Goal: Information Seeking & Learning: Learn about a topic

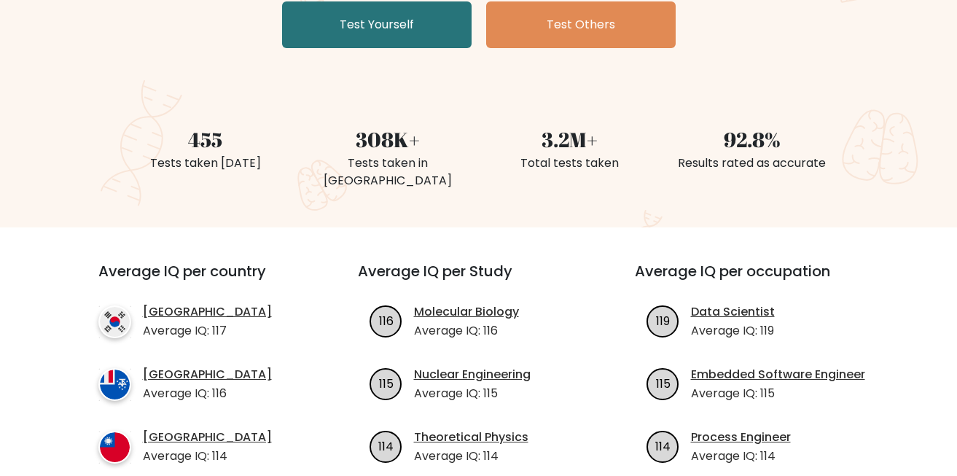
scroll to position [302, 0]
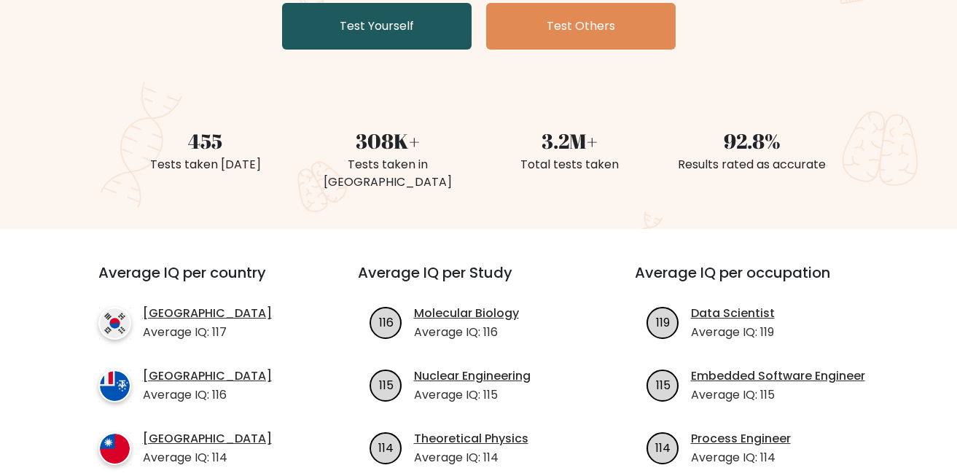
click at [407, 31] on link "Test Yourself" at bounding box center [377, 26] width 190 height 47
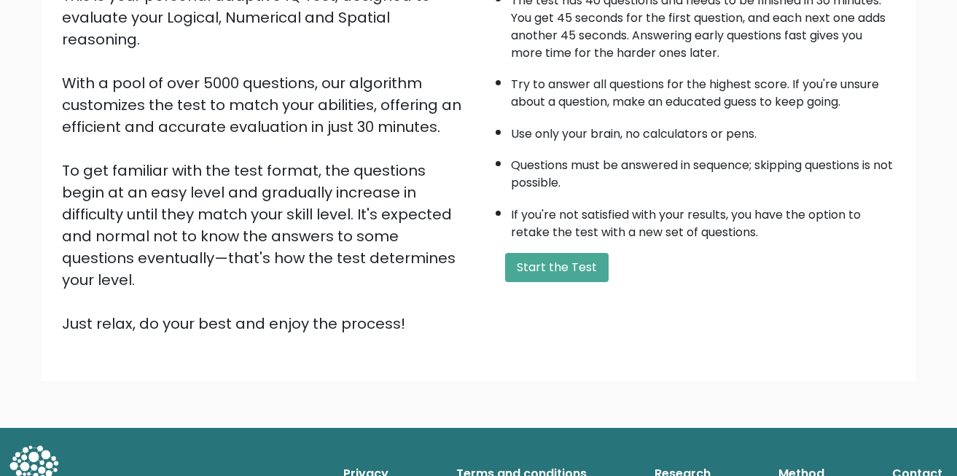
scroll to position [205, 0]
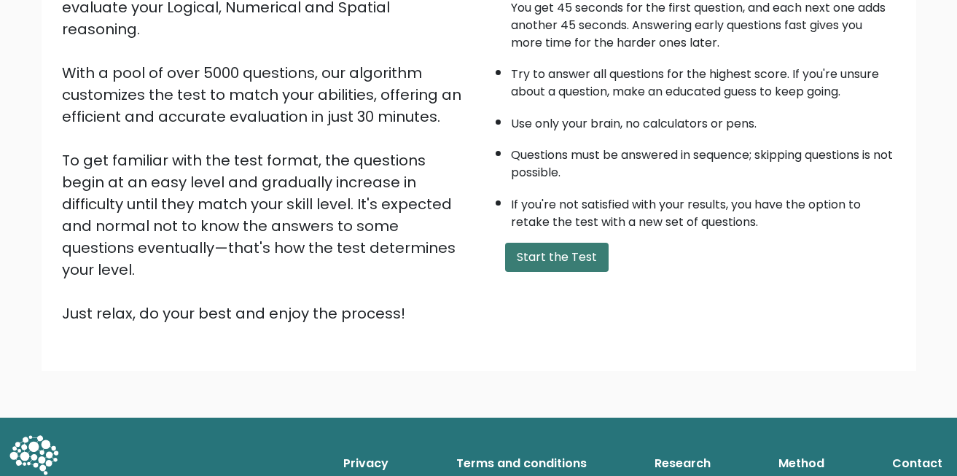
click at [523, 272] on button "Start the Test" at bounding box center [557, 257] width 104 height 29
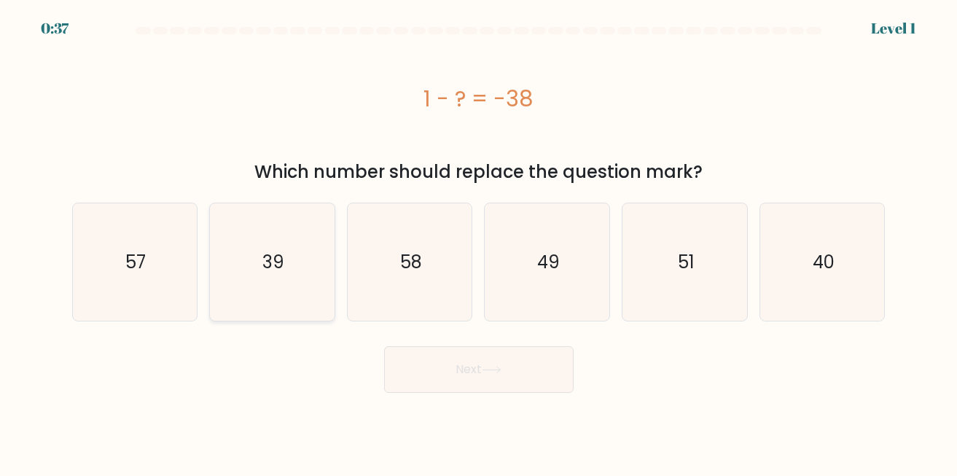
click at [289, 244] on icon "39" at bounding box center [272, 261] width 117 height 117
click at [479, 242] on input "b. 39" at bounding box center [479, 240] width 1 height 4
radio input "true"
click at [429, 374] on button "Next" at bounding box center [479, 369] width 190 height 47
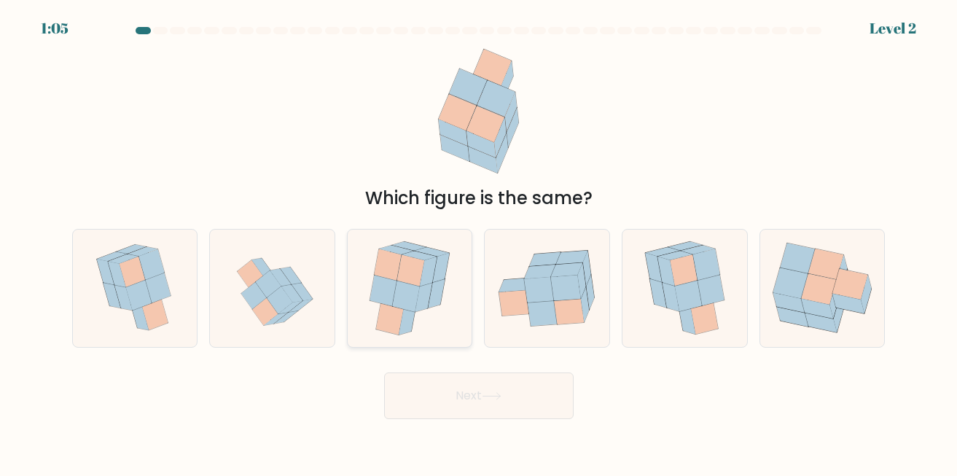
click at [391, 267] on icon at bounding box center [388, 264] width 27 height 31
click at [479, 242] on input "c." at bounding box center [479, 240] width 1 height 4
radio input "true"
click at [445, 383] on button "Next" at bounding box center [479, 395] width 190 height 47
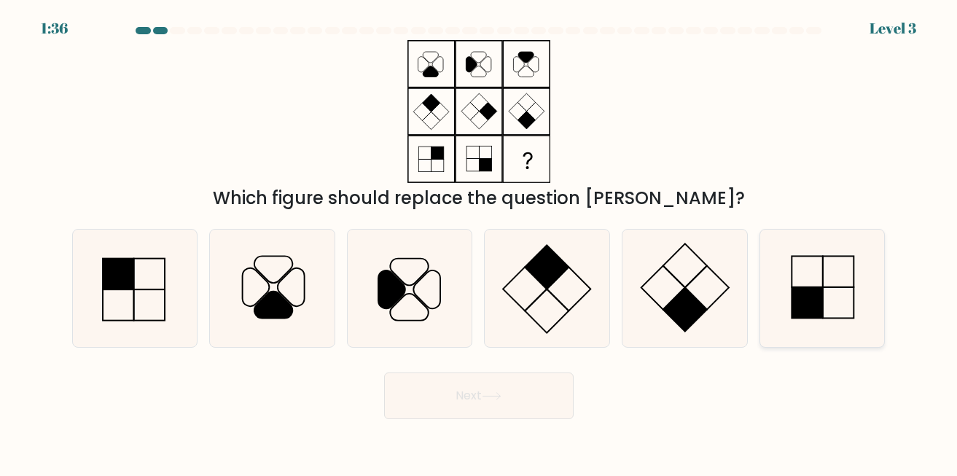
click at [772, 268] on icon at bounding box center [822, 288] width 117 height 117
click at [480, 242] on input "f." at bounding box center [479, 240] width 1 height 4
radio input "true"
click at [515, 378] on button "Next" at bounding box center [479, 395] width 190 height 47
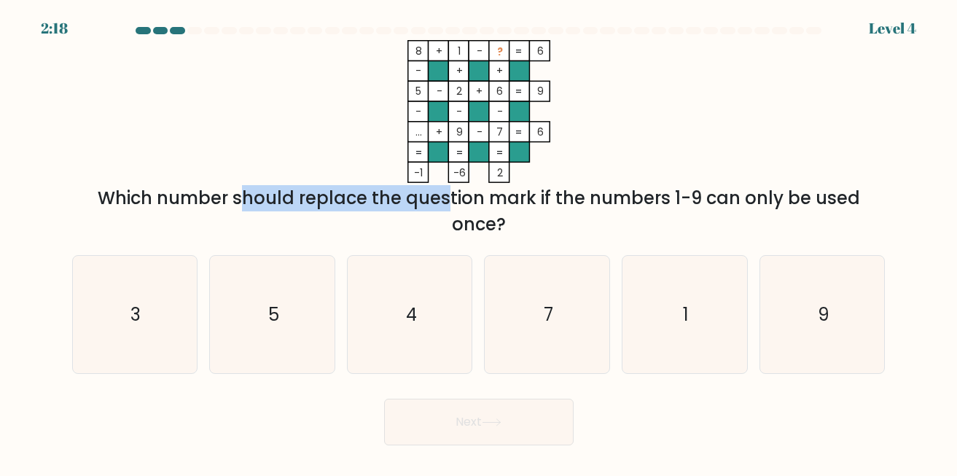
drag, startPoint x: 98, startPoint y: 199, endPoint x: 318, endPoint y: 195, distance: 219.4
click at [318, 195] on div "Which number should replace the question mark if the numbers 1-9 can only be us…" at bounding box center [479, 211] width 796 height 52
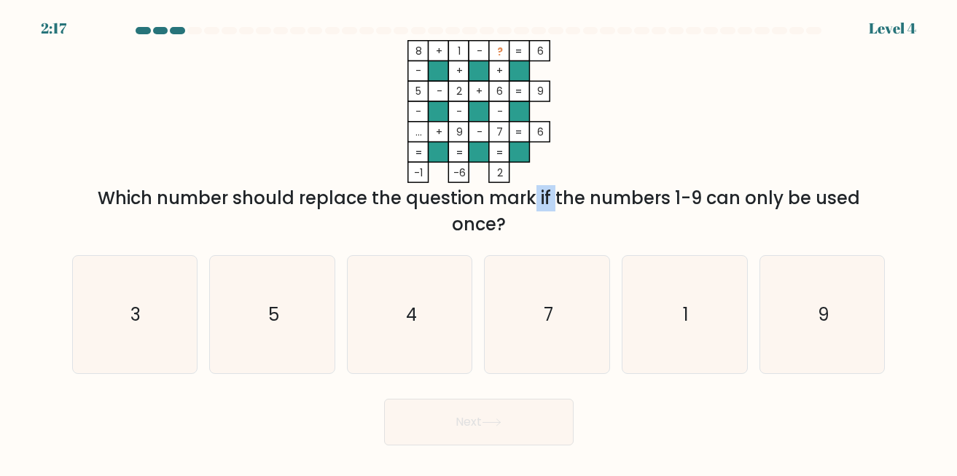
drag, startPoint x: 450, startPoint y: 190, endPoint x: 500, endPoint y: 189, distance: 50.3
click at [479, 190] on div "Which number should replace the question mark if the numbers 1-9 can only be us…" at bounding box center [479, 211] width 796 height 52
click at [533, 190] on div "Which number should replace the question mark if the numbers 1-9 can only be us…" at bounding box center [479, 211] width 796 height 52
drag, startPoint x: 606, startPoint y: 197, endPoint x: 668, endPoint y: 191, distance: 63.0
click at [645, 192] on div "Which number should replace the question mark if the numbers 1-9 can only be us…" at bounding box center [479, 211] width 796 height 52
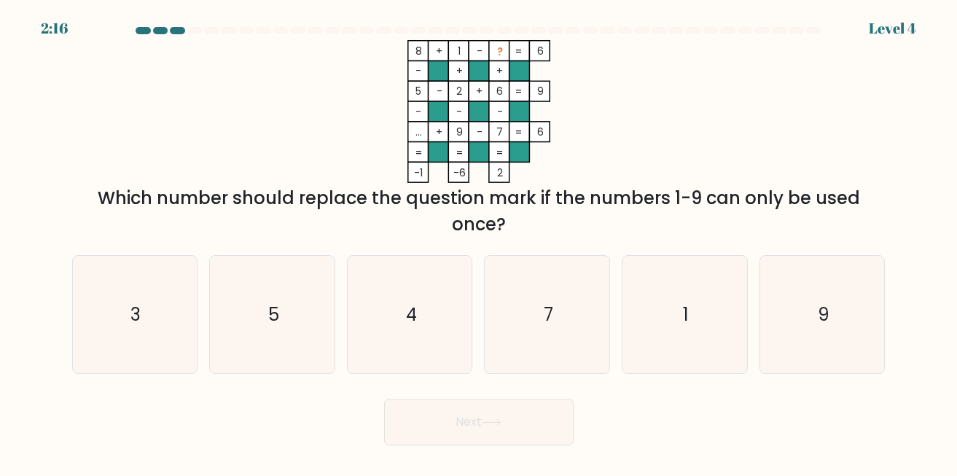
click at [736, 184] on div "8 + 1 - ? 6 - + + 5 - 2 + 6 9 - - - ... + 9 - 7 = 6 = = = = -1 -6 2 = Which num…" at bounding box center [478, 139] width 831 height 198
click at [148, 292] on icon "3" at bounding box center [134, 314] width 117 height 117
click at [479, 242] on input "a. 3" at bounding box center [479, 240] width 1 height 4
radio input "true"
click at [438, 418] on button "Next" at bounding box center [479, 422] width 190 height 47
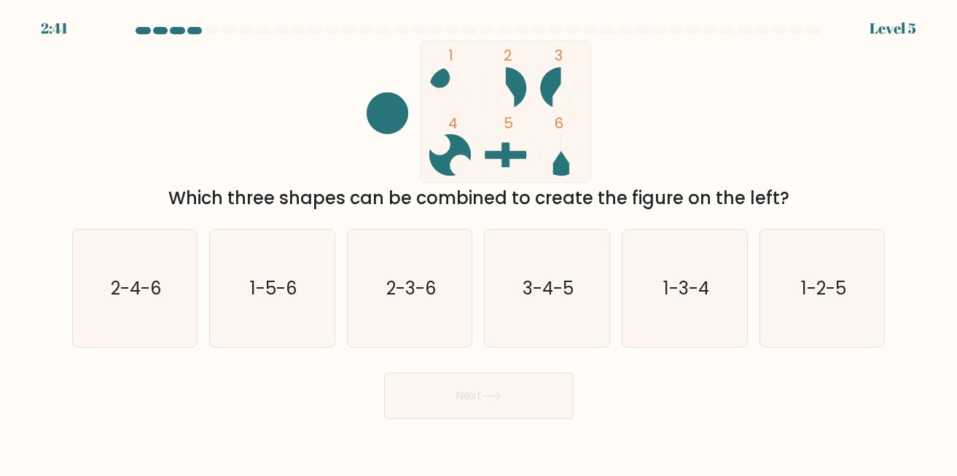
drag, startPoint x: 143, startPoint y: 211, endPoint x: 749, endPoint y: 184, distance: 606.3
click at [746, 184] on div "1 2 3 4 5 6 Which three shapes can be combined to create the figure on the left?" at bounding box center [478, 125] width 831 height 171
click at [783, 182] on div "1 2 3 4 5 6 Which three shapes can be combined to create the figure on the left?" at bounding box center [478, 125] width 831 height 171
click at [418, 276] on text "2-3-6" at bounding box center [411, 288] width 50 height 24
click at [479, 242] on input "c. 2-3-6" at bounding box center [479, 240] width 1 height 4
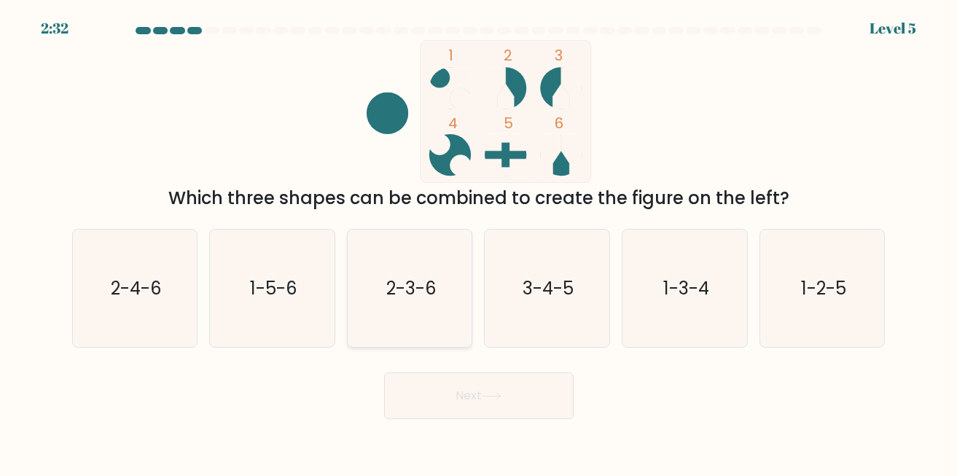
radio input "true"
click at [425, 395] on button "Next" at bounding box center [479, 395] width 190 height 47
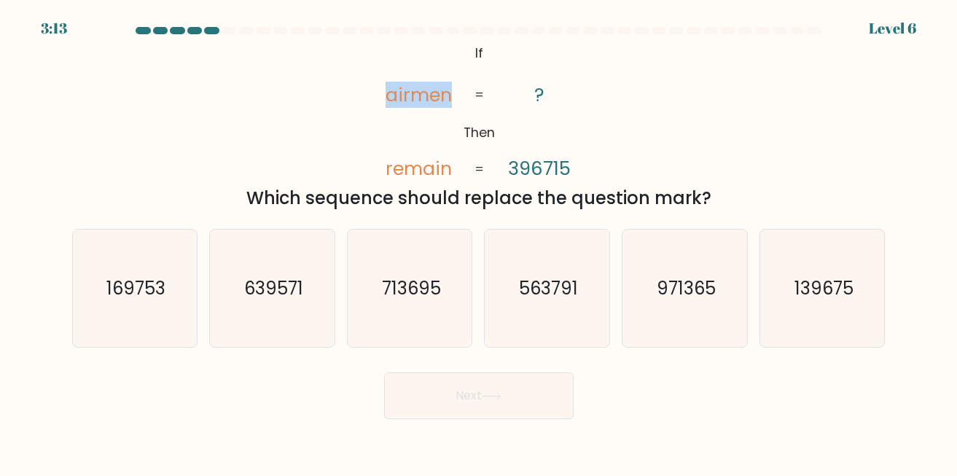
drag, startPoint x: 372, startPoint y: 95, endPoint x: 481, endPoint y: 93, distance: 109.3
click at [462, 95] on icon "@import url('https://fonts.googleapis.com/css?family=Abril+Fatface:400,100,100i…" at bounding box center [479, 111] width 232 height 143
click at [491, 93] on icon "@import url('https://fonts.googleapis.com/css?family=Abril+Fatface:400,100,100i…" at bounding box center [479, 111] width 232 height 143
drag, startPoint x: 436, startPoint y: 90, endPoint x: 517, endPoint y: 84, distance: 81.1
click at [477, 87] on icon "@import url('https://fonts.googleapis.com/css?family=Abril+Fatface:400,100,100i…" at bounding box center [479, 111] width 232 height 143
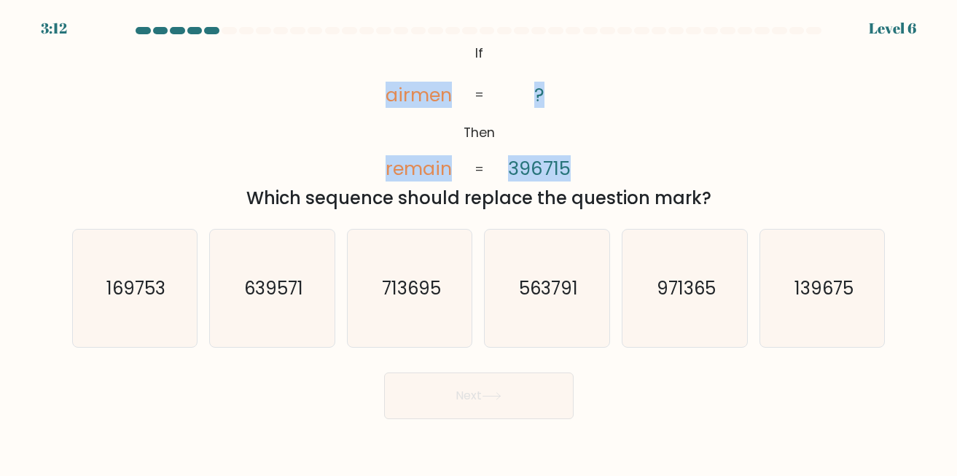
drag, startPoint x: 566, startPoint y: 82, endPoint x: 578, endPoint y: 83, distance: 12.5
click at [578, 83] on icon "@import url('https://fonts.googleapis.com/css?family=Abril+Fatface:400,100,100i…" at bounding box center [479, 111] width 232 height 143
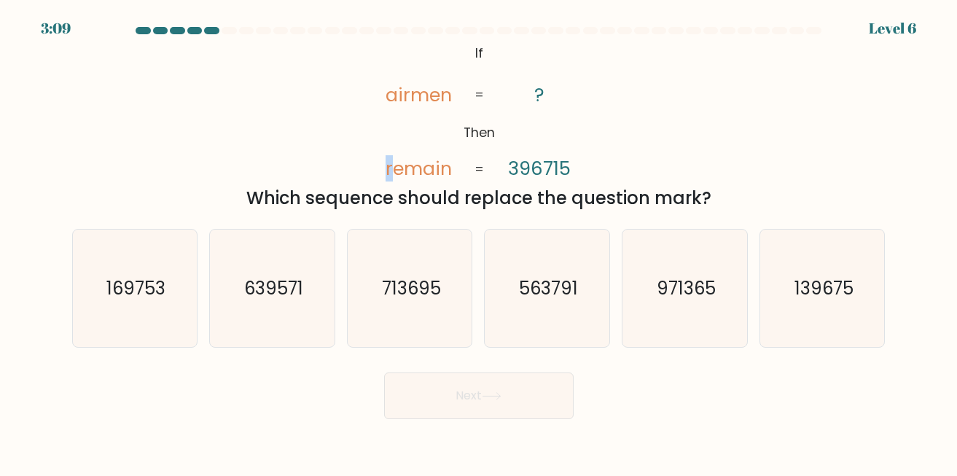
drag, startPoint x: 414, startPoint y: 177, endPoint x: 500, endPoint y: 173, distance: 86.1
click at [495, 173] on icon "@import url('https://fonts.googleapis.com/css?family=Abril+Fatface:400,100,100i…" at bounding box center [479, 111] width 232 height 143
click at [504, 172] on icon "@import url('https://fonts.googleapis.com/css?family=Abril+Fatface:400,100,100i…" at bounding box center [479, 111] width 232 height 143
click at [380, 269] on icon "713695" at bounding box center [409, 288] width 117 height 117
click at [479, 242] on input "c. 713695" at bounding box center [479, 240] width 1 height 4
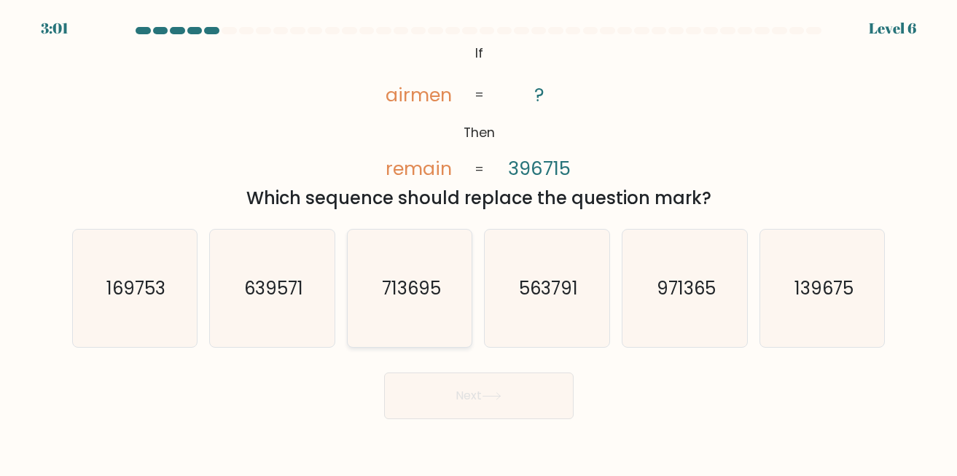
radio input "true"
click at [424, 384] on button "Next" at bounding box center [479, 395] width 190 height 47
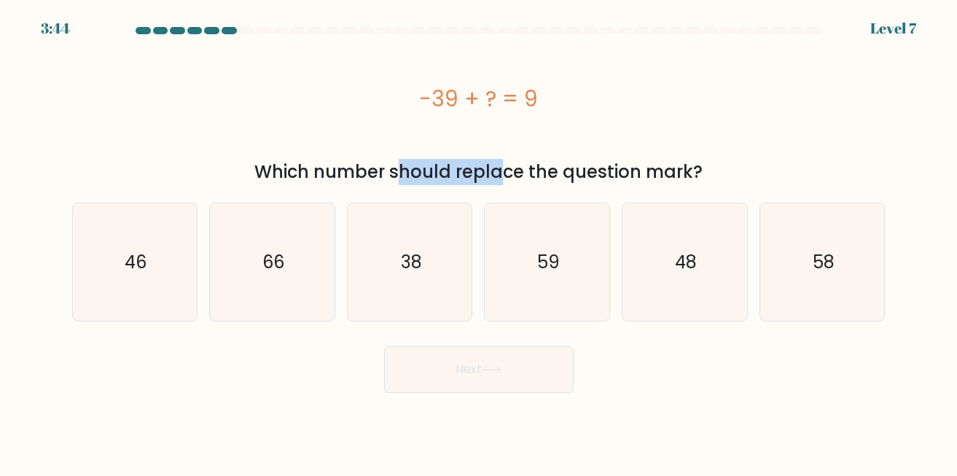
drag, startPoint x: 222, startPoint y: 171, endPoint x: 421, endPoint y: 162, distance: 198.5
click at [394, 163] on div "Which number should replace the question mark?" at bounding box center [479, 172] width 796 height 26
click at [464, 155] on div "-39 + ? = 9" at bounding box center [478, 98] width 813 height 117
click at [666, 231] on icon "48" at bounding box center [684, 261] width 117 height 117
click at [480, 238] on input "e. 48" at bounding box center [479, 240] width 1 height 4
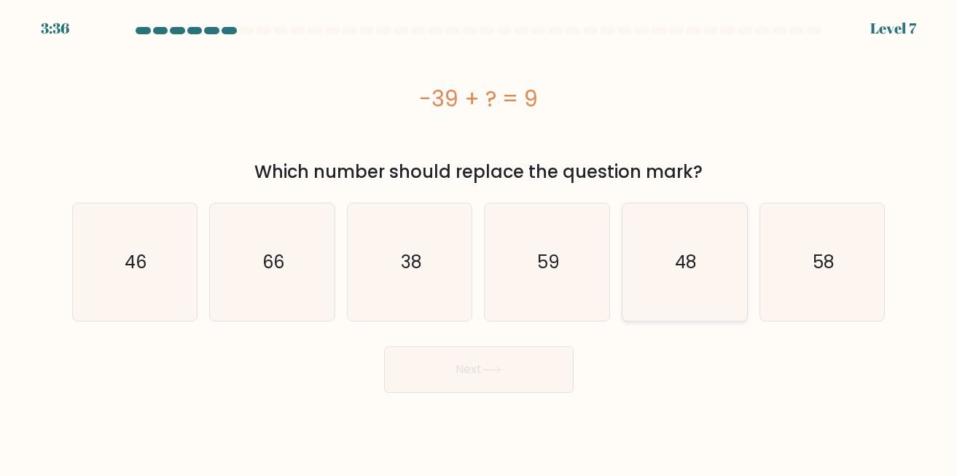
radio input "true"
click at [483, 350] on button "Next" at bounding box center [479, 369] width 190 height 47
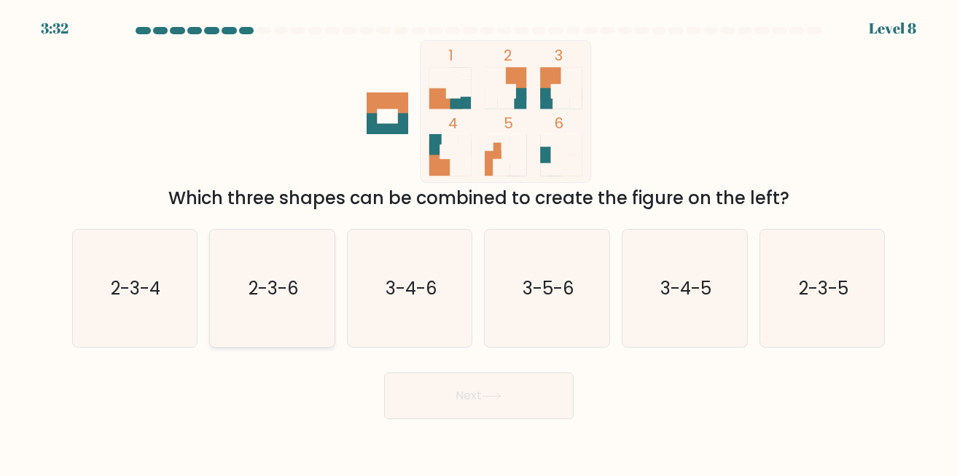
click at [256, 265] on icon "2-3-6" at bounding box center [272, 288] width 117 height 117
click at [479, 242] on input "b. 2-3-6" at bounding box center [479, 240] width 1 height 4
radio input "true"
click at [456, 392] on button "Next" at bounding box center [479, 395] width 190 height 47
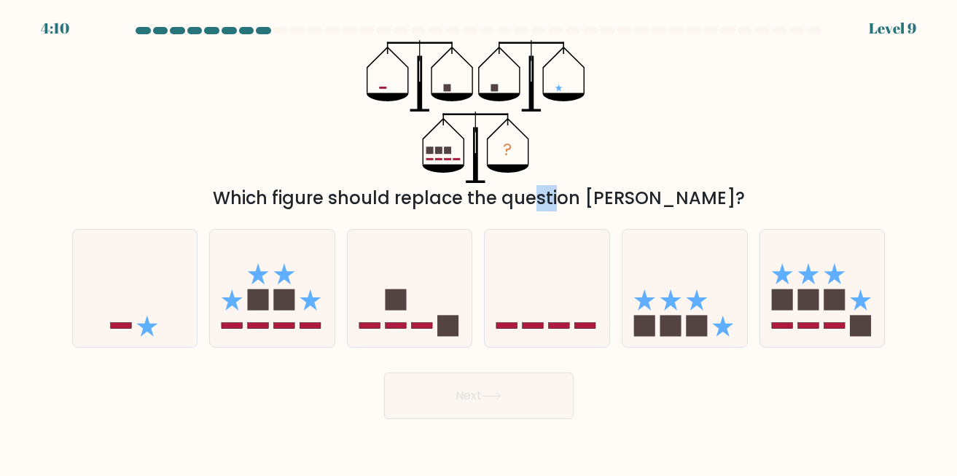
drag, startPoint x: 452, startPoint y: 207, endPoint x: 513, endPoint y: 208, distance: 61.2
click at [496, 208] on div "Which figure should replace the question mark?" at bounding box center [479, 198] width 796 height 26
click at [521, 209] on div "Which figure should replace the question mark?" at bounding box center [479, 198] width 796 height 26
click at [370, 90] on icon "?" at bounding box center [478, 111] width 223 height 143
click at [444, 98] on icon at bounding box center [453, 97] width 42 height 8
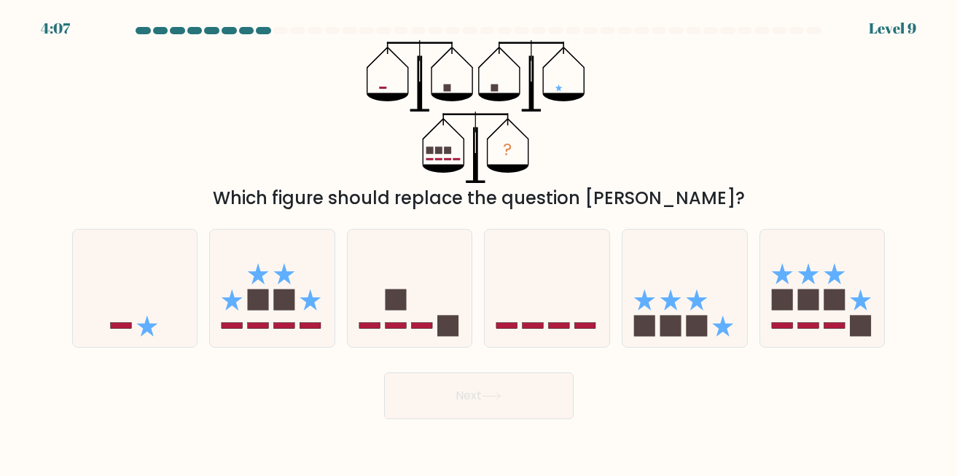
click at [482, 89] on icon "?" at bounding box center [478, 111] width 223 height 143
click at [574, 84] on icon "?" at bounding box center [478, 111] width 223 height 143
click at [690, 246] on icon at bounding box center [684, 288] width 125 height 103
click at [480, 242] on input "e." at bounding box center [479, 240] width 1 height 4
radio input "true"
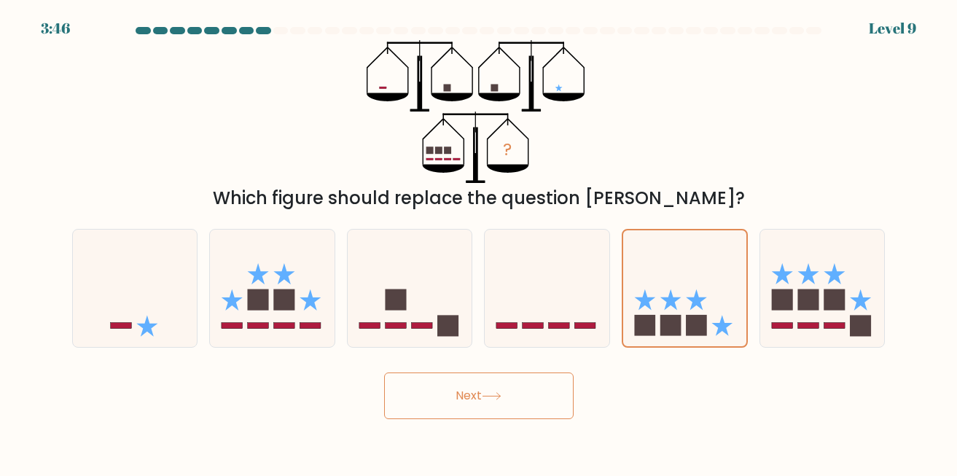
click at [527, 385] on button "Next" at bounding box center [479, 395] width 190 height 47
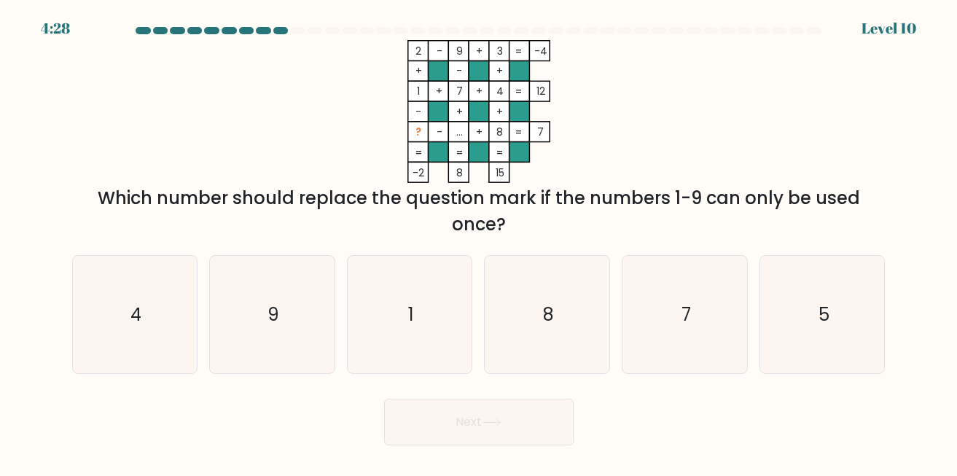
drag, startPoint x: 85, startPoint y: 199, endPoint x: 264, endPoint y: 202, distance: 178.6
click at [261, 211] on form at bounding box center [478, 236] width 957 height 418
click at [264, 200] on div "Which number should replace the question mark if the numbers 1-9 can only be us…" at bounding box center [479, 211] width 796 height 52
drag, startPoint x: 264, startPoint y: 200, endPoint x: 379, endPoint y: 184, distance: 116.2
click at [354, 185] on div "2 - 9 + 3 -4 + - + 1 + 7 + 4 12 - + + ? - ... + 8 = 7 = = = = -2 8 15 = Which n…" at bounding box center [478, 139] width 831 height 198
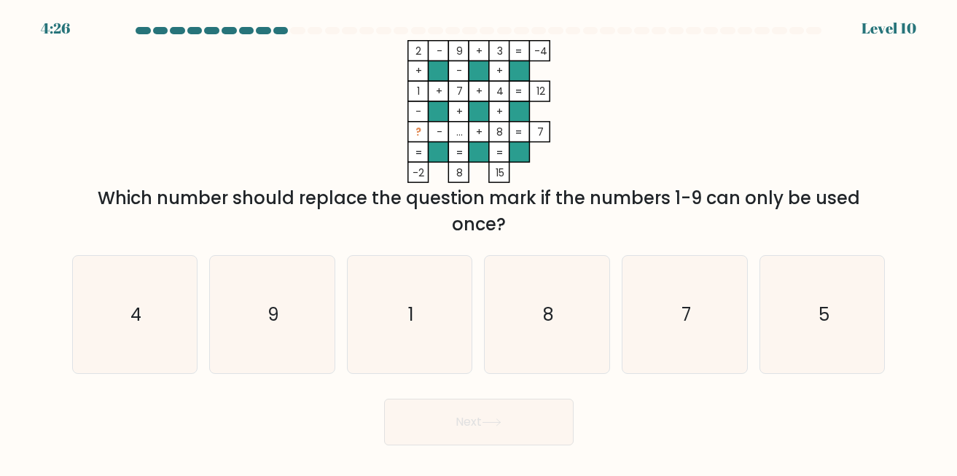
click at [415, 177] on tspan "-2" at bounding box center [419, 172] width 12 height 15
drag, startPoint x: 530, startPoint y: 199, endPoint x: 625, endPoint y: 208, distance: 95.2
click at [623, 208] on div "Which number should replace the question mark if the numbers 1-9 can only be us…" at bounding box center [479, 211] width 796 height 52
click at [625, 208] on div "Which number should replace the question mark if the numbers 1-9 can only be us…" at bounding box center [479, 211] width 796 height 52
click at [481, 109] on rect at bounding box center [479, 111] width 20 height 20
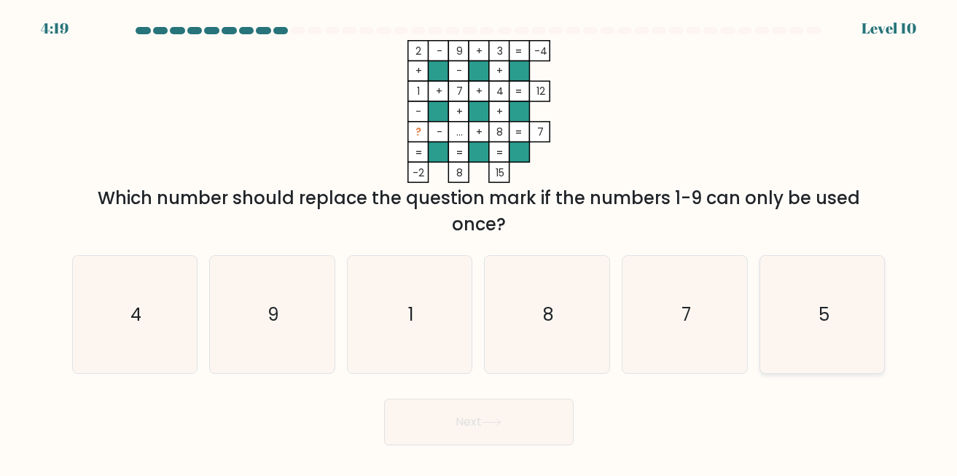
click at [811, 295] on icon "5" at bounding box center [822, 314] width 117 height 117
click at [480, 242] on input "f. 5" at bounding box center [479, 240] width 1 height 4
radio input "true"
click at [464, 416] on button "Next" at bounding box center [479, 422] width 190 height 47
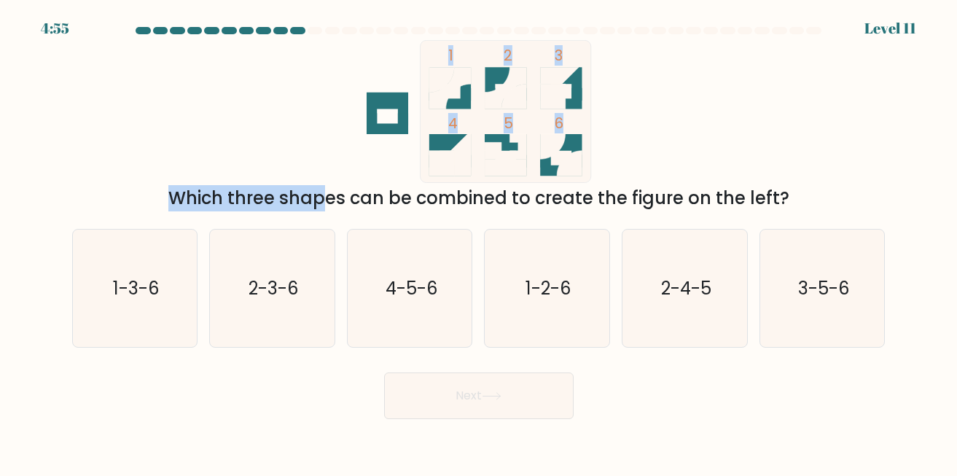
drag, startPoint x: 208, startPoint y: 195, endPoint x: 462, endPoint y: 179, distance: 254.2
click at [454, 181] on div "1 2 3 4 5 6 Which three shapes can be combined to create the figure on the left?" at bounding box center [478, 125] width 831 height 171
click at [469, 179] on rect at bounding box center [505, 111] width 171 height 142
click at [464, 184] on div "1 2 3 4 5 6 Which three shapes can be combined to create the figure on the left?" at bounding box center [478, 125] width 831 height 171
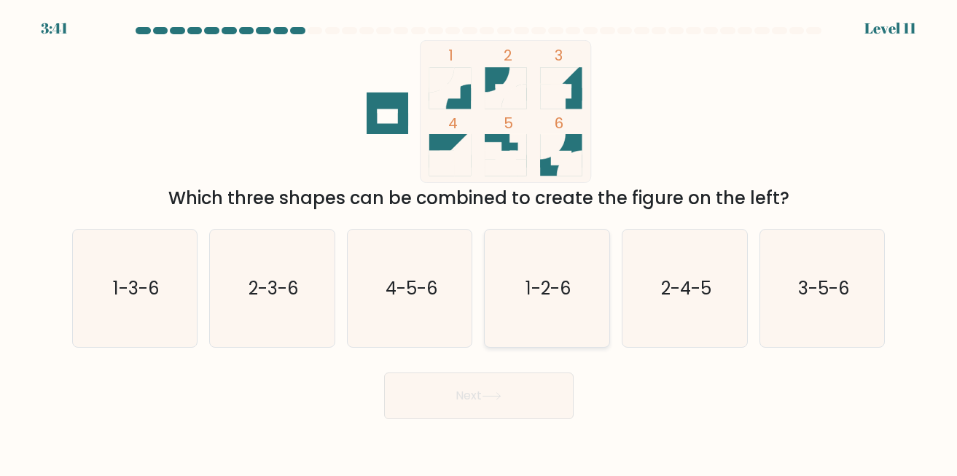
click at [525, 265] on icon "1-2-6" at bounding box center [546, 288] width 117 height 117
click at [480, 242] on input "d. 1-2-6" at bounding box center [479, 240] width 1 height 4
radio input "true"
click at [488, 389] on button "Next" at bounding box center [479, 395] width 190 height 47
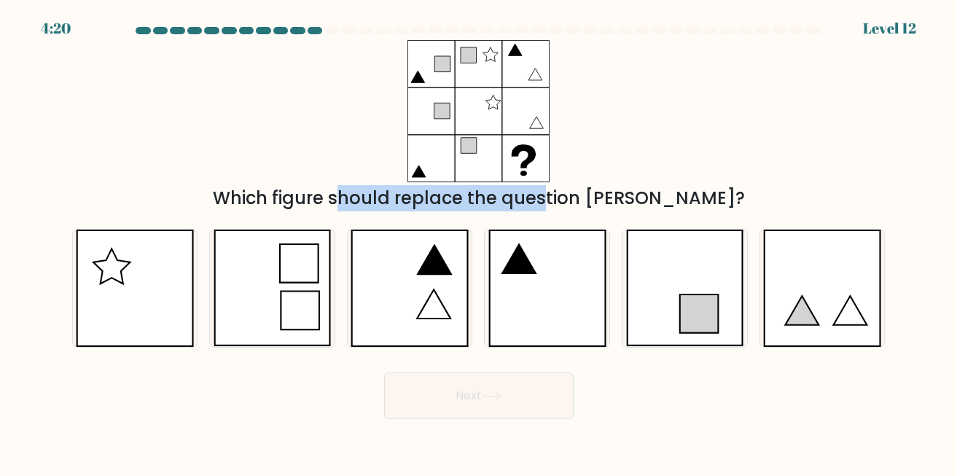
drag, startPoint x: 270, startPoint y: 210, endPoint x: 460, endPoint y: 203, distance: 190.4
click at [460, 203] on div "Which figure should replace the question mark?" at bounding box center [479, 198] width 796 height 26
click at [460, 202] on div "Which figure should replace the question mark?" at bounding box center [479, 198] width 796 height 26
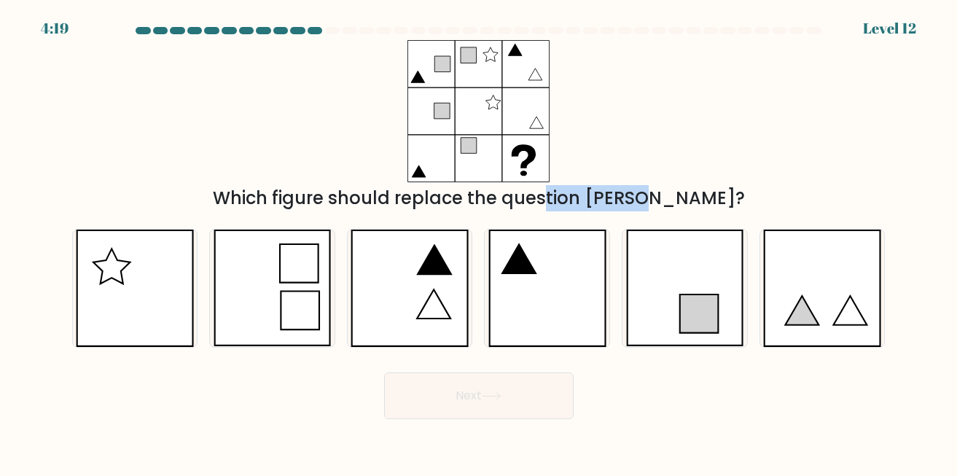
click at [568, 207] on div "Which figure should replace the question mark?" at bounding box center [479, 198] width 796 height 26
click at [547, 280] on icon at bounding box center [547, 288] width 118 height 117
click at [480, 242] on input "d." at bounding box center [479, 240] width 1 height 4
radio input "true"
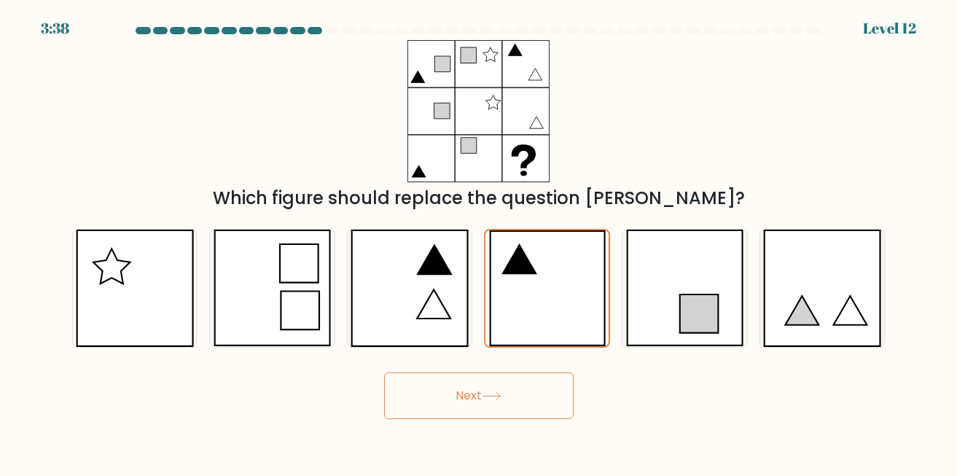
click at [475, 405] on button "Next" at bounding box center [479, 395] width 190 height 47
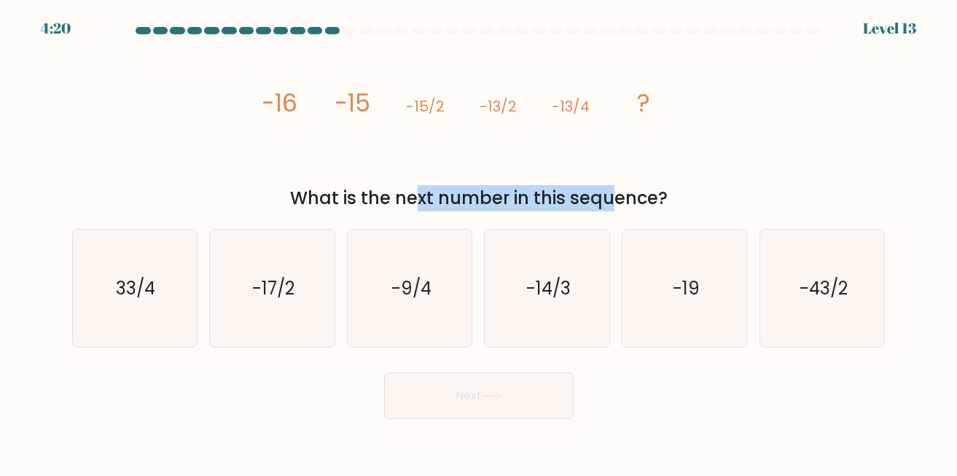
drag, startPoint x: 292, startPoint y: 206, endPoint x: 501, endPoint y: 207, distance: 208.5
click at [501, 207] on div "What is the next number in this sequence?" at bounding box center [479, 198] width 796 height 26
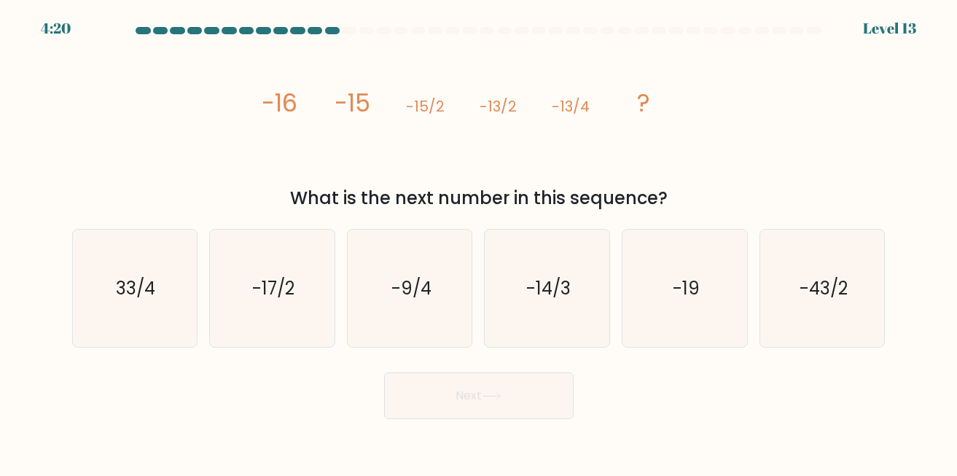
drag, startPoint x: 528, startPoint y: 203, endPoint x: 682, endPoint y: 201, distance: 153.8
click at [680, 201] on div "What is the next number in this sequence?" at bounding box center [479, 198] width 796 height 26
click at [684, 202] on div "What is the next number in this sequence?" at bounding box center [479, 198] width 796 height 26
drag, startPoint x: 286, startPoint y: 102, endPoint x: 345, endPoint y: 106, distance: 58.4
click at [344, 106] on div "image/svg+xml -16 -15 -15/2 -13/2 -13/4 ? What is the next number in this seque…" at bounding box center [478, 125] width 831 height 171
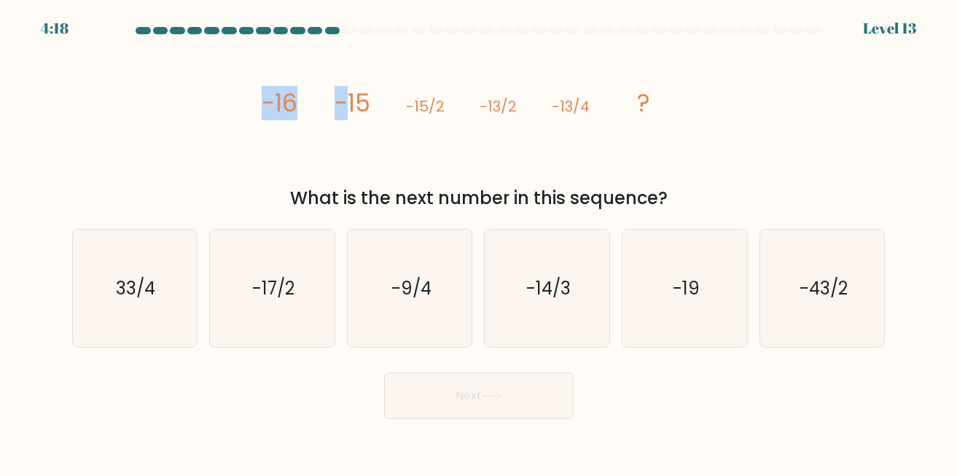
click at [345, 106] on tspan "-15" at bounding box center [352, 103] width 36 height 34
drag, startPoint x: 342, startPoint y: 105, endPoint x: 404, endPoint y: 101, distance: 62.1
click at [390, 101] on icon "image/svg+xml -16 -15 -15/2 -13/2 -13/4 ?" at bounding box center [478, 111] width 437 height 143
click at [405, 101] on icon "image/svg+xml -16 -15 -15/2 -13/2 -13/4 ?" at bounding box center [478, 111] width 437 height 143
drag, startPoint x: 401, startPoint y: 101, endPoint x: 480, endPoint y: 99, distance: 79.5
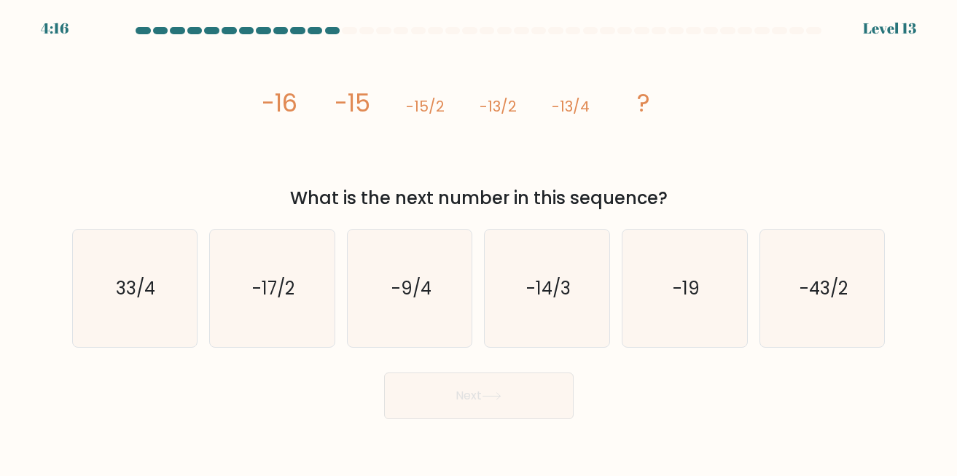
click at [480, 99] on icon "image/svg+xml -16 -15 -15/2 -13/2 -13/4 ?" at bounding box center [478, 111] width 437 height 143
click at [484, 99] on tspan "-13/2" at bounding box center [497, 106] width 37 height 20
drag, startPoint x: 516, startPoint y: 102, endPoint x: 534, endPoint y: 104, distance: 17.6
click at [533, 104] on icon "image/svg+xml -16 -15 -15/2 -13/2 -13/4 ?" at bounding box center [478, 111] width 437 height 143
click at [534, 104] on icon "image/svg+xml -16 -15 -15/2 -13/2 -13/4 ?" at bounding box center [478, 111] width 437 height 143
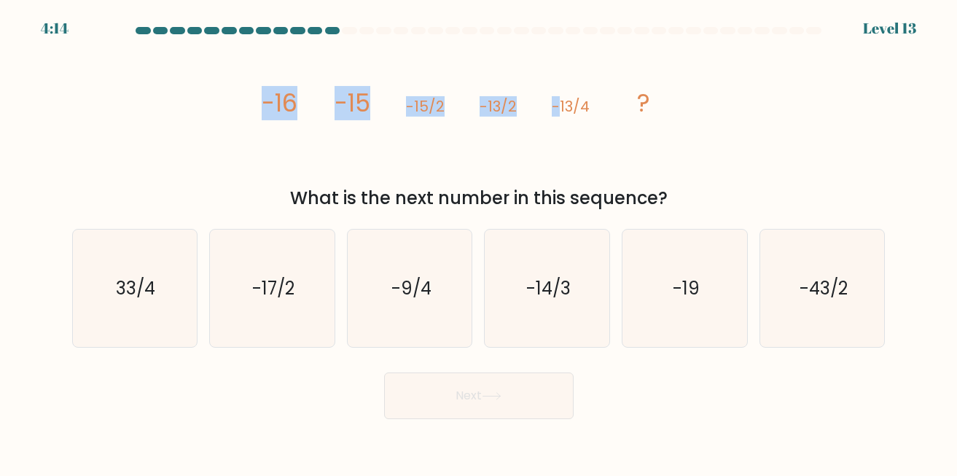
drag, startPoint x: 555, startPoint y: 101, endPoint x: 620, endPoint y: 100, distance: 65.6
click at [620, 100] on icon "image/svg+xml -16 -15 -15/2 -13/2 -13/4 ?" at bounding box center [478, 111] width 437 height 143
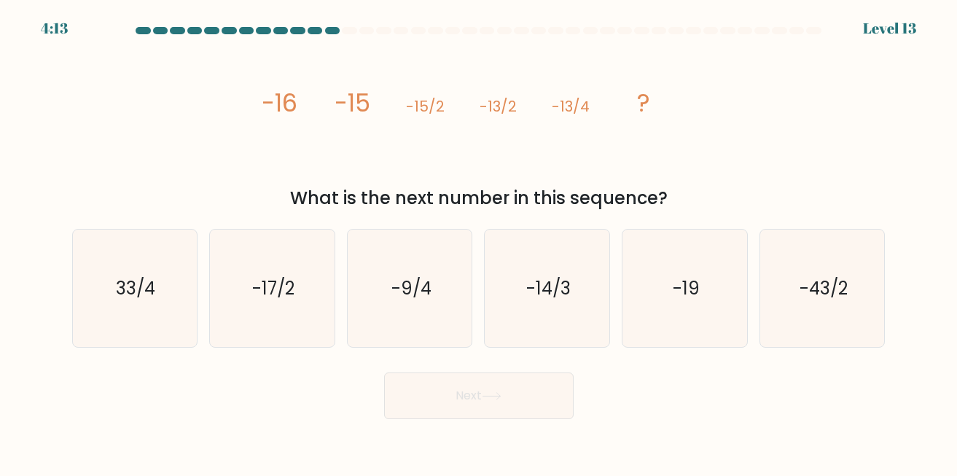
click at [620, 100] on icon "image/svg+xml -16 -15 -15/2 -13/2 -13/4 ?" at bounding box center [478, 111] width 437 height 143
drag, startPoint x: 607, startPoint y: 101, endPoint x: 470, endPoint y: 96, distance: 137.1
click at [472, 96] on icon "image/svg+xml -16 -15 -15/2 -13/2 -13/4 ?" at bounding box center [478, 111] width 437 height 143
click at [469, 96] on icon "image/svg+xml -16 -15 -15/2 -13/2 -13/4 ?" at bounding box center [478, 111] width 437 height 143
drag, startPoint x: 475, startPoint y: 103, endPoint x: 499, endPoint y: 103, distance: 24.1
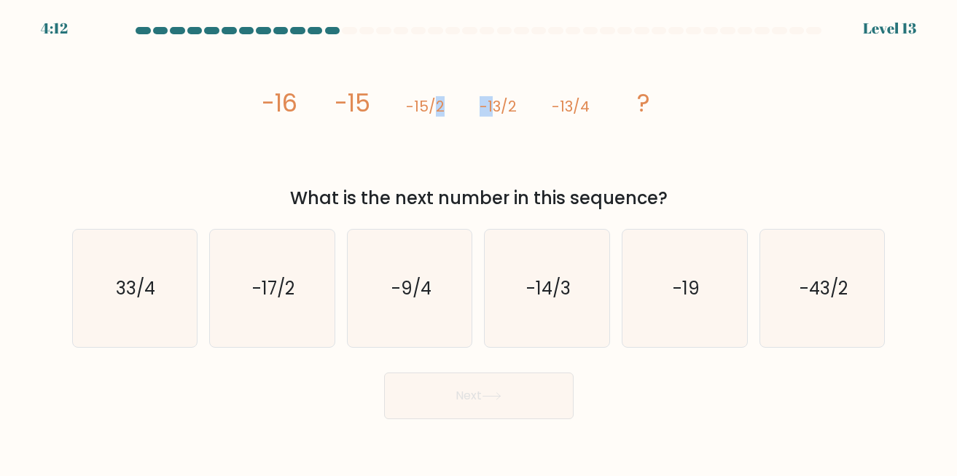
click at [496, 103] on g "-16 -15 -15/2 -13/2 -13/4 ?" at bounding box center [455, 103] width 389 height 34
click at [499, 103] on tspan "-13/2" at bounding box center [497, 106] width 37 height 20
drag, startPoint x: 240, startPoint y: 98, endPoint x: 297, endPoint y: 105, distance: 58.0
click at [297, 105] on div "image/svg+xml -16 -15 -15/2 -13/2 -13/4 ? What is the next number in this seque…" at bounding box center [478, 125] width 831 height 171
click at [297, 105] on icon "image/svg+xml -16 -15 -15/2 -13/2 -13/4 ?" at bounding box center [478, 111] width 437 height 143
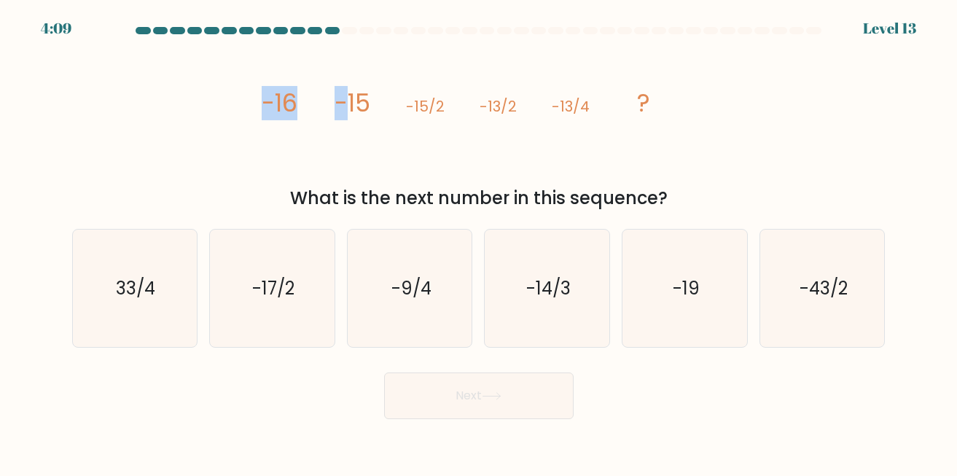
drag, startPoint x: 367, startPoint y: 109, endPoint x: 399, endPoint y: 111, distance: 31.4
click at [399, 111] on icon "image/svg+xml -16 -15 -15/2 -13/2 -13/4 ?" at bounding box center [478, 111] width 437 height 143
click at [402, 112] on icon "image/svg+xml -16 -15 -15/2 -13/2 -13/4 ?" at bounding box center [478, 111] width 437 height 143
drag, startPoint x: 432, startPoint y: 109, endPoint x: 459, endPoint y: 108, distance: 27.7
click at [445, 108] on icon "image/svg+xml -16 -15 -15/2 -13/2 -13/4 ?" at bounding box center [478, 111] width 437 height 143
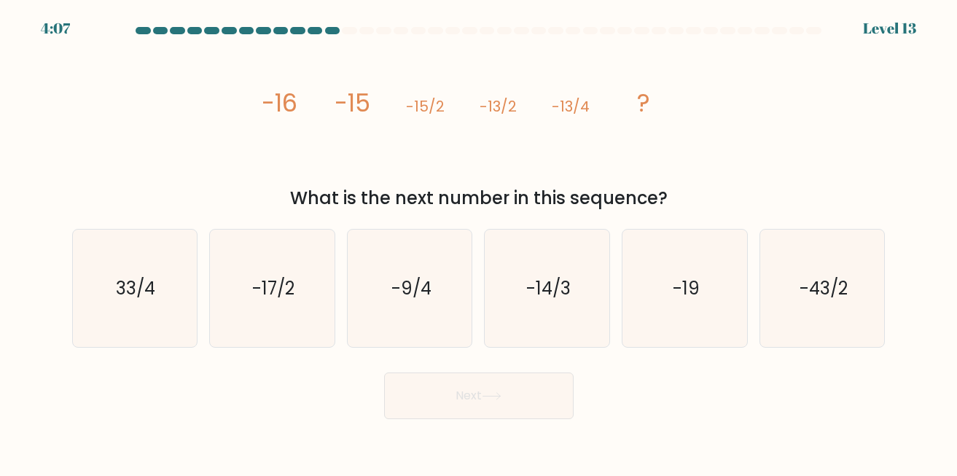
click at [472, 106] on icon "image/svg+xml -16 -15 -15/2 -13/2 -13/4 ?" at bounding box center [478, 111] width 437 height 143
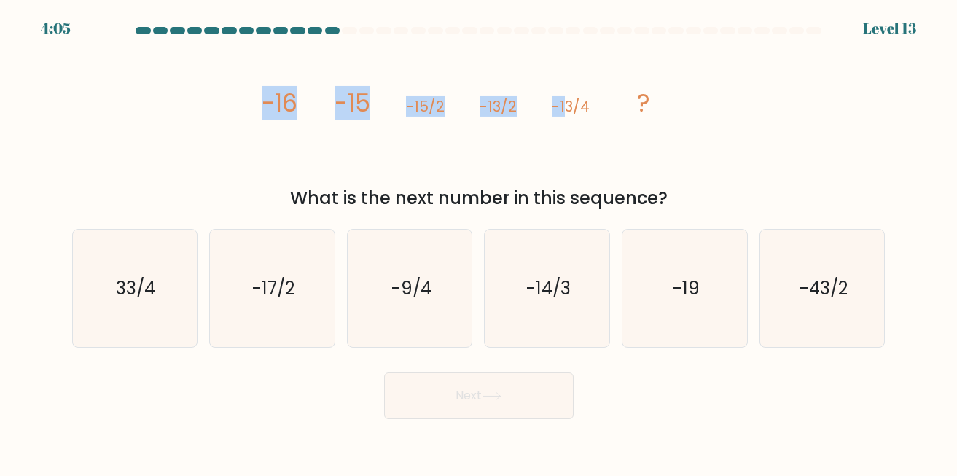
drag, startPoint x: 476, startPoint y: 106, endPoint x: 569, endPoint y: 104, distance: 93.3
click at [569, 104] on icon "image/svg+xml -16 -15 -15/2 -13/2 -13/4 ?" at bounding box center [478, 111] width 437 height 143
click at [569, 104] on tspan "-13/4" at bounding box center [571, 106] width 38 height 20
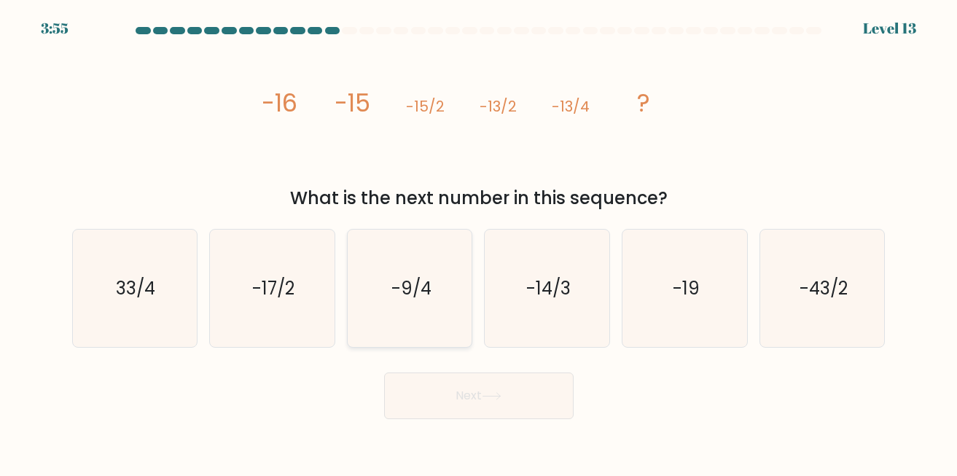
click at [399, 283] on text "-9/4" at bounding box center [411, 288] width 40 height 24
click at [479, 242] on input "c. -9/4" at bounding box center [479, 240] width 1 height 4
radio input "true"
click at [438, 391] on button "Next" at bounding box center [479, 395] width 190 height 47
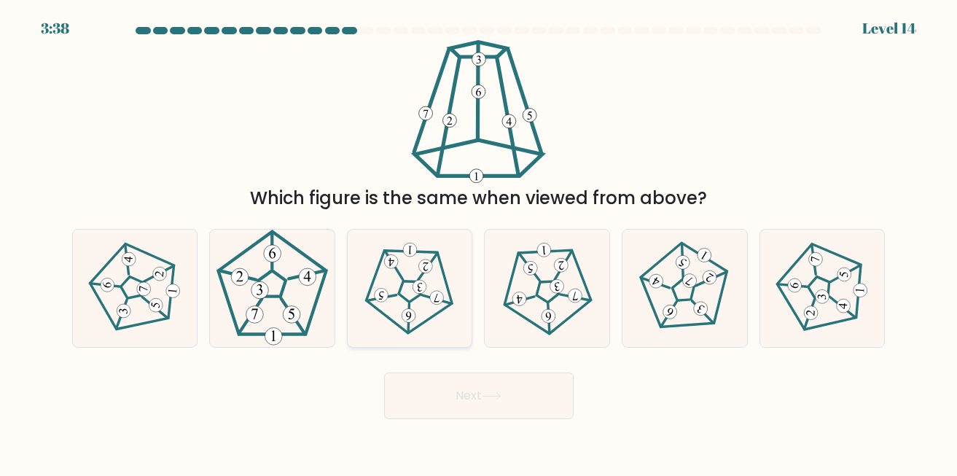
click at [411, 268] on icon at bounding box center [410, 288] width 94 height 94
click at [479, 242] on input "c." at bounding box center [479, 240] width 1 height 4
radio input "true"
click at [424, 386] on button "Next" at bounding box center [479, 395] width 190 height 47
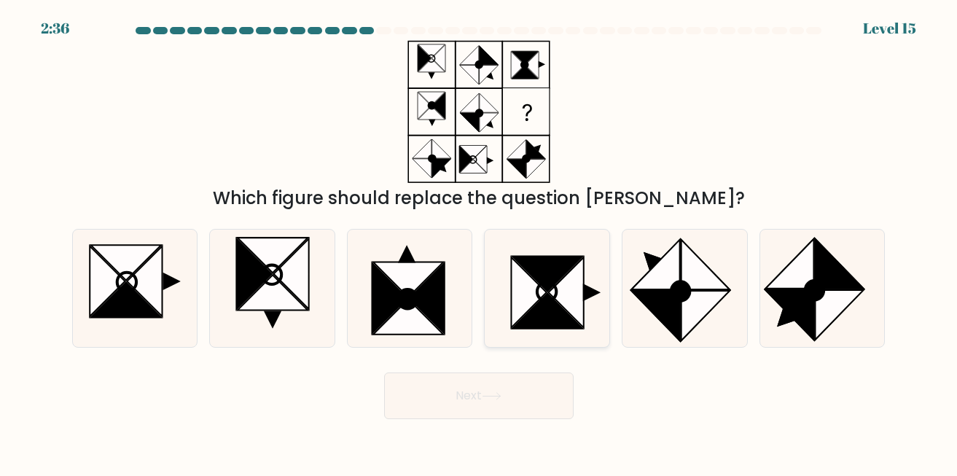
click at [520, 270] on icon at bounding box center [529, 292] width 35 height 70
click at [480, 242] on input "d." at bounding box center [479, 240] width 1 height 4
radio input "true"
click at [493, 391] on button "Next" at bounding box center [479, 395] width 190 height 47
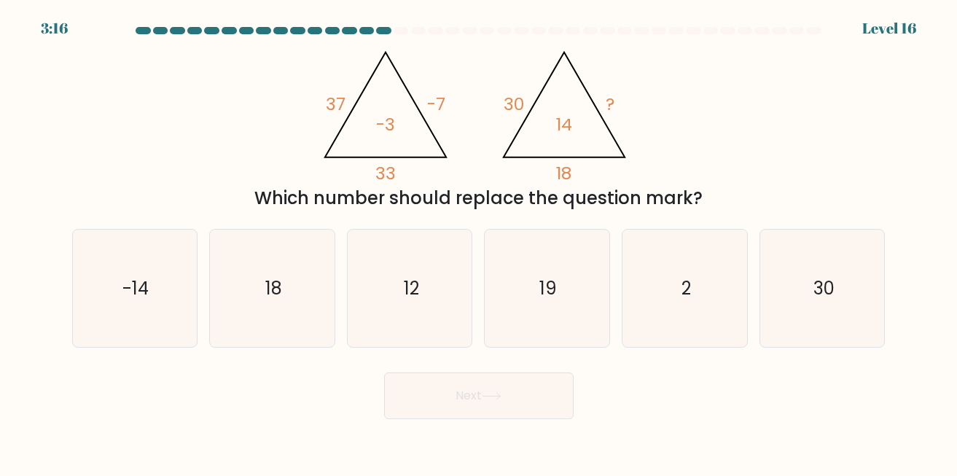
drag, startPoint x: 258, startPoint y: 192, endPoint x: 485, endPoint y: 212, distance: 228.3
click at [485, 211] on div "@import url('https://fonts.googleapis.com/css?family=Abril+Fatface:400,100,100i…" at bounding box center [478, 125] width 831 height 171
click at [485, 212] on form at bounding box center [478, 223] width 957 height 392
drag, startPoint x: 516, startPoint y: 190, endPoint x: 589, endPoint y: 188, distance: 72.9
click at [589, 188] on div "Which number should replace the question mark?" at bounding box center [479, 198] width 796 height 26
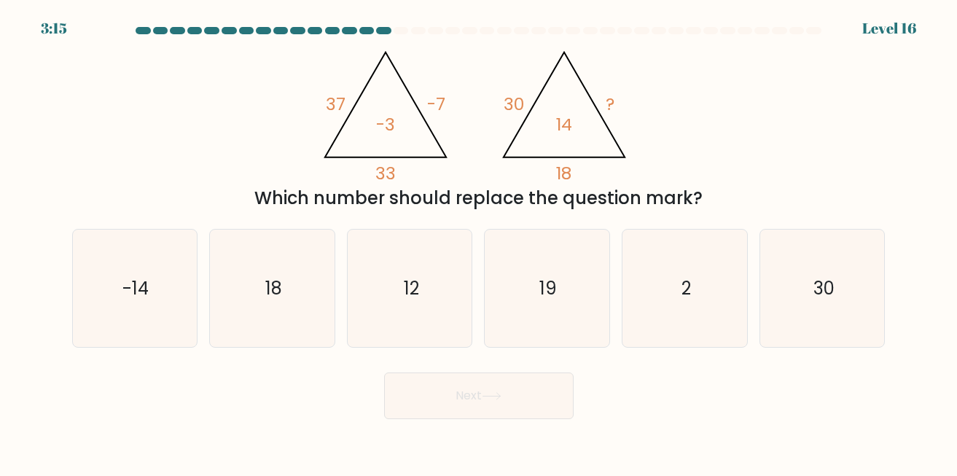
click at [589, 188] on div "Which number should replace the question mark?" at bounding box center [479, 198] width 796 height 26
drag, startPoint x: 343, startPoint y: 109, endPoint x: 309, endPoint y: 104, distance: 34.0
click at [309, 104] on div "@import url('https://fonts.googleapis.com/css?family=Abril+Fatface:400,100,100i…" at bounding box center [478, 125] width 831 height 171
click at [307, 104] on div "@import url('https://fonts.googleapis.com/css?family=Abril+Fatface:400,100,100i…" at bounding box center [478, 125] width 831 height 171
drag, startPoint x: 372, startPoint y: 172, endPoint x: 438, endPoint y: 174, distance: 65.6
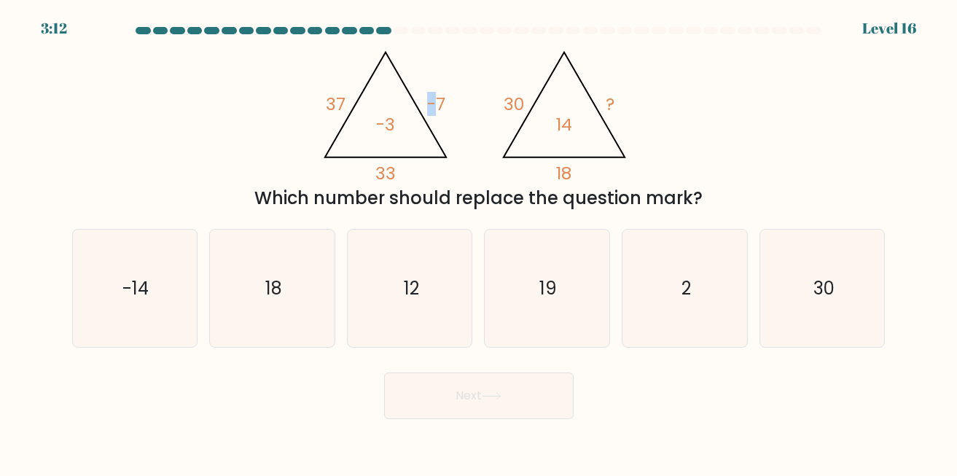
click at [434, 174] on icon "@import url('https://fonts.googleapis.com/css?family=Abril+Fatface:400,100,100i…" at bounding box center [478, 111] width 329 height 143
click at [438, 174] on icon "@import url('https://fonts.googleapis.com/css?family=Abril+Fatface:400,100,100i…" at bounding box center [478, 111] width 329 height 143
drag, startPoint x: 425, startPoint y: 107, endPoint x: 470, endPoint y: 103, distance: 45.4
click at [460, 103] on icon "@import url('https://fonts.googleapis.com/css?family=Abril+Fatface:400,100,100i…" at bounding box center [478, 111] width 329 height 143
click at [474, 104] on icon "@import url('https://fonts.googleapis.com/css?family=Abril+Fatface:400,100,100i…" at bounding box center [478, 111] width 329 height 143
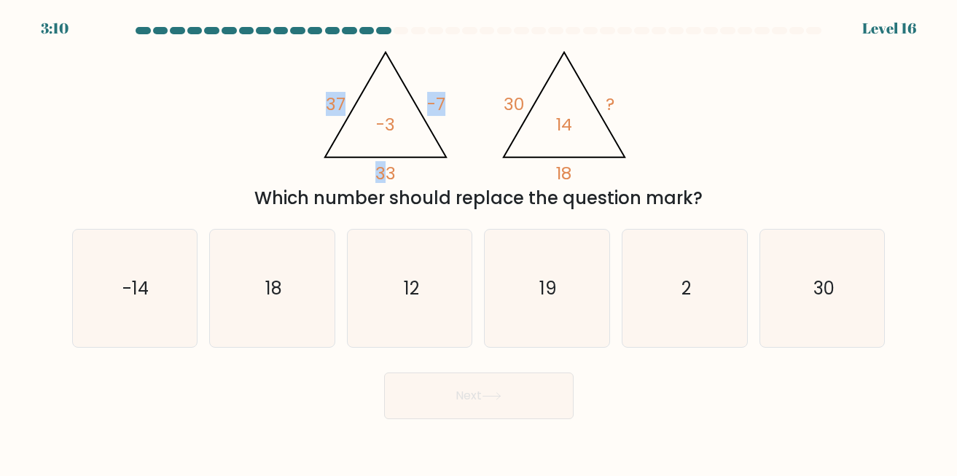
drag, startPoint x: 386, startPoint y: 168, endPoint x: 309, endPoint y: 175, distance: 77.5
click at [314, 176] on div "@import url('https://fonts.googleapis.com/css?family=Abril+Fatface:400,100,100i…" at bounding box center [478, 125] width 831 height 171
click at [306, 141] on div "@import url('https://fonts.googleapis.com/css?family=Abril+Fatface:400,100,100i…" at bounding box center [478, 125] width 831 height 171
drag, startPoint x: 301, startPoint y: 93, endPoint x: 355, endPoint y: 93, distance: 53.9
click at [353, 93] on div "@import url('https://fonts.googleapis.com/css?family=Abril+Fatface:400,100,100i…" at bounding box center [478, 125] width 831 height 171
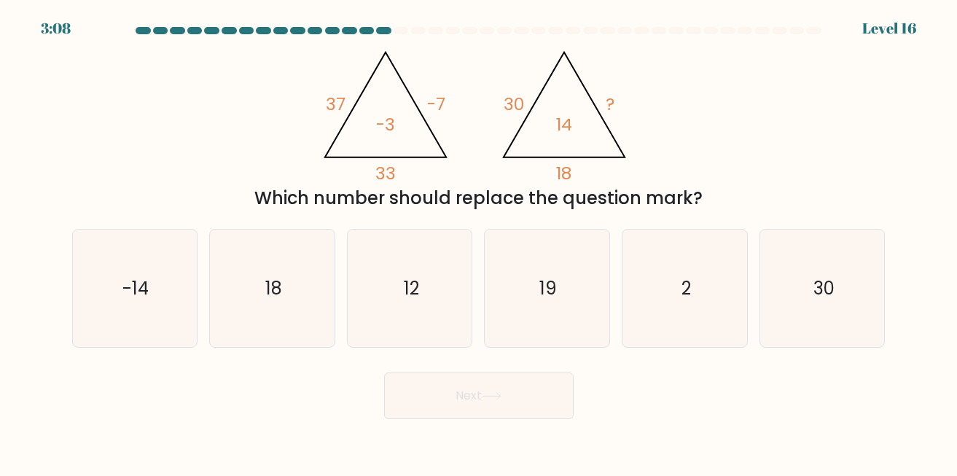
click at [358, 93] on icon "@import url('https://fonts.googleapis.com/css?family=Abril+Fatface:400,100,100i…" at bounding box center [478, 111] width 329 height 143
drag, startPoint x: 367, startPoint y: 176, endPoint x: 418, endPoint y: 179, distance: 51.1
click at [418, 179] on icon "@import url('https://fonts.googleapis.com/css?family=Abril+Fatface:400,100,100i…" at bounding box center [478, 111] width 329 height 143
click at [422, 179] on icon "@import url('https://fonts.googleapis.com/css?family=Abril+Fatface:400,100,100i…" at bounding box center [478, 111] width 329 height 143
drag, startPoint x: 422, startPoint y: 98, endPoint x: 468, endPoint y: 103, distance: 46.2
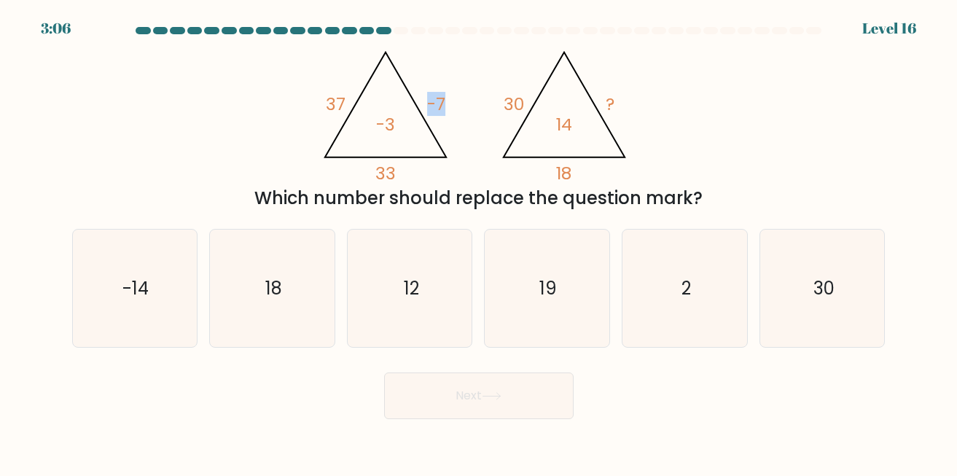
click at [464, 101] on icon "@import url('https://fonts.googleapis.com/css?family=Abril+Fatface:400,100,100i…" at bounding box center [478, 111] width 329 height 143
click at [468, 103] on icon "@import url('https://fonts.googleapis.com/css?family=Abril+Fatface:400,100,100i…" at bounding box center [478, 111] width 329 height 143
drag, startPoint x: 356, startPoint y: 175, endPoint x: 339, endPoint y: 152, distance: 29.2
click at [353, 169] on icon "@import url('https://fonts.googleapis.com/css?family=Abril+Fatface:400,100,100i…" at bounding box center [478, 111] width 329 height 143
click at [305, 101] on div "@import url('https://fonts.googleapis.com/css?family=Abril+Fatface:400,100,100i…" at bounding box center [478, 125] width 831 height 171
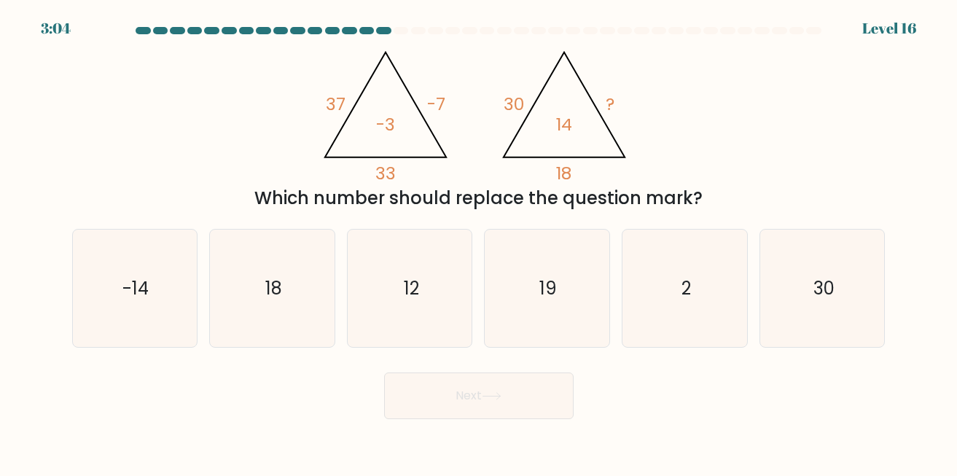
click at [343, 103] on div "@import url('https://fonts.googleapis.com/css?family=Abril+Fatface:400,100,100i…" at bounding box center [478, 125] width 831 height 171
click at [405, 106] on icon "@import url('https://fonts.googleapis.com/css?family=Abril+Fatface:400,100,100i…" at bounding box center [478, 111] width 329 height 143
drag, startPoint x: 379, startPoint y: 187, endPoint x: 424, endPoint y: 188, distance: 45.2
click at [424, 188] on div "Which number should replace the question mark?" at bounding box center [479, 198] width 796 height 26
drag, startPoint x: 427, startPoint y: 189, endPoint x: 393, endPoint y: 184, distance: 34.6
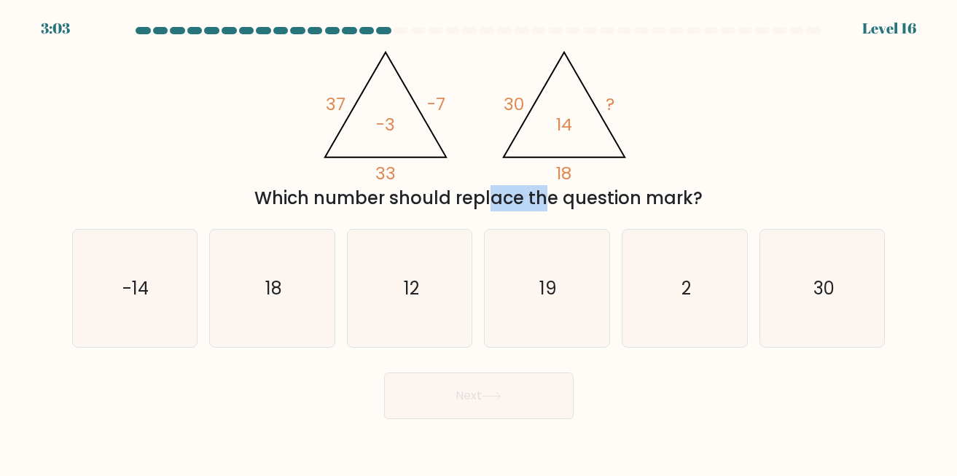
click at [426, 189] on div "Which number should replace the question mark?" at bounding box center [479, 198] width 796 height 26
drag, startPoint x: 415, startPoint y: 169, endPoint x: 429, endPoint y: 168, distance: 13.9
click at [428, 168] on icon "@import url('https://fonts.googleapis.com/css?family=Abril+Fatface:400,100,100i…" at bounding box center [478, 111] width 329 height 143
click at [430, 168] on icon "@import url('https://fonts.googleapis.com/css?family=Abril+Fatface:400,100,100i…" at bounding box center [478, 111] width 329 height 143
drag, startPoint x: 485, startPoint y: 102, endPoint x: 563, endPoint y: 98, distance: 78.1
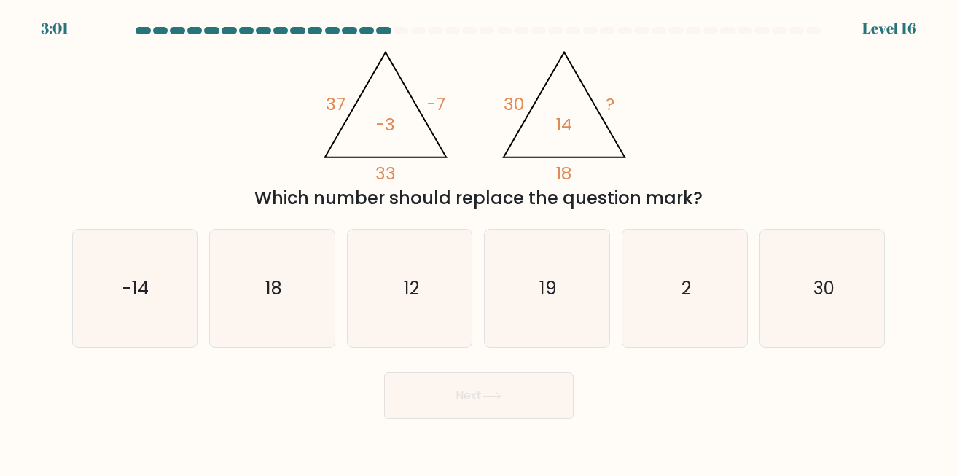
click at [561, 98] on icon "@import url('https://fonts.googleapis.com/css?family=Abril+Fatface:400,100,100i…" at bounding box center [478, 111] width 329 height 143
drag, startPoint x: 563, startPoint y: 98, endPoint x: 550, endPoint y: 181, distance: 84.7
click at [563, 102] on icon "@import url('https://fonts.googleapis.com/css?family=Abril+Fatface:400,100,100i…" at bounding box center [478, 111] width 329 height 143
drag, startPoint x: 539, startPoint y: 187, endPoint x: 609, endPoint y: 179, distance: 70.4
click at [609, 179] on div "@import url('https://fonts.googleapis.com/css?family=Abril+Fatface:400,100,100i…" at bounding box center [478, 125] width 831 height 171
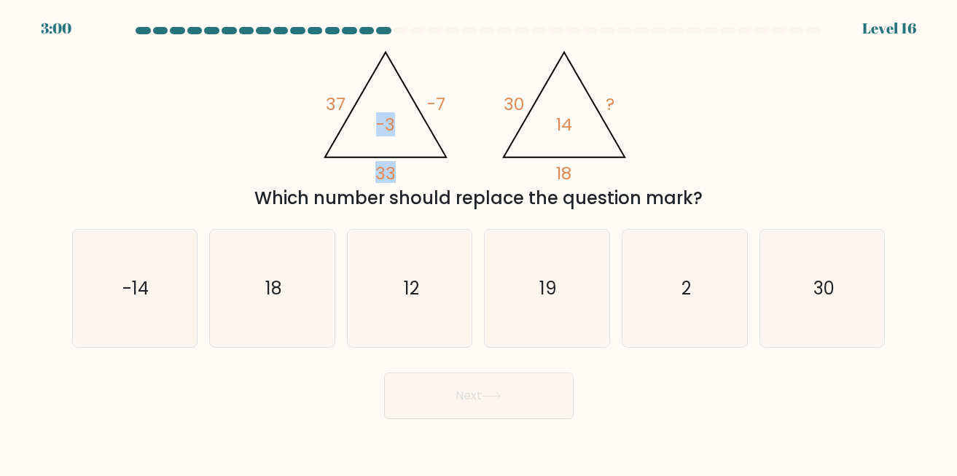
click at [608, 179] on icon "@import url('https://fonts.googleapis.com/css?family=Abril+Fatface:400,100,100i…" at bounding box center [478, 111] width 329 height 143
click at [666, 264] on icon "2" at bounding box center [684, 288] width 117 height 117
click at [480, 242] on input "e. 2" at bounding box center [479, 240] width 1 height 4
radio input "true"
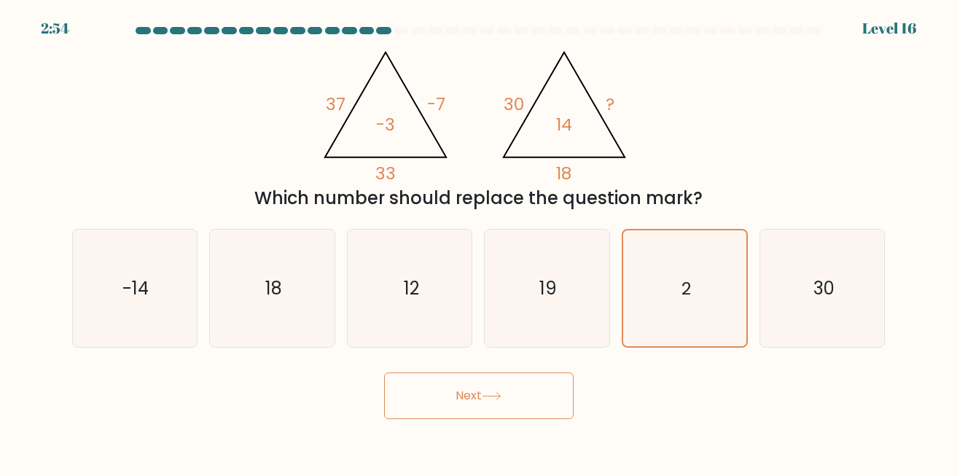
click at [502, 386] on button "Next" at bounding box center [479, 395] width 190 height 47
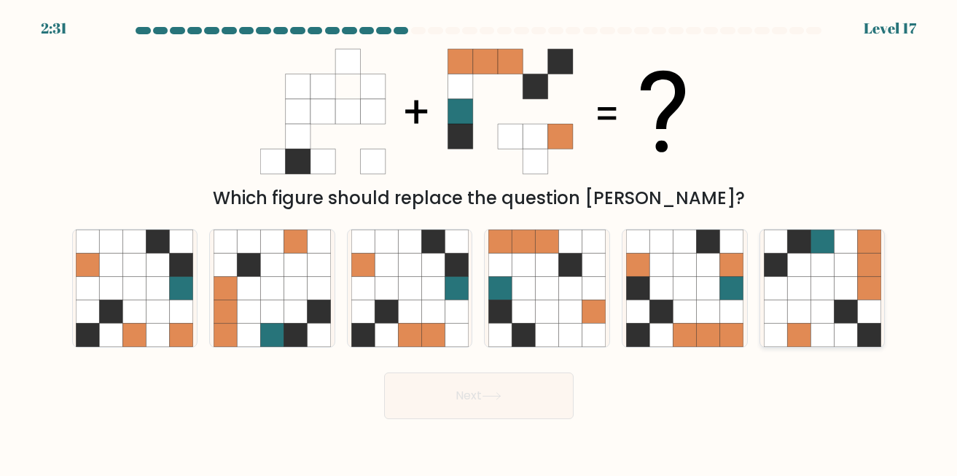
click at [801, 305] on icon at bounding box center [798, 311] width 23 height 23
click at [480, 242] on input "f." at bounding box center [479, 240] width 1 height 4
radio input "true"
click at [493, 404] on button "Next" at bounding box center [479, 395] width 190 height 47
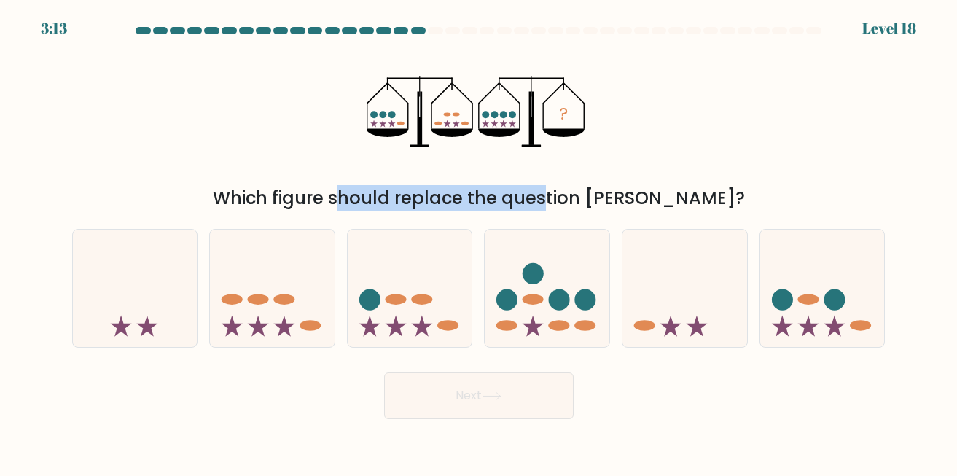
drag, startPoint x: 312, startPoint y: 193, endPoint x: 464, endPoint y: 203, distance: 152.6
click at [465, 203] on div "Which figure should replace the question mark?" at bounding box center [479, 198] width 796 height 26
click at [462, 200] on div "Which figure should replace the question mark?" at bounding box center [479, 198] width 796 height 26
click at [499, 193] on div "Which figure should replace the question mark?" at bounding box center [479, 198] width 796 height 26
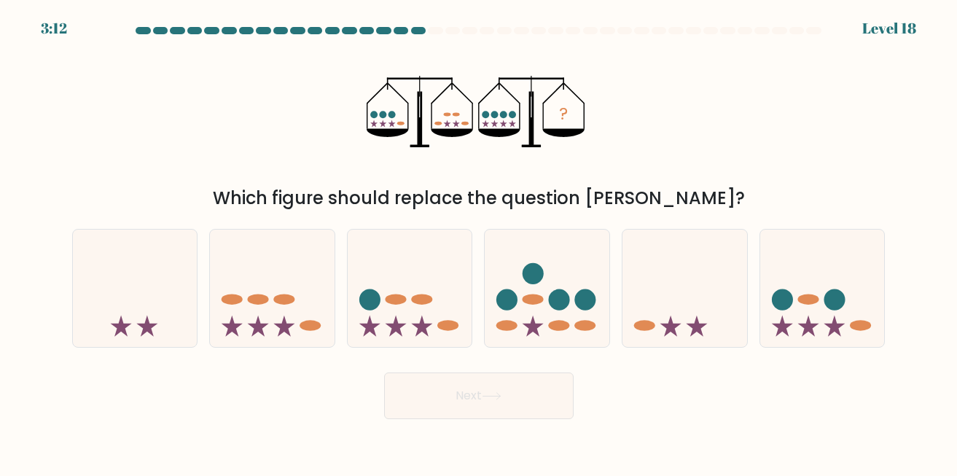
click at [548, 195] on div "Which figure should replace the question mark?" at bounding box center [479, 198] width 796 height 26
click at [553, 193] on div "Which figure should replace the question mark?" at bounding box center [479, 198] width 796 height 26
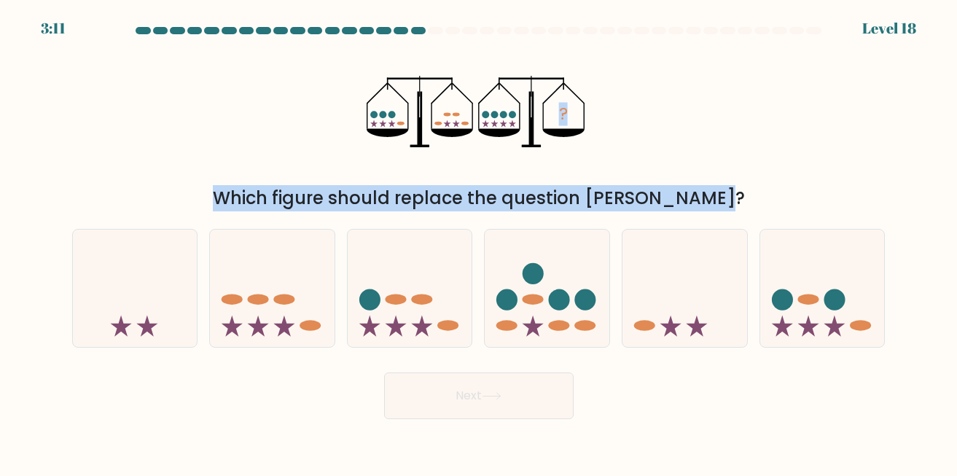
click at [449, 173] on icon "?" at bounding box center [478, 111] width 223 height 143
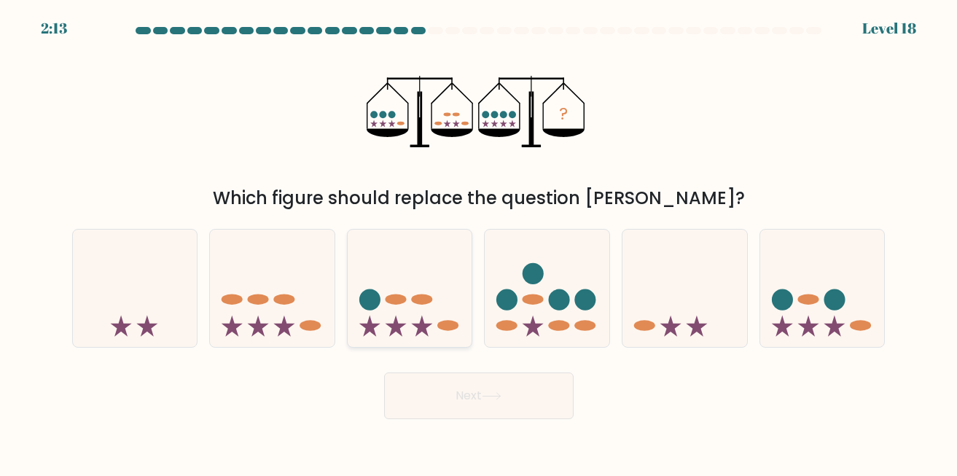
click at [391, 284] on icon at bounding box center [410, 288] width 125 height 103
click at [479, 242] on input "c." at bounding box center [479, 240] width 1 height 4
radio input "true"
click at [423, 407] on button "Next" at bounding box center [479, 395] width 190 height 47
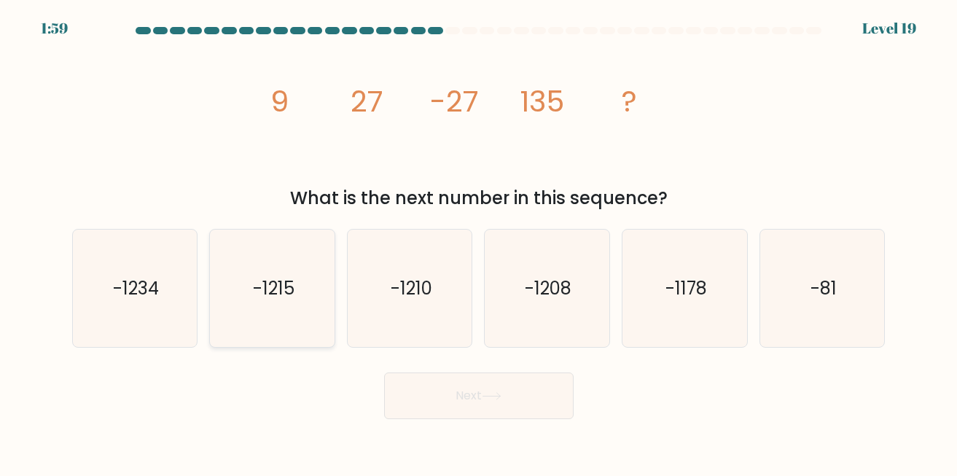
click at [284, 277] on text "-1215" at bounding box center [274, 288] width 42 height 24
click at [479, 242] on input "b. -1215" at bounding box center [479, 240] width 1 height 4
radio input "true"
click at [443, 400] on button "Next" at bounding box center [479, 395] width 190 height 47
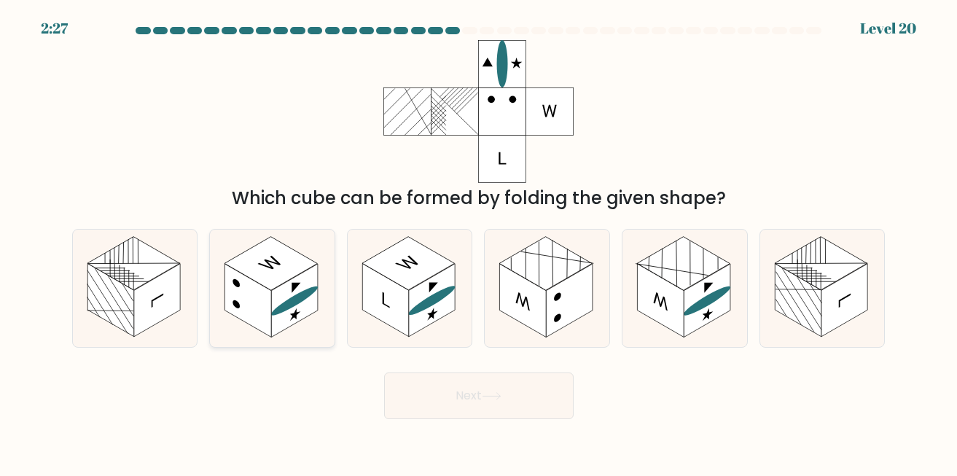
click at [300, 285] on rect at bounding box center [294, 300] width 47 height 73
click at [479, 242] on input "b." at bounding box center [479, 240] width 1 height 4
radio input "true"
click at [403, 395] on button "Next" at bounding box center [479, 395] width 190 height 47
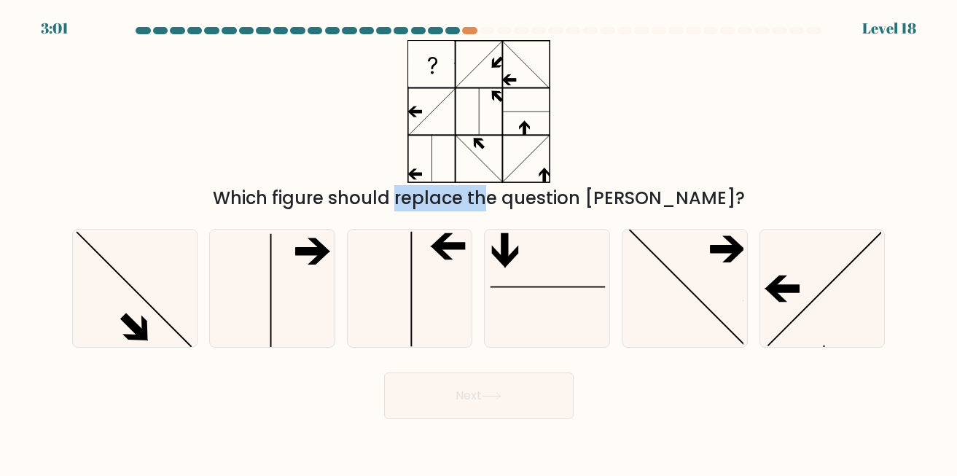
drag, startPoint x: 400, startPoint y: 204, endPoint x: 415, endPoint y: 204, distance: 15.3
click at [415, 204] on div "Which figure should replace the question mark?" at bounding box center [479, 198] width 796 height 26
click at [416, 204] on div "Which figure should replace the question mark?" at bounding box center [479, 198] width 796 height 26
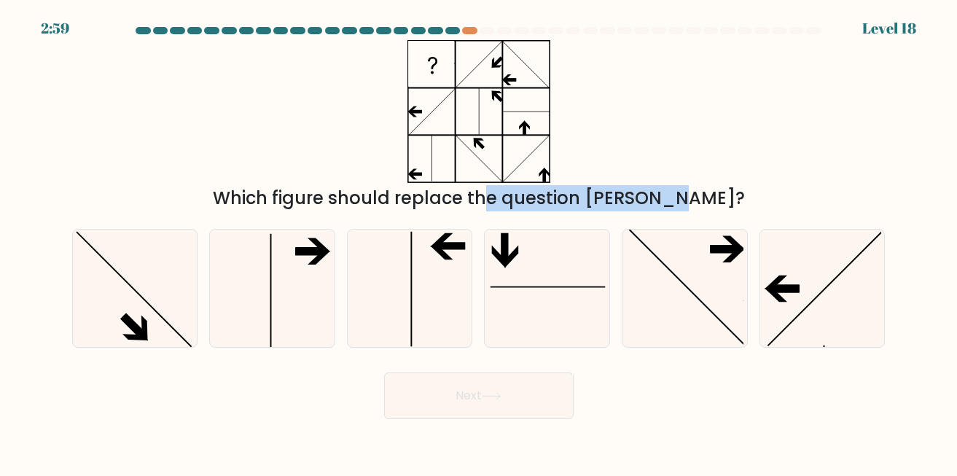
drag, startPoint x: 412, startPoint y: 201, endPoint x: 596, endPoint y: 192, distance: 183.9
click at [596, 192] on div "Which figure should replace the question mark?" at bounding box center [479, 198] width 796 height 26
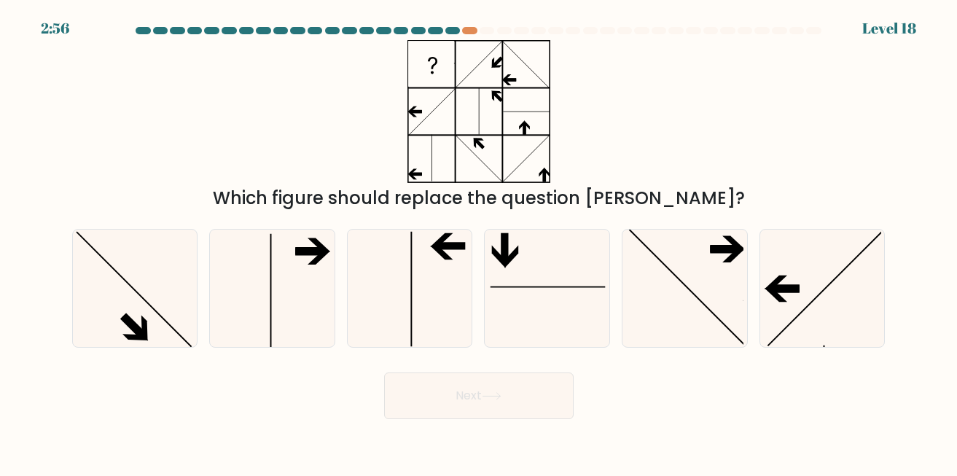
drag, startPoint x: 496, startPoint y: 176, endPoint x: 601, endPoint y: 175, distance: 104.2
click at [583, 175] on div "Which figure should replace the question mark?" at bounding box center [478, 125] width 831 height 171
click at [627, 174] on div "Which figure should replace the question mark?" at bounding box center [478, 125] width 831 height 171
click at [523, 276] on icon at bounding box center [546, 288] width 117 height 117
click at [480, 242] on input "d." at bounding box center [479, 240] width 1 height 4
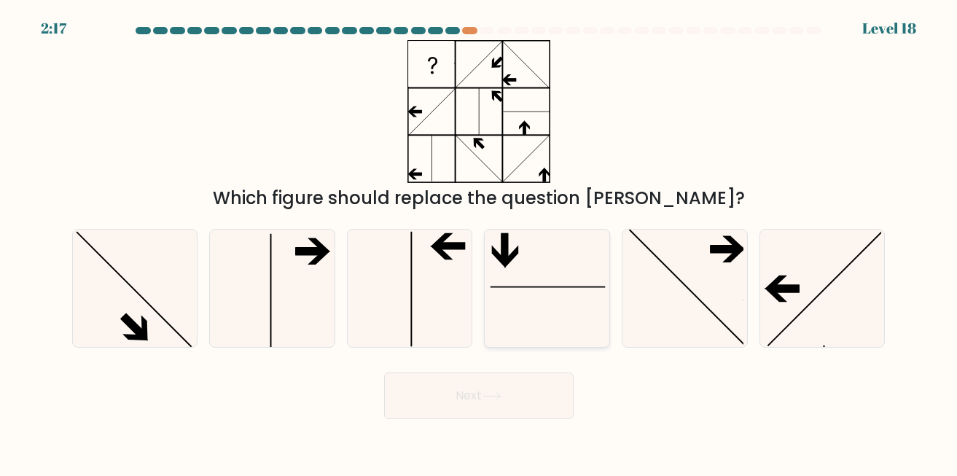
radio input "true"
click at [466, 400] on button "Next" at bounding box center [479, 395] width 190 height 47
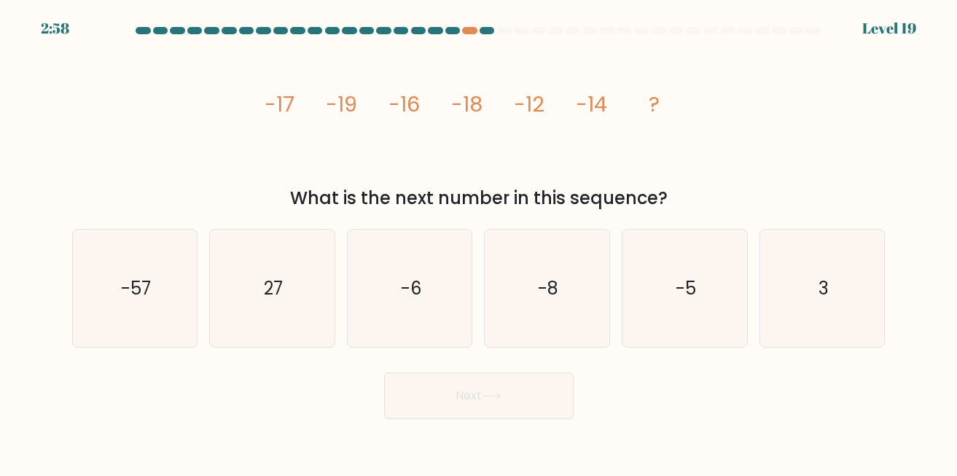
drag, startPoint x: 242, startPoint y: 109, endPoint x: 386, endPoint y: 117, distance: 144.5
click at [386, 117] on div "image/svg+xml -17 -19 -16 -18 -12 -14 ? What is the next number in this sequenc…" at bounding box center [478, 125] width 831 height 171
click at [386, 117] on icon "image/svg+xml -17 -19 -16 -18 -12 -14 ?" at bounding box center [478, 111] width 437 height 143
drag, startPoint x: 306, startPoint y: 106, endPoint x: 382, endPoint y: 106, distance: 75.8
click at [382, 106] on icon "image/svg+xml -17 -19 -16 -18 -12 -14 ?" at bounding box center [478, 111] width 437 height 143
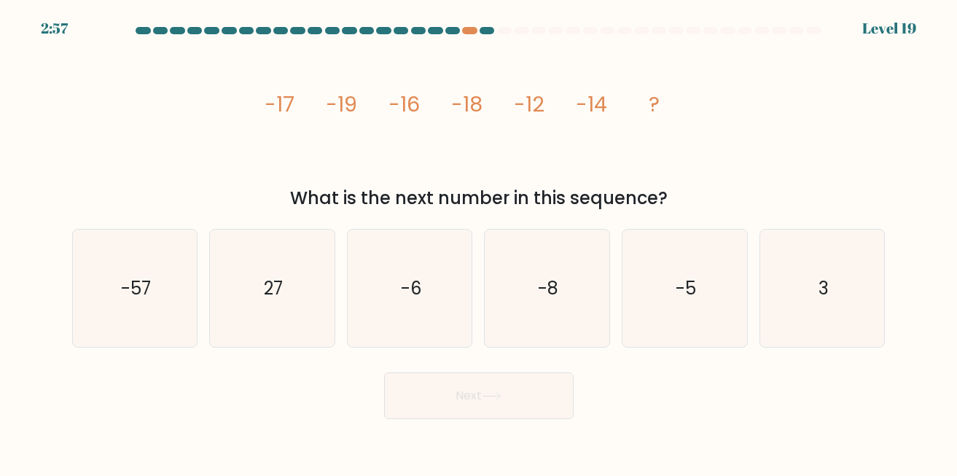
drag, startPoint x: 382, startPoint y: 106, endPoint x: 302, endPoint y: 105, distance: 79.5
click at [302, 105] on icon "image/svg+xml -17 -19 -16 -18 -12 -14 ?" at bounding box center [478, 111] width 437 height 143
click at [466, 32] on div at bounding box center [469, 30] width 15 height 7
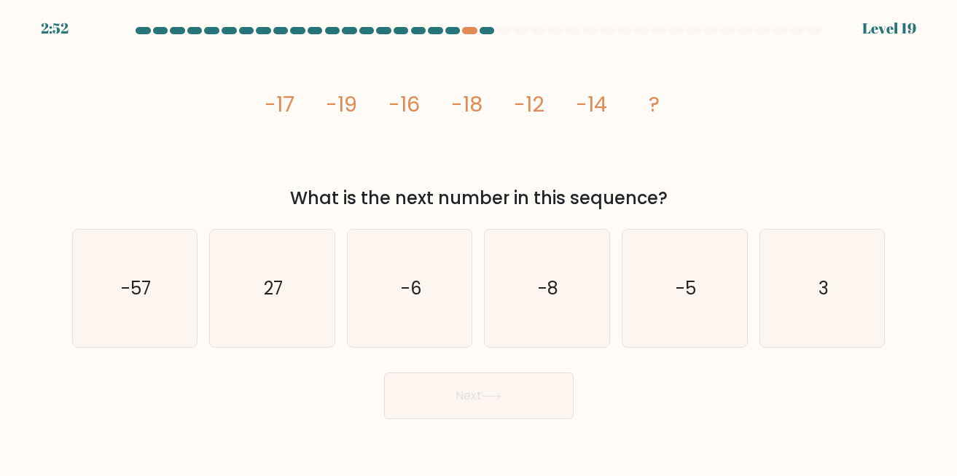
click at [485, 29] on div at bounding box center [487, 30] width 15 height 7
click at [464, 33] on div at bounding box center [469, 30] width 15 height 7
drag, startPoint x: 442, startPoint y: 34, endPoint x: 455, endPoint y: 33, distance: 13.1
click at [455, 33] on at bounding box center [479, 30] width 688 height 7
click at [455, 33] on div at bounding box center [452, 30] width 15 height 7
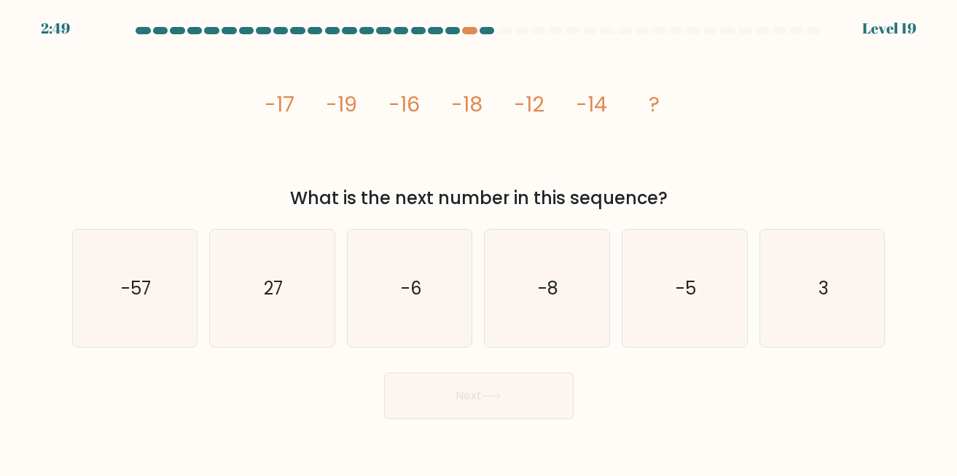
click at [482, 35] on div at bounding box center [478, 33] width 831 height 13
drag, startPoint x: 251, startPoint y: 112, endPoint x: 566, endPoint y: 98, distance: 315.9
click at [566, 98] on div "image/svg+xml -17 -19 -16 -18 -12 -14 ? What is the next number in this sequenc…" at bounding box center [478, 125] width 831 height 171
click at [566, 98] on icon "image/svg+xml -17 -19 -16 -18 -12 -14 ?" at bounding box center [478, 111] width 437 height 143
drag, startPoint x: 294, startPoint y: 102, endPoint x: 362, endPoint y: 109, distance: 68.8
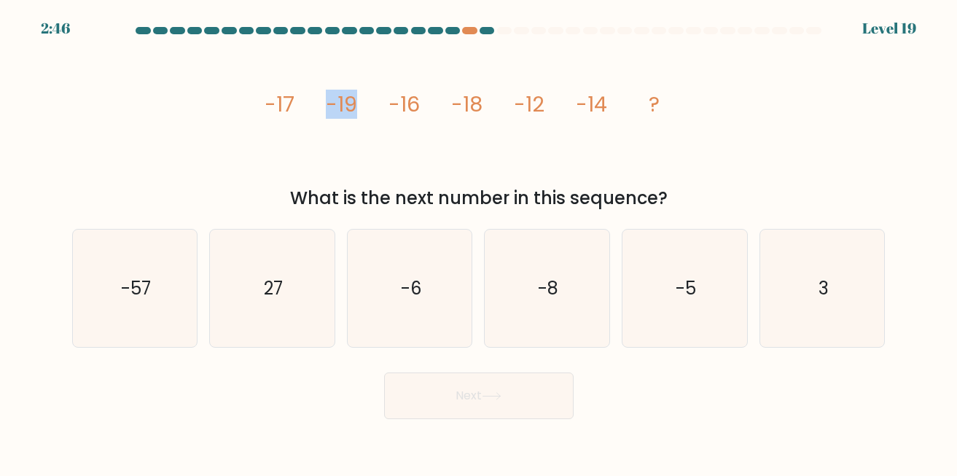
click at [362, 109] on icon "image/svg+xml -17 -19 -16 -18 -12 -14 ?" at bounding box center [478, 111] width 437 height 143
drag, startPoint x: 284, startPoint y: 111, endPoint x: 373, endPoint y: 111, distance: 89.7
click at [373, 111] on icon "image/svg+xml -17 -19 -16 -18 -12 -14 ?" at bounding box center [478, 111] width 437 height 143
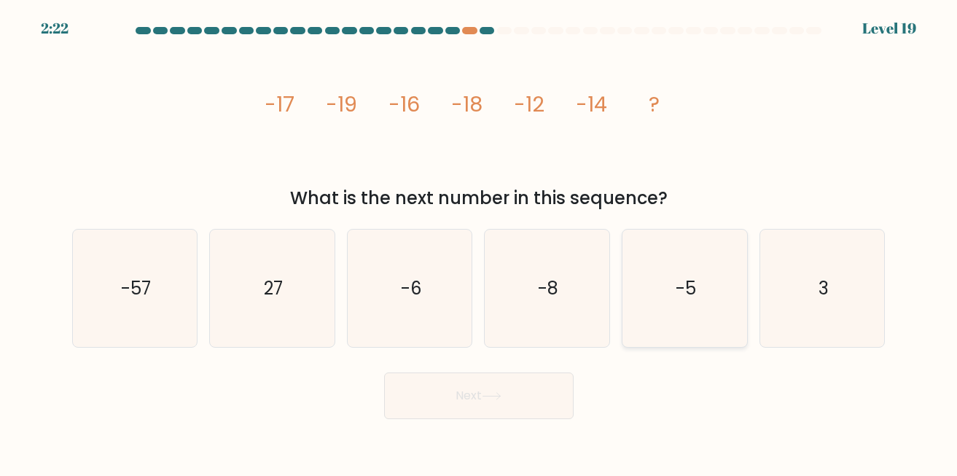
click at [644, 244] on icon "-5" at bounding box center [684, 288] width 117 height 117
click at [480, 242] on input "e. -5" at bounding box center [479, 240] width 1 height 4
radio input "true"
click at [483, 402] on button "Next" at bounding box center [479, 395] width 190 height 47
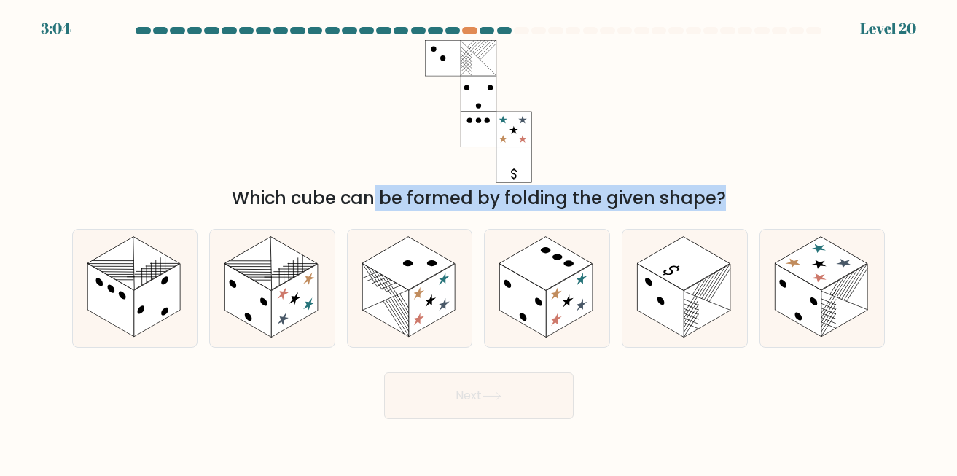
drag, startPoint x: 202, startPoint y: 187, endPoint x: 534, endPoint y: 217, distance: 333.0
click at [534, 211] on div "Which cube can be formed by folding the given shape?" at bounding box center [478, 125] width 831 height 171
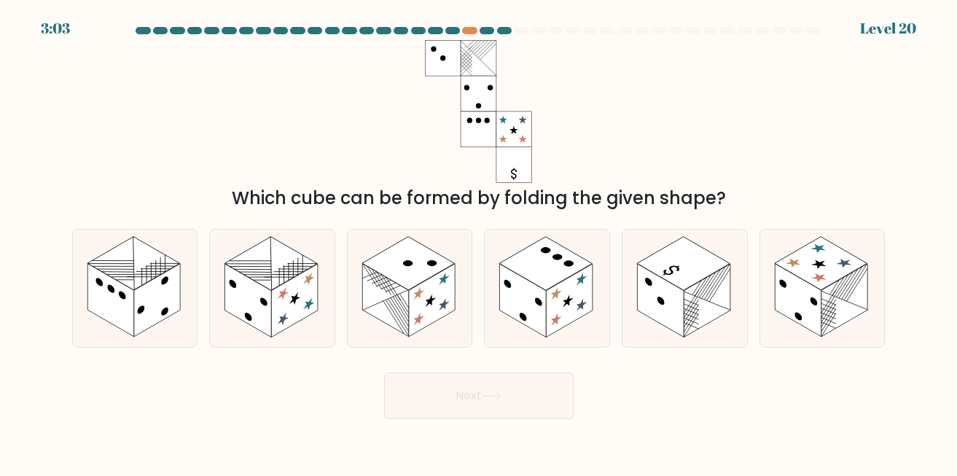
click at [534, 217] on form at bounding box center [478, 223] width 957 height 392
drag, startPoint x: 413, startPoint y: 207, endPoint x: 538, endPoint y: 203, distance: 124.7
click at [538, 203] on div "Which cube can be formed by folding the given shape?" at bounding box center [479, 198] width 796 height 26
click at [709, 263] on rect at bounding box center [683, 263] width 93 height 53
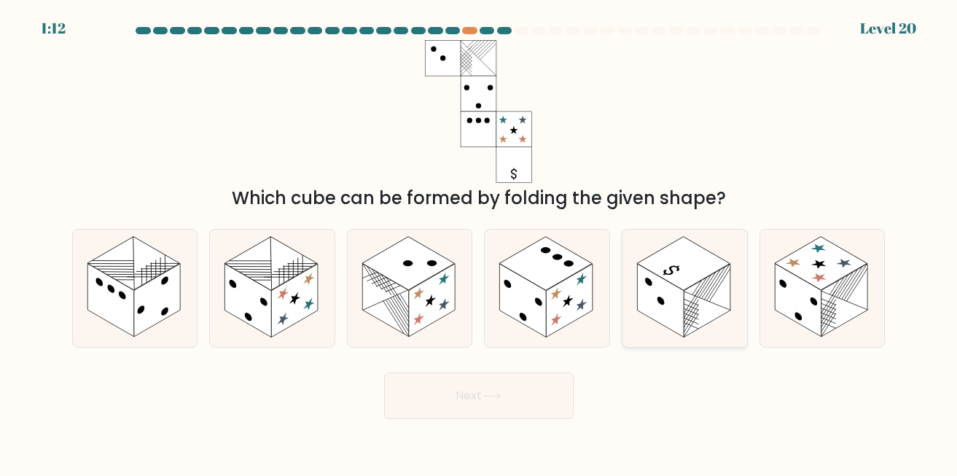
click at [480, 242] on input "e." at bounding box center [479, 240] width 1 height 4
radio input "true"
click at [515, 391] on button "Next" at bounding box center [479, 395] width 190 height 47
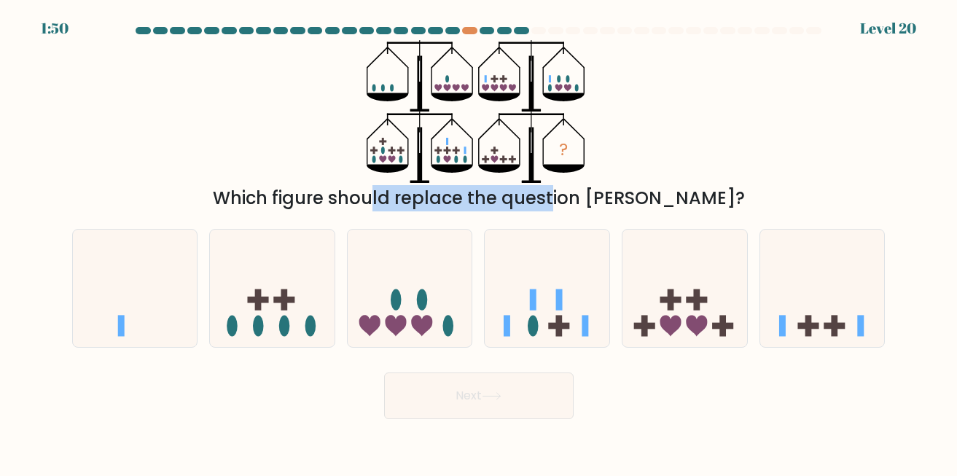
drag, startPoint x: 305, startPoint y: 192, endPoint x: 472, endPoint y: 199, distance: 167.1
click at [472, 199] on div "Which figure should replace the question mark?" at bounding box center [479, 198] width 796 height 26
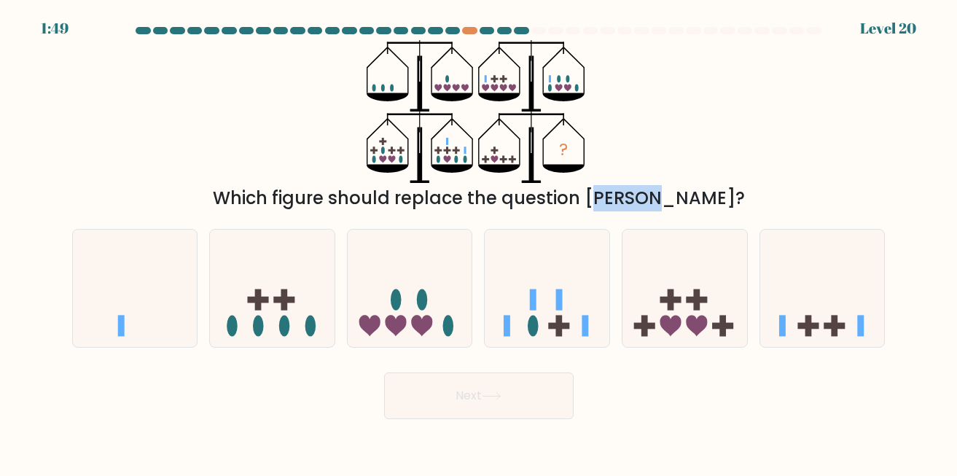
drag, startPoint x: 520, startPoint y: 193, endPoint x: 608, endPoint y: 210, distance: 89.1
click at [608, 210] on div "Which figure should replace the question mark?" at bounding box center [479, 198] width 796 height 26
click at [746, 271] on icon at bounding box center [684, 288] width 125 height 103
click at [480, 242] on input "e." at bounding box center [479, 240] width 1 height 4
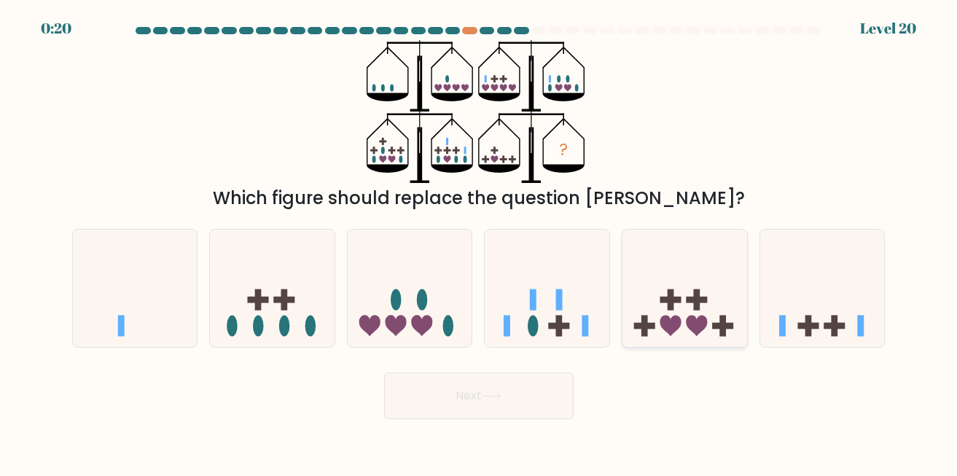
radio input "true"
click at [586, 300] on icon at bounding box center [547, 288] width 125 height 103
click at [480, 242] on input "d." at bounding box center [479, 240] width 1 height 4
radio input "true"
click at [395, 309] on ellipse at bounding box center [396, 299] width 11 height 21
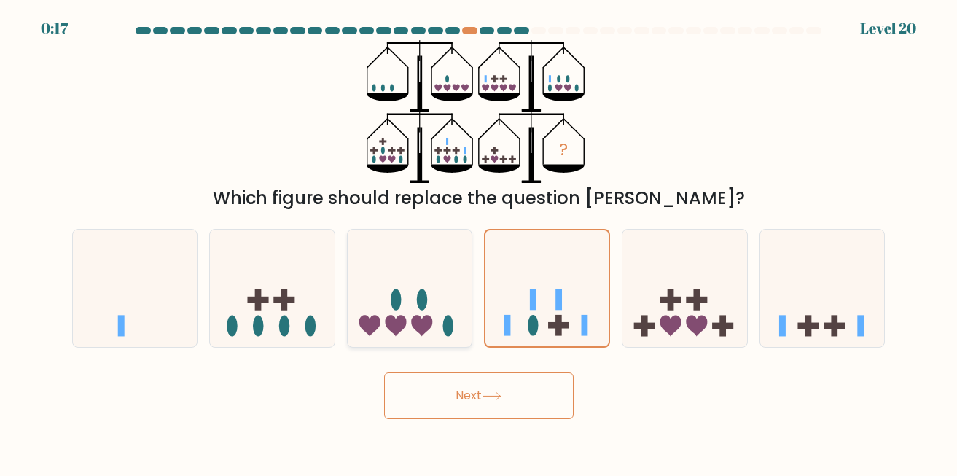
click at [479, 242] on input "c." at bounding box center [479, 240] width 1 height 4
radio input "true"
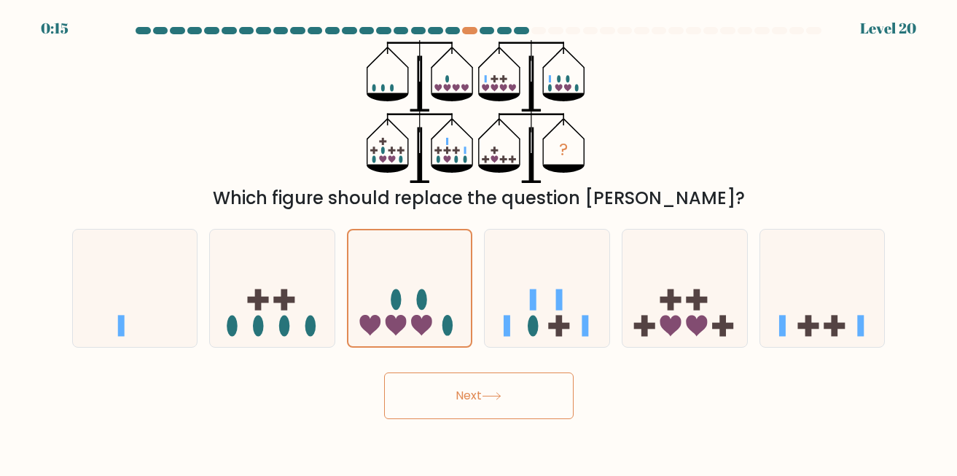
click at [426, 395] on button "Next" at bounding box center [479, 395] width 190 height 47
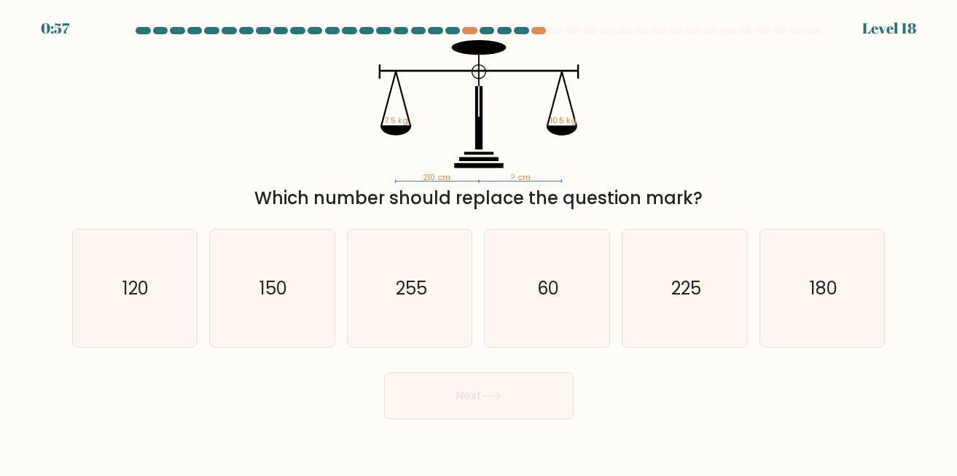
click at [324, 195] on div "Which number should replace the question mark?" at bounding box center [479, 198] width 796 height 26
drag, startPoint x: 312, startPoint y: 186, endPoint x: 465, endPoint y: 179, distance: 153.2
click at [465, 179] on div "210 cm ? cm 7.5 kg 10.5 kg Which number should replace the question mark?" at bounding box center [478, 125] width 831 height 171
click at [465, 179] on icon "210 cm ? cm 7.5 kg 10.5 kg" at bounding box center [478, 111] width 437 height 143
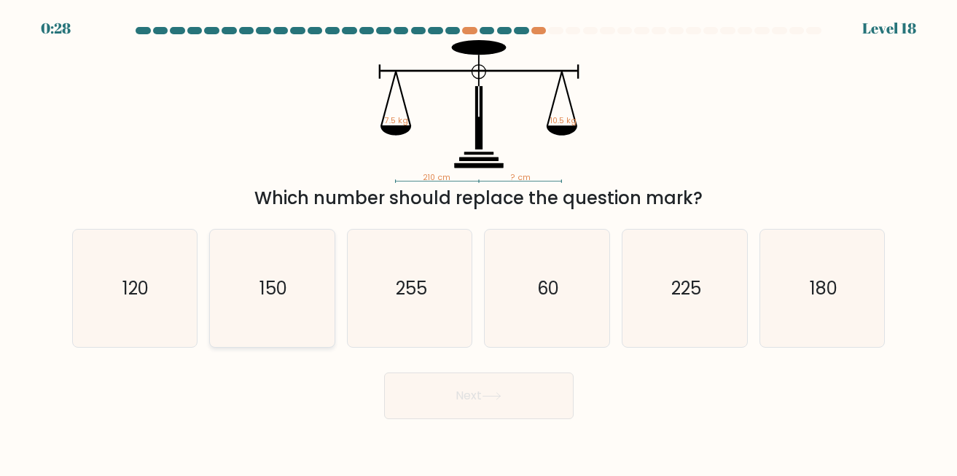
click at [280, 266] on icon "150" at bounding box center [272, 288] width 117 height 117
click at [479, 242] on input "b. 150" at bounding box center [479, 240] width 1 height 4
radio input "true"
click at [416, 378] on button "Next" at bounding box center [479, 395] width 190 height 47
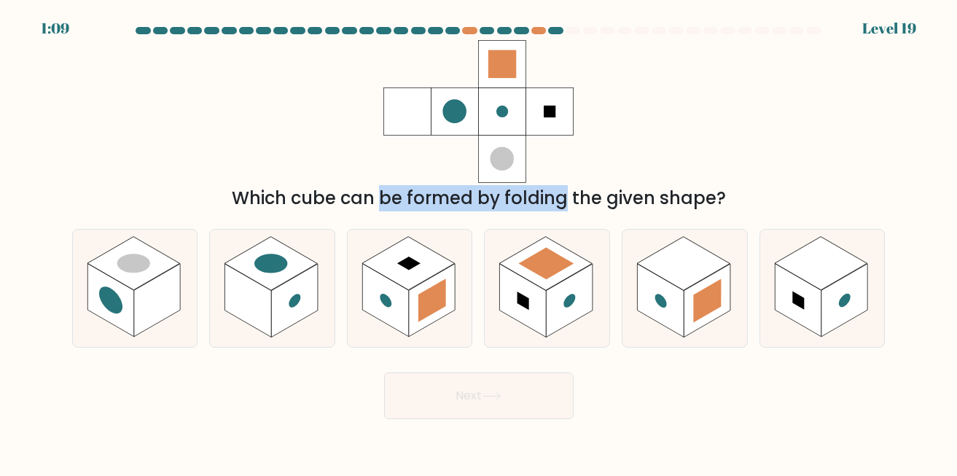
drag, startPoint x: 246, startPoint y: 208, endPoint x: 442, endPoint y: 193, distance: 197.4
click at [442, 193] on div "Which cube can be formed by folding the given shape?" at bounding box center [479, 198] width 796 height 26
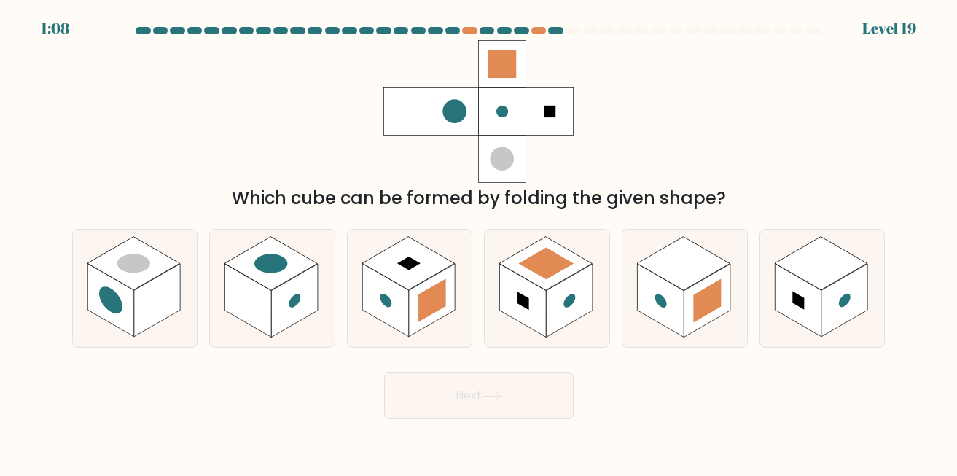
drag, startPoint x: 535, startPoint y: 192, endPoint x: 643, endPoint y: 197, distance: 108.0
click at [643, 197] on div "Which cube can be formed by folding the given shape?" at bounding box center [479, 198] width 796 height 26
drag, startPoint x: 603, startPoint y: 198, endPoint x: 700, endPoint y: 198, distance: 96.9
click at [700, 198] on div "Which cube can be formed by folding the given shape?" at bounding box center [479, 198] width 796 height 26
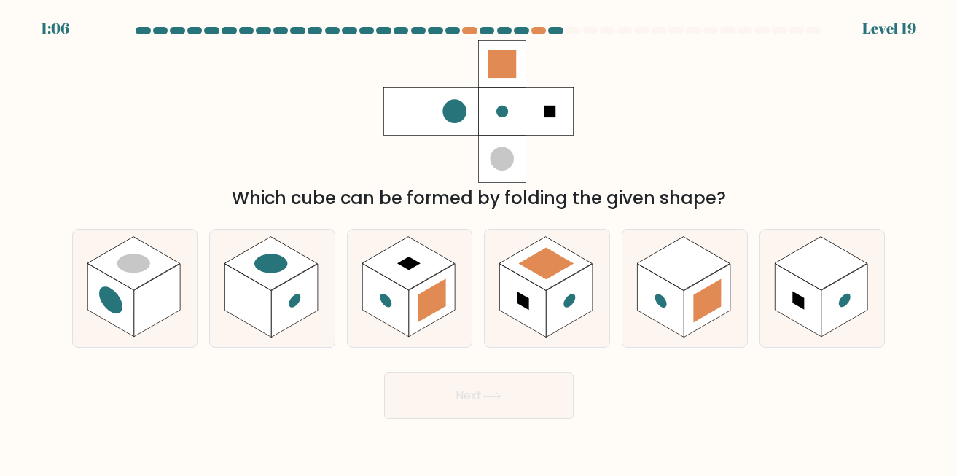
click at [700, 198] on div "Which cube can be formed by folding the given shape?" at bounding box center [479, 198] width 796 height 26
drag, startPoint x: 364, startPoint y: 200, endPoint x: 445, endPoint y: 200, distance: 81.6
click at [445, 200] on div "Which cube can be formed by folding the given shape?" at bounding box center [479, 198] width 796 height 26
click at [548, 305] on rect at bounding box center [570, 300] width 47 height 73
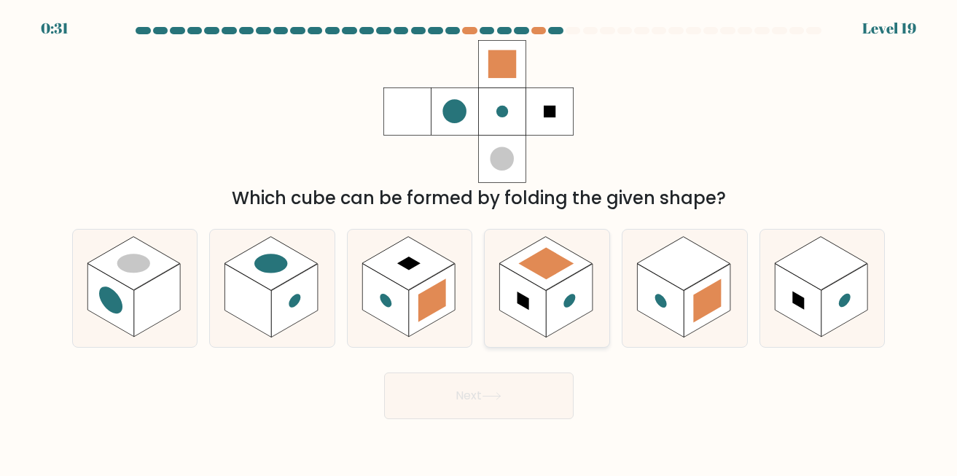
click at [480, 242] on input "d." at bounding box center [479, 240] width 1 height 4
radio input "true"
click at [507, 402] on button "Next" at bounding box center [479, 395] width 190 height 47
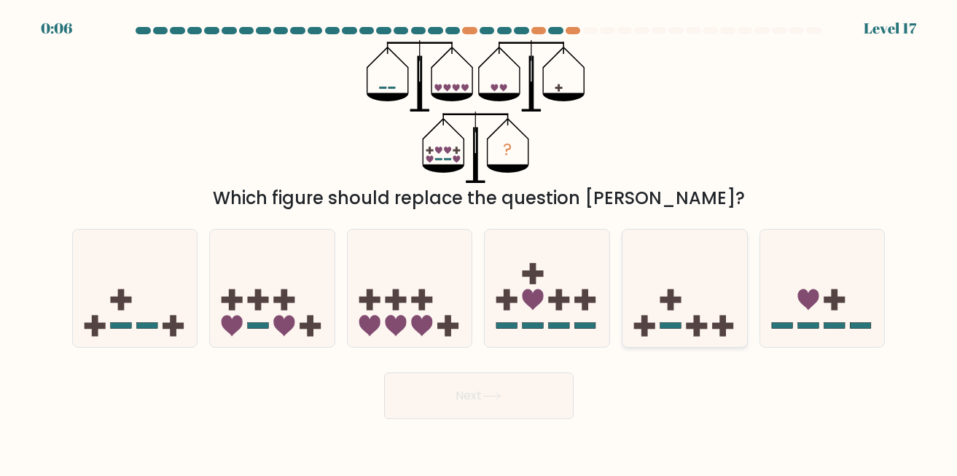
click at [710, 278] on icon at bounding box center [684, 288] width 125 height 103
click at [480, 242] on input "e." at bounding box center [479, 240] width 1 height 4
radio input "true"
click at [516, 395] on button "Next" at bounding box center [479, 395] width 190 height 47
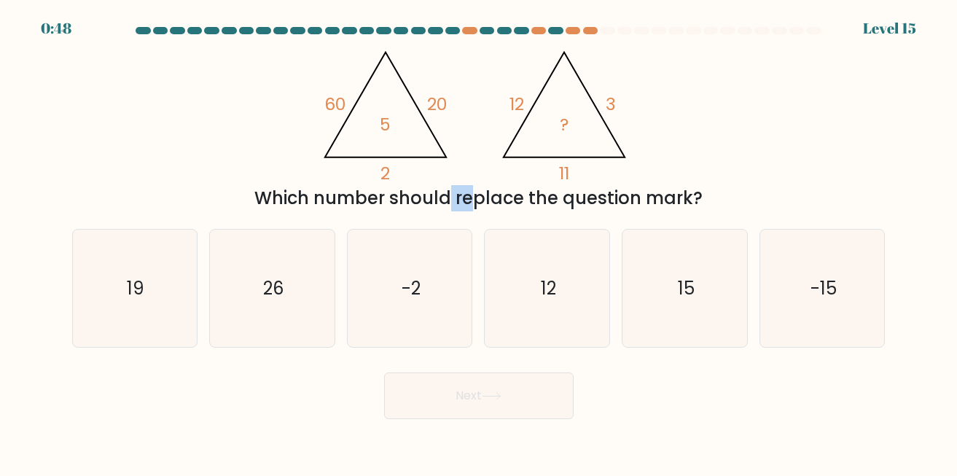
drag, startPoint x: 312, startPoint y: 190, endPoint x: 463, endPoint y: 203, distance: 151.5
click at [416, 198] on div "Which number should replace the question mark?" at bounding box center [479, 198] width 796 height 26
click at [470, 203] on div "Which number should replace the question mark?" at bounding box center [479, 198] width 796 height 26
click at [386, 192] on div "Which number should replace the question mark?" at bounding box center [479, 198] width 796 height 26
click at [633, 249] on icon "15" at bounding box center [684, 288] width 117 height 117
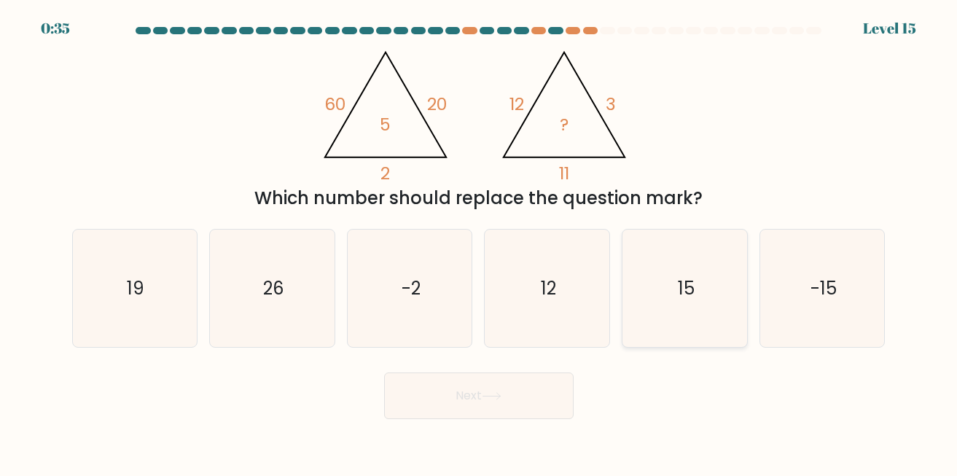
click at [480, 242] on input "e. 15" at bounding box center [479, 240] width 1 height 4
radio input "true"
click at [497, 395] on icon at bounding box center [492, 396] width 20 height 8
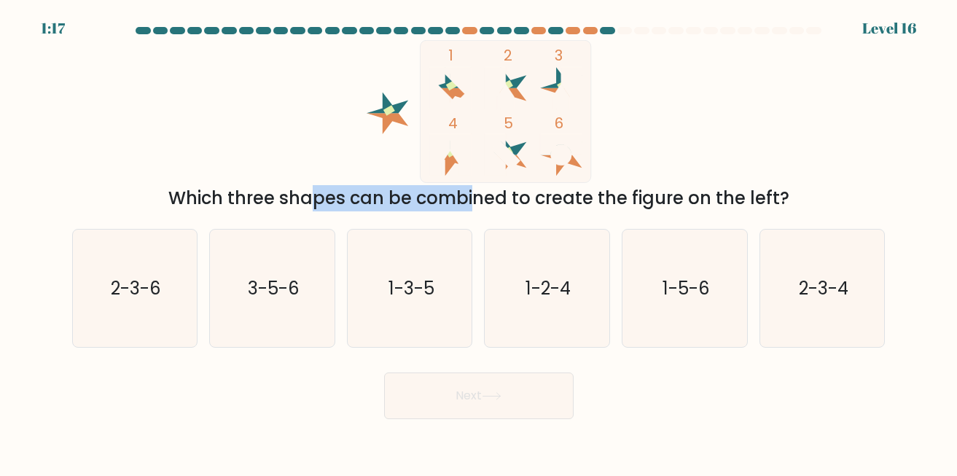
drag, startPoint x: 192, startPoint y: 201, endPoint x: 346, endPoint y: 191, distance: 154.9
click at [345, 201] on div "Which three shapes can be combined to create the figure on the left?" at bounding box center [479, 198] width 796 height 26
click at [346, 191] on div "Which three shapes can be combined to create the figure on the left?" at bounding box center [479, 198] width 796 height 26
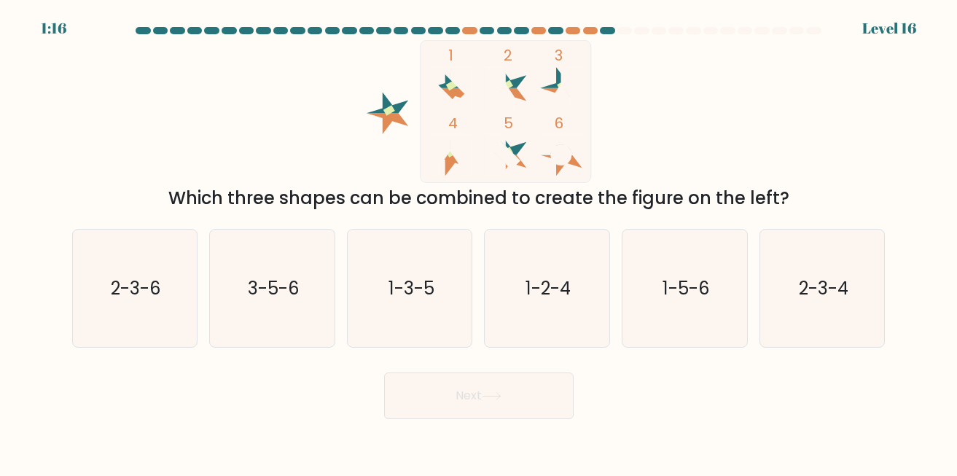
click at [485, 171] on icon "1 2 3 4 5 6" at bounding box center [479, 111] width 392 height 143
click at [547, 171] on rect at bounding box center [505, 111] width 171 height 142
click at [430, 268] on icon "1-3-5" at bounding box center [409, 288] width 117 height 117
click at [479, 242] on input "c. 1-3-5" at bounding box center [479, 240] width 1 height 4
radio input "true"
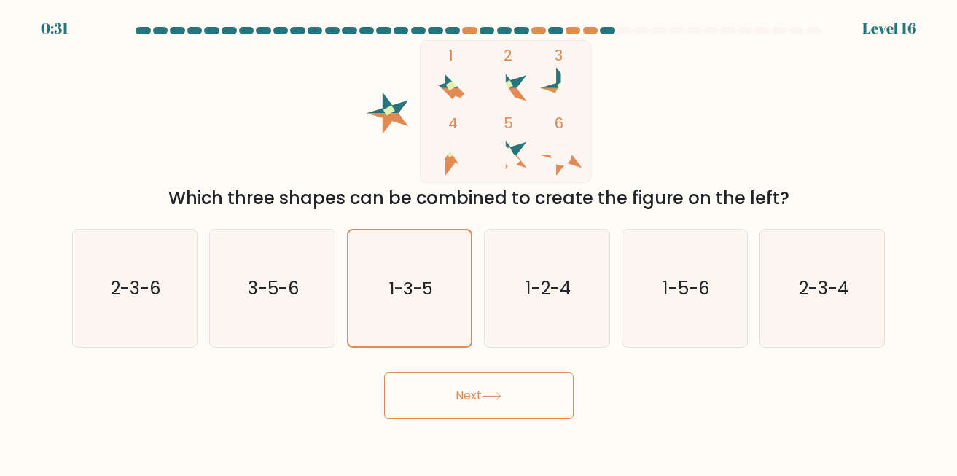
click at [434, 400] on button "Next" at bounding box center [479, 395] width 190 height 47
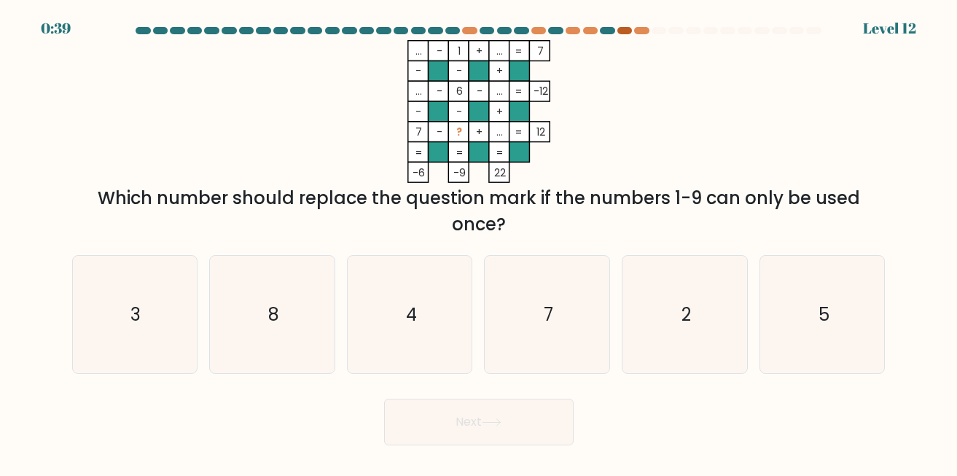
click at [624, 28] on div at bounding box center [624, 30] width 15 height 7
click at [639, 34] on div at bounding box center [641, 30] width 15 height 7
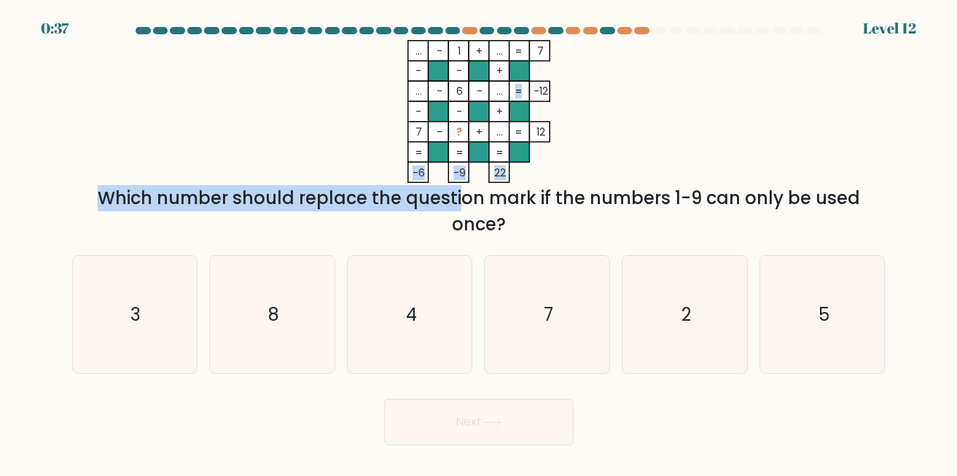
drag, startPoint x: 132, startPoint y: 173, endPoint x: 334, endPoint y: 199, distance: 203.5
click at [334, 199] on div "... - 1 + ... 7 - - + ... - 6 - ... -12 - - + 7 - ? + ... = 12 = = = = -6 -9 22…" at bounding box center [478, 139] width 831 height 198
click at [334, 199] on div "Which number should replace the question mark if the numbers 1-9 can only be us…" at bounding box center [479, 211] width 796 height 52
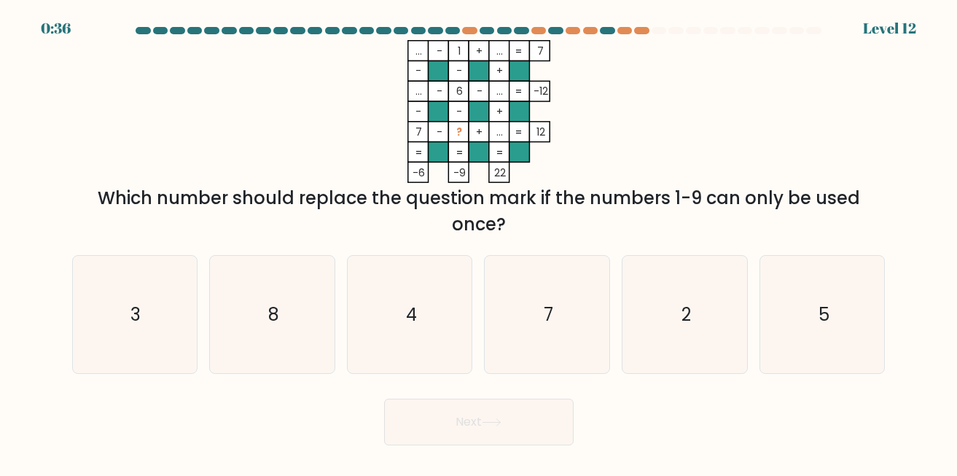
drag, startPoint x: 481, startPoint y: 211, endPoint x: 585, endPoint y: 225, distance: 105.1
click at [585, 225] on div "Which number should replace the question mark if the numbers 1-9 can only be us…" at bounding box center [479, 211] width 796 height 52
drag, startPoint x: 588, startPoint y: 206, endPoint x: 677, endPoint y: 216, distance: 89.6
click at [677, 216] on div "Which number should replace the question mark if the numbers 1-9 can only be us…" at bounding box center [479, 211] width 796 height 52
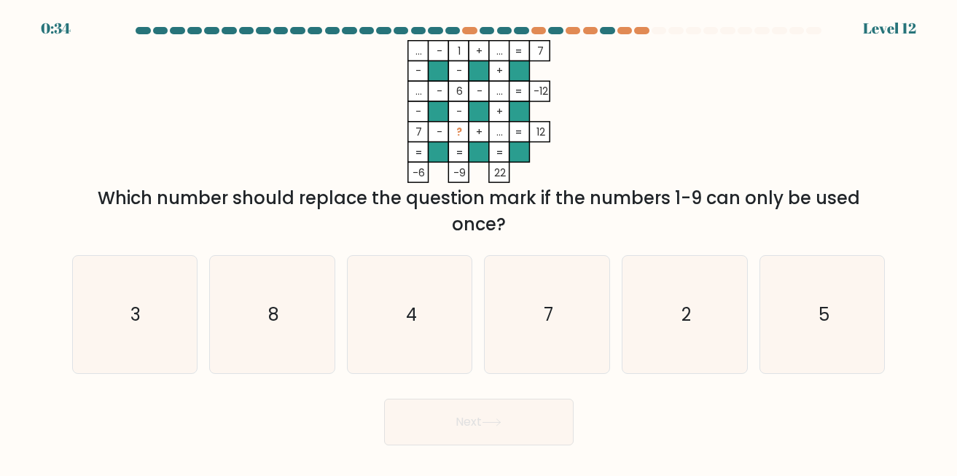
click at [677, 216] on div "Which number should replace the question mark if the numbers 1-9 can only be us…" at bounding box center [479, 211] width 796 height 52
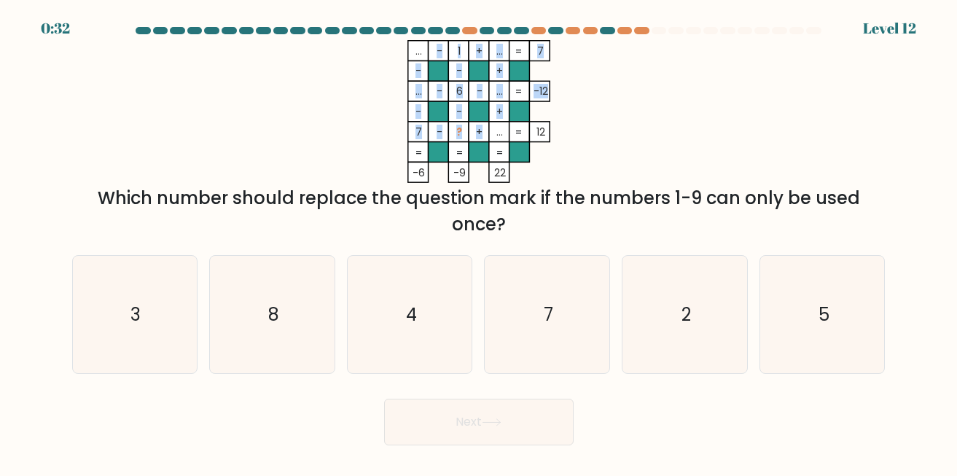
drag, startPoint x: 394, startPoint y: 126, endPoint x: 493, endPoint y: 138, distance: 100.6
click at [487, 138] on icon "... - 1 + ... 7 - - + ... - 6 - ... -12 - - + 7 - ? + ... = 12 = = = = -6 -9 22…" at bounding box center [478, 111] width 437 height 143
click at [495, 138] on rect at bounding box center [498, 132] width 20 height 20
click at [495, 136] on rect at bounding box center [498, 132] width 20 height 20
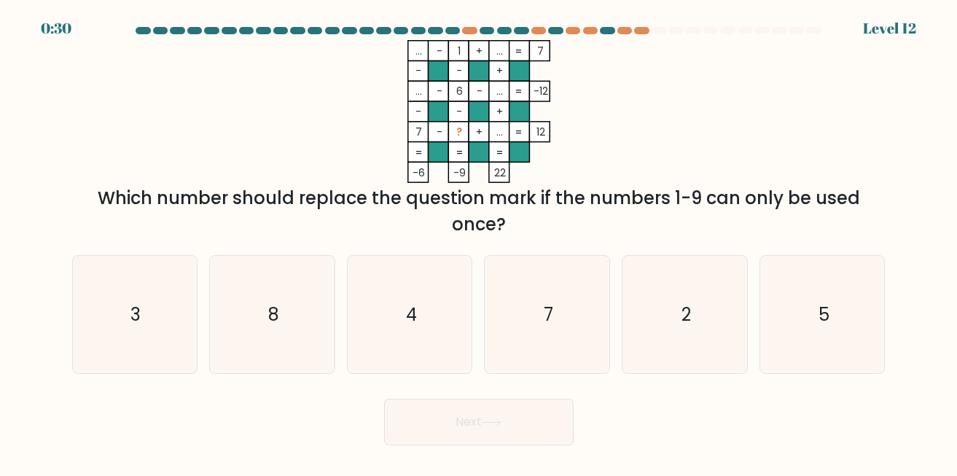
click at [402, 107] on icon "... - 1 + ... 7 - - + ... - 6 - ... -12 - - + 7 - ? + ... = 12 = = = = -6 -9 22…" at bounding box center [478, 111] width 437 height 143
click at [414, 312] on text "4" at bounding box center [410, 314] width 11 height 24
click at [479, 242] on input "c. 4" at bounding box center [479, 240] width 1 height 4
radio input "true"
click at [429, 427] on button "Next" at bounding box center [479, 422] width 190 height 47
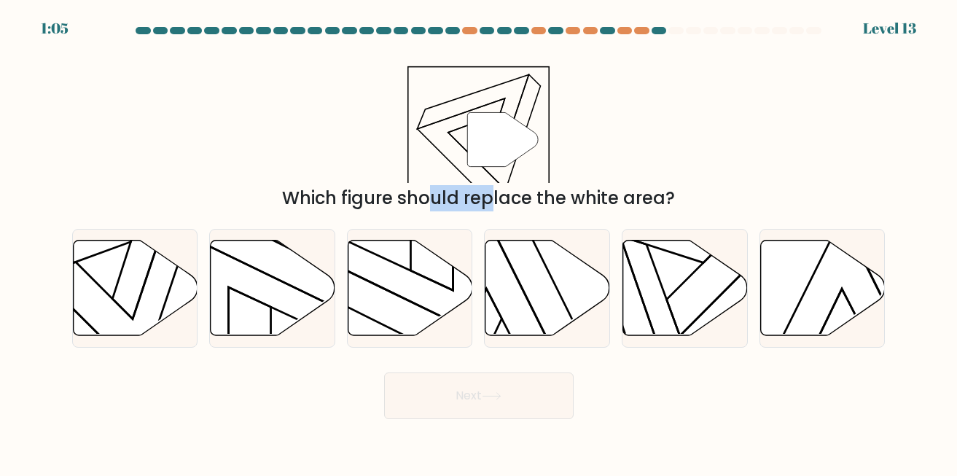
drag, startPoint x: 314, startPoint y: 201, endPoint x: 458, endPoint y: 209, distance: 143.8
click at [453, 209] on div "Which figure should replace the white area?" at bounding box center [479, 198] width 796 height 26
click at [458, 209] on div "Which figure should replace the white area?" at bounding box center [479, 198] width 796 height 26
drag, startPoint x: 244, startPoint y: 191, endPoint x: 455, endPoint y: 186, distance: 210.7
click at [455, 186] on div "Which figure should replace the white area?" at bounding box center [479, 198] width 796 height 26
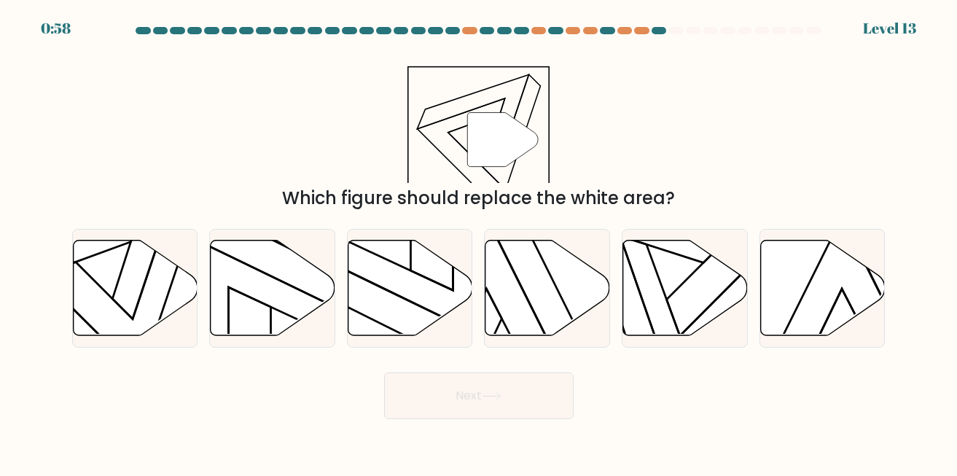
click at [455, 186] on div "Which figure should replace the white area?" at bounding box center [479, 198] width 796 height 26
click at [151, 300] on icon at bounding box center [135, 287] width 125 height 95
click at [479, 242] on input "a." at bounding box center [479, 240] width 1 height 4
radio input "true"
click at [447, 393] on button "Next" at bounding box center [479, 395] width 190 height 47
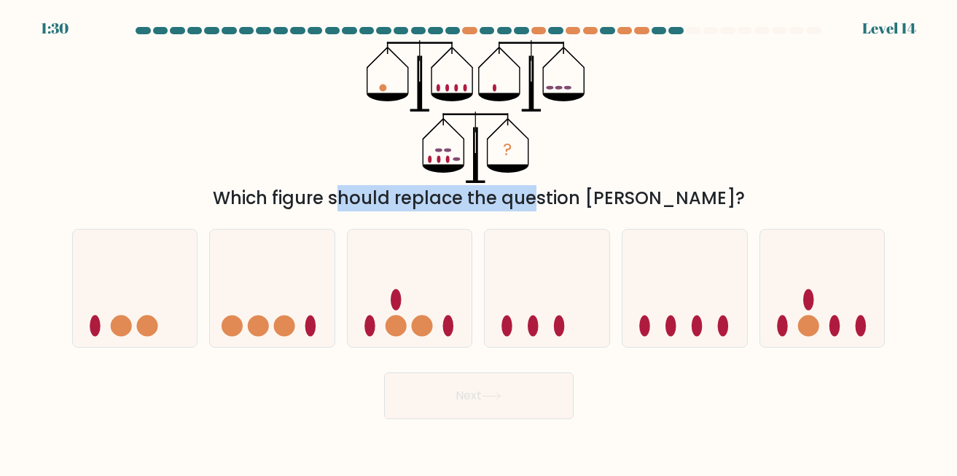
drag, startPoint x: 403, startPoint y: 202, endPoint x: 484, endPoint y: 208, distance: 81.2
click at [483, 208] on div "Which figure should replace the question [PERSON_NAME]?" at bounding box center [479, 198] width 796 height 26
click at [484, 208] on div "Which figure should replace the question [PERSON_NAME]?" at bounding box center [479, 198] width 796 height 26
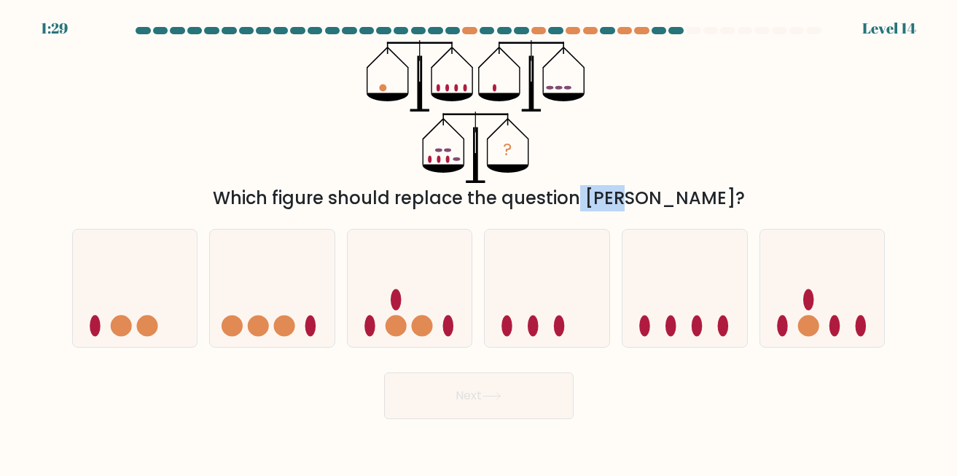
click at [597, 199] on div "Which figure should replace the question [PERSON_NAME]?" at bounding box center [479, 198] width 796 height 26
drag, startPoint x: 640, startPoint y: 211, endPoint x: 630, endPoint y: 197, distance: 17.4
click at [638, 208] on div "Which figure should replace the question [PERSON_NAME]?" at bounding box center [479, 198] width 796 height 26
drag, startPoint x: 611, startPoint y: 202, endPoint x: 706, endPoint y: 198, distance: 94.9
click at [672, 197] on div "Which figure should replace the question [PERSON_NAME]?" at bounding box center [479, 198] width 796 height 26
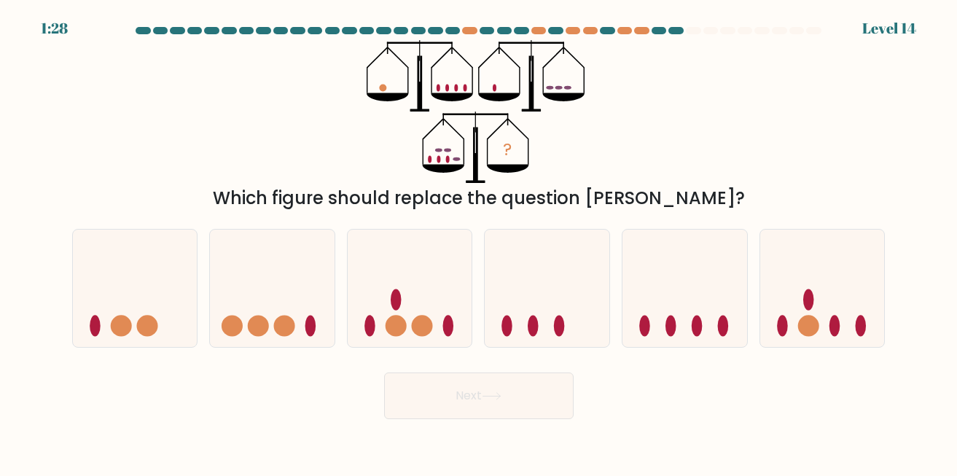
click at [706, 198] on div "Which figure should replace the question [PERSON_NAME]?" at bounding box center [479, 198] width 796 height 26
click at [673, 307] on icon at bounding box center [684, 288] width 125 height 103
click at [480, 242] on input "e." at bounding box center [479, 240] width 1 height 4
radio input "true"
click at [507, 407] on button "Next" at bounding box center [479, 395] width 190 height 47
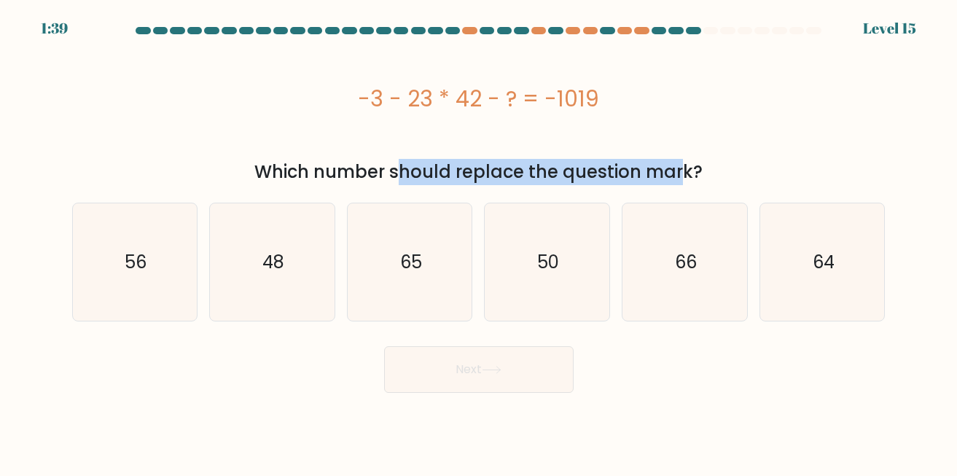
drag, startPoint x: 209, startPoint y: 171, endPoint x: 541, endPoint y: 172, distance: 331.6
click at [541, 172] on div "Which number should replace the question mark?" at bounding box center [479, 172] width 796 height 26
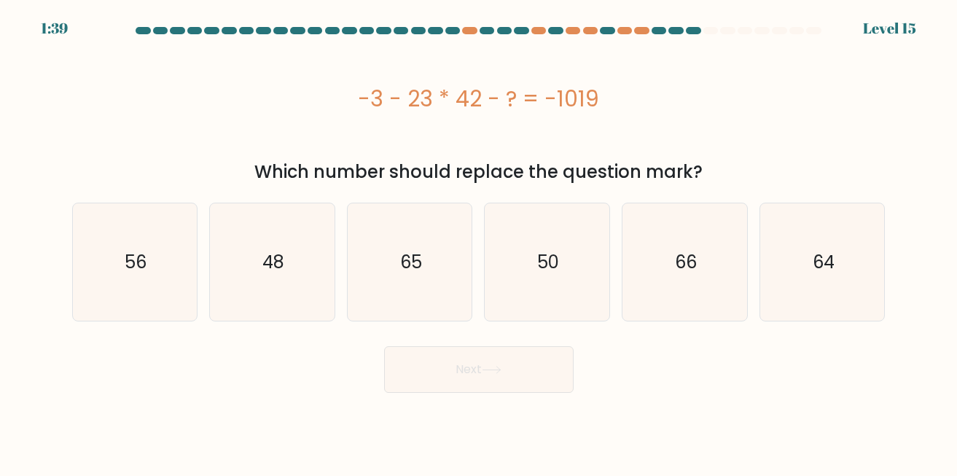
click at [558, 172] on div "Which number should replace the question mark?" at bounding box center [479, 172] width 796 height 26
drag, startPoint x: 641, startPoint y: 171, endPoint x: 720, endPoint y: 167, distance: 79.5
click at [673, 169] on div "Which number should replace the question mark?" at bounding box center [479, 172] width 796 height 26
click at [725, 166] on div "Which number should replace the question mark?" at bounding box center [479, 172] width 796 height 26
drag, startPoint x: 340, startPoint y: 101, endPoint x: 481, endPoint y: 106, distance: 140.8
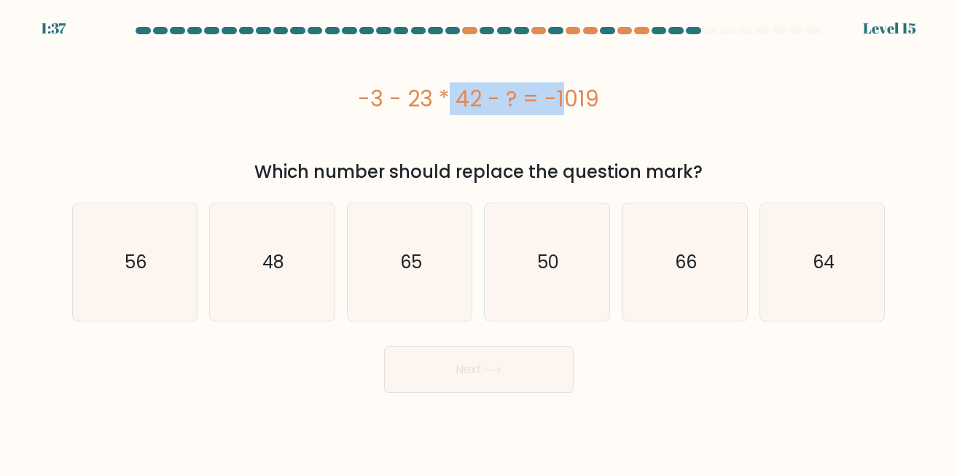
click at [481, 106] on div "-3 - 23 * 42 - ? = -1019" at bounding box center [478, 98] width 813 height 33
drag, startPoint x: 334, startPoint y: 101, endPoint x: 408, endPoint y: 104, distance: 74.4
click at [388, 103] on div "-3 - 23 * 42 - ? = -1019" at bounding box center [478, 98] width 813 height 33
click at [424, 104] on div "-3 - 23 * 42 - ? = -1019" at bounding box center [478, 98] width 813 height 33
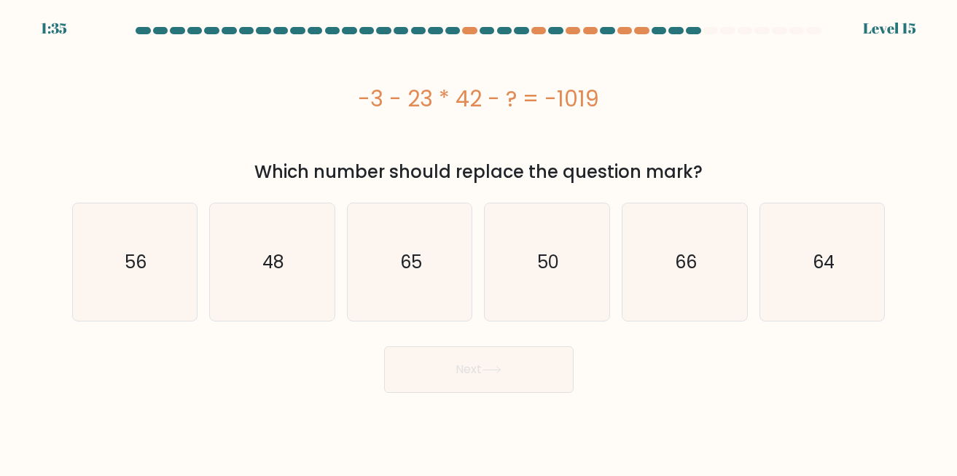
drag, startPoint x: 457, startPoint y: 104, endPoint x: 548, endPoint y: 101, distance: 91.1
click at [548, 101] on div "-3 - 23 * 42 - ? = -1019" at bounding box center [478, 98] width 813 height 33
click at [569, 102] on div "-3 - 23 * 42 - ? = -1019" at bounding box center [478, 98] width 813 height 33
click at [563, 257] on icon "50" at bounding box center [546, 261] width 117 height 117
click at [480, 242] on input "d. 50" at bounding box center [479, 240] width 1 height 4
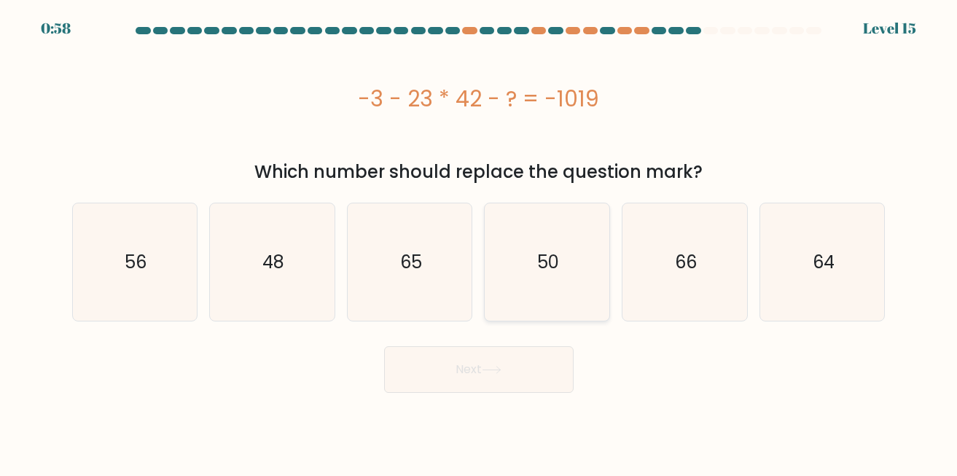
radio input "true"
click at [453, 367] on button "Next" at bounding box center [479, 369] width 190 height 47
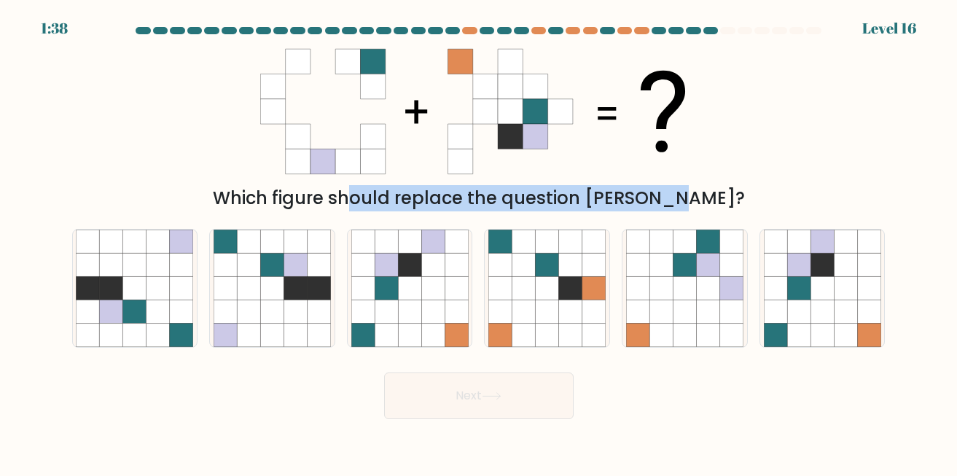
drag, startPoint x: 278, startPoint y: 187, endPoint x: 598, endPoint y: 201, distance: 321.0
click at [598, 201] on div "Which figure should replace the question [PERSON_NAME]?" at bounding box center [479, 198] width 796 height 26
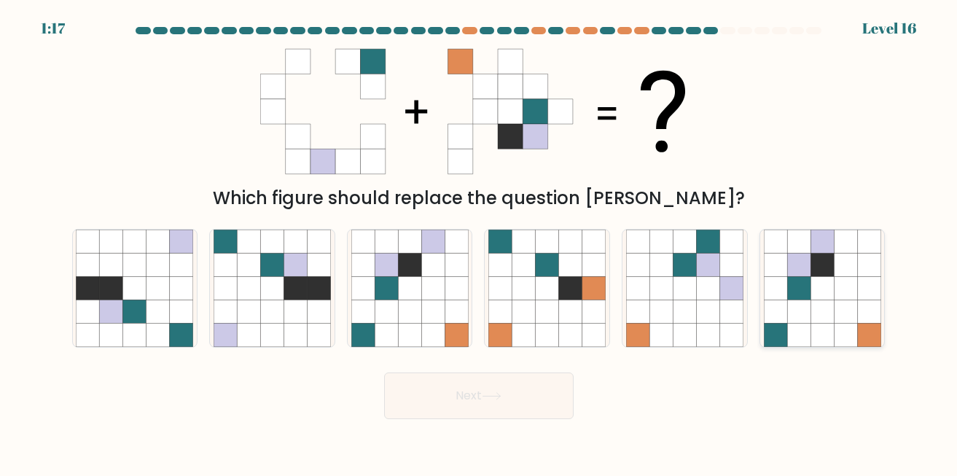
click at [782, 259] on icon at bounding box center [775, 264] width 23 height 23
click at [480, 242] on input "f." at bounding box center [479, 240] width 1 height 4
radio input "true"
click at [402, 410] on button "Next" at bounding box center [479, 395] width 190 height 47
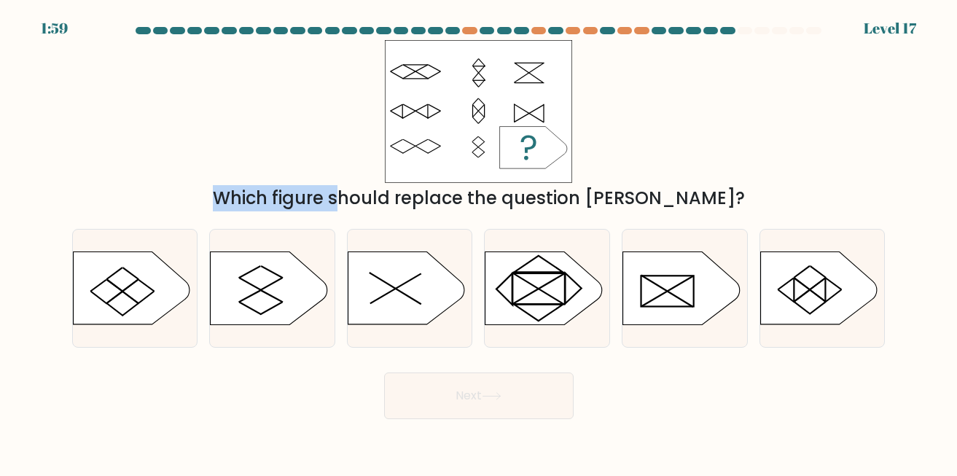
drag, startPoint x: 281, startPoint y: 187, endPoint x: 539, endPoint y: 163, distance: 259.2
click at [539, 163] on div "Which figure should replace the question mark?" at bounding box center [478, 125] width 831 height 171
click at [539, 163] on icon at bounding box center [533, 148] width 67 height 42
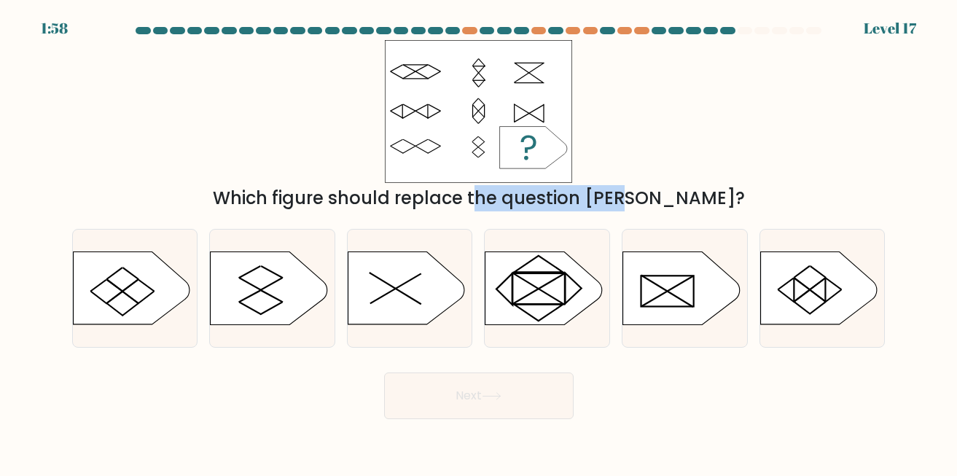
drag, startPoint x: 454, startPoint y: 204, endPoint x: 587, endPoint y: 208, distance: 133.5
click at [563, 207] on div "Which figure should replace the question mark?" at bounding box center [479, 198] width 796 height 26
click at [587, 208] on div "Which figure should replace the question mark?" at bounding box center [479, 198] width 796 height 26
click at [399, 313] on icon at bounding box center [406, 288] width 117 height 73
click at [479, 242] on input "c." at bounding box center [479, 240] width 1 height 4
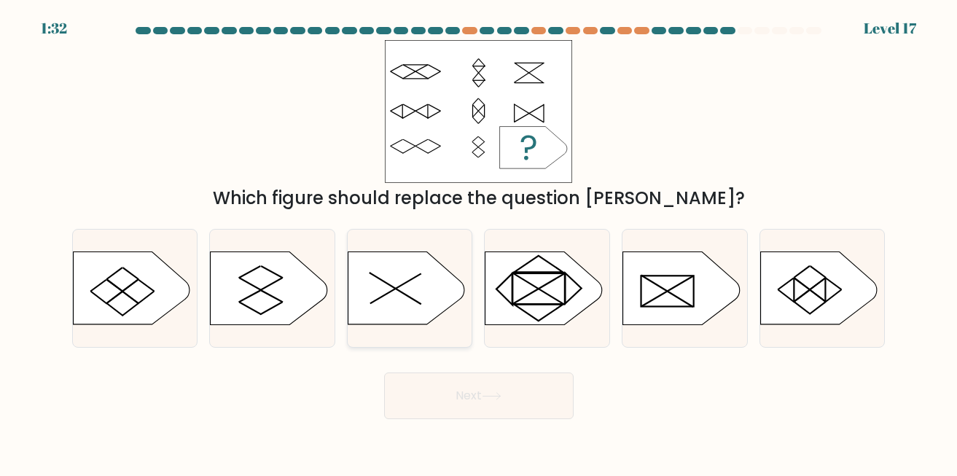
radio input "true"
click at [416, 400] on button "Next" at bounding box center [479, 395] width 190 height 47
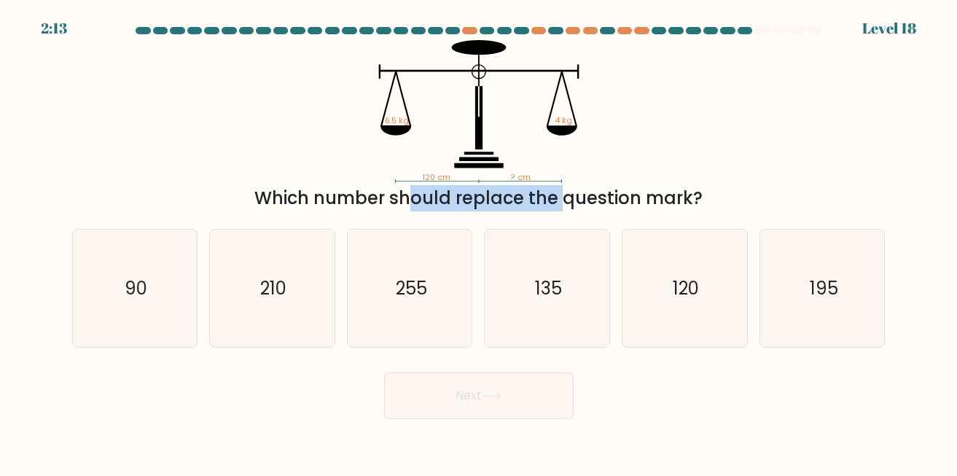
drag, startPoint x: 270, startPoint y: 198, endPoint x: 441, endPoint y: 190, distance: 170.8
click at [441, 190] on div "Which number should replace the question mark?" at bounding box center [479, 198] width 796 height 26
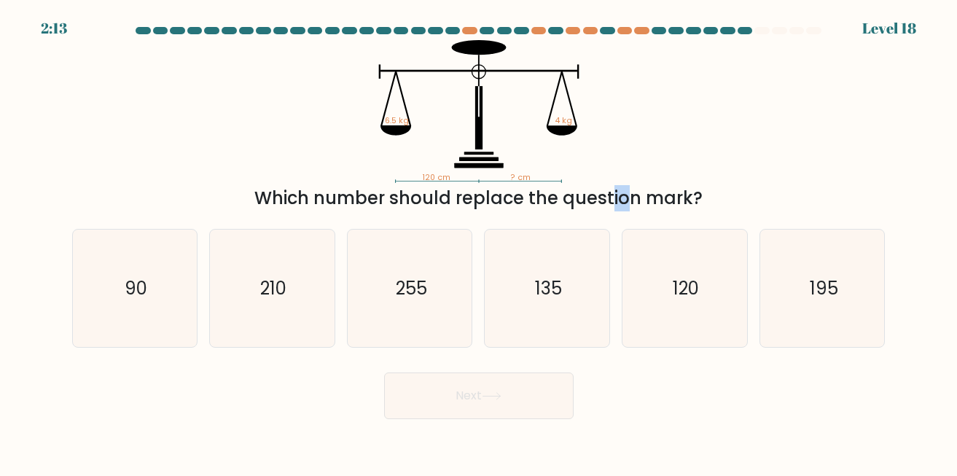
click at [501, 190] on div "Which number should replace the question mark?" at bounding box center [479, 198] width 796 height 26
drag, startPoint x: 542, startPoint y: 187, endPoint x: 636, endPoint y: 187, distance: 94.0
click at [627, 188] on div "Which number should replace the question mark?" at bounding box center [479, 198] width 796 height 26
click at [639, 187] on div "Which number should replace the question mark?" at bounding box center [479, 198] width 796 height 26
click at [792, 233] on icon "195" at bounding box center [822, 288] width 117 height 117
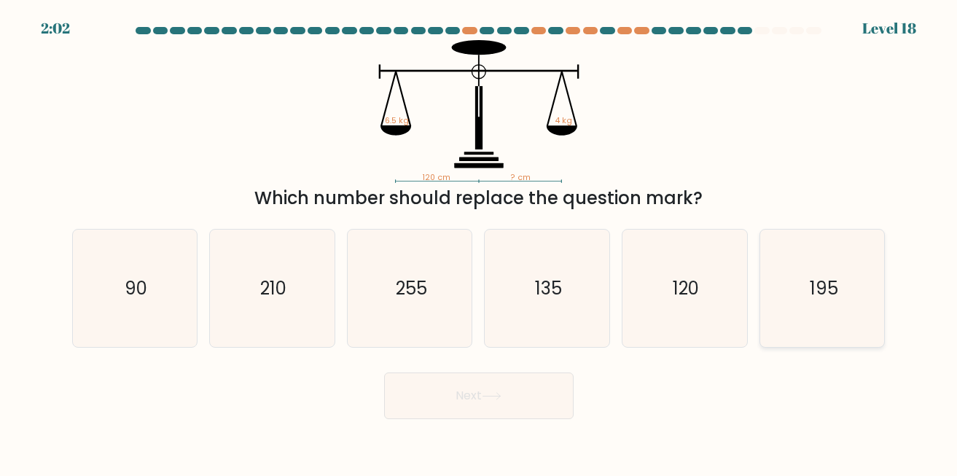
click at [480, 238] on input "f. 195" at bounding box center [479, 240] width 1 height 4
radio input "true"
click at [502, 387] on button "Next" at bounding box center [479, 395] width 190 height 47
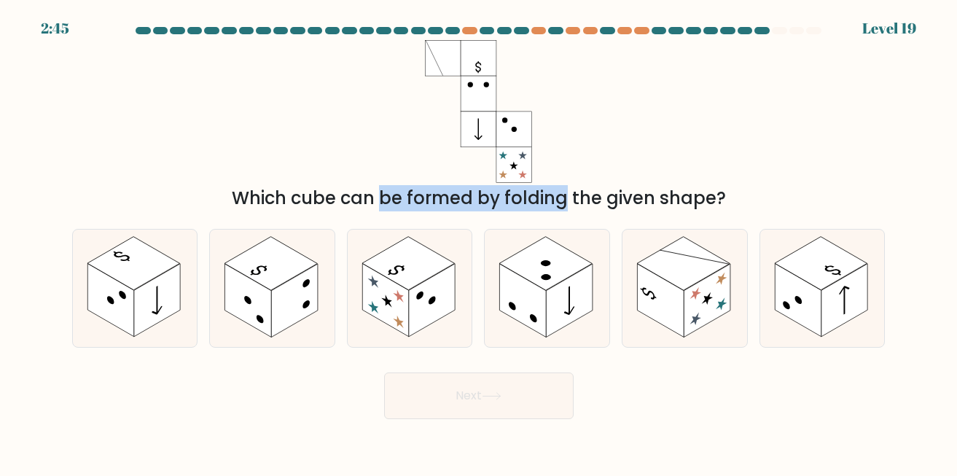
drag, startPoint x: 255, startPoint y: 202, endPoint x: 436, endPoint y: 211, distance: 181.0
click at [436, 211] on div "Which cube can be formed by folding the given shape?" at bounding box center [479, 198] width 796 height 26
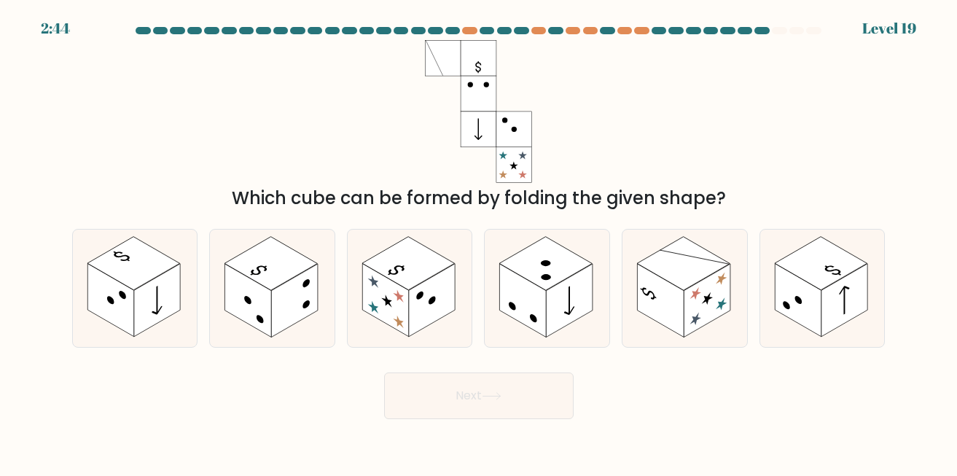
click at [436, 211] on div "Which cube can be formed by folding the given shape?" at bounding box center [479, 198] width 796 height 26
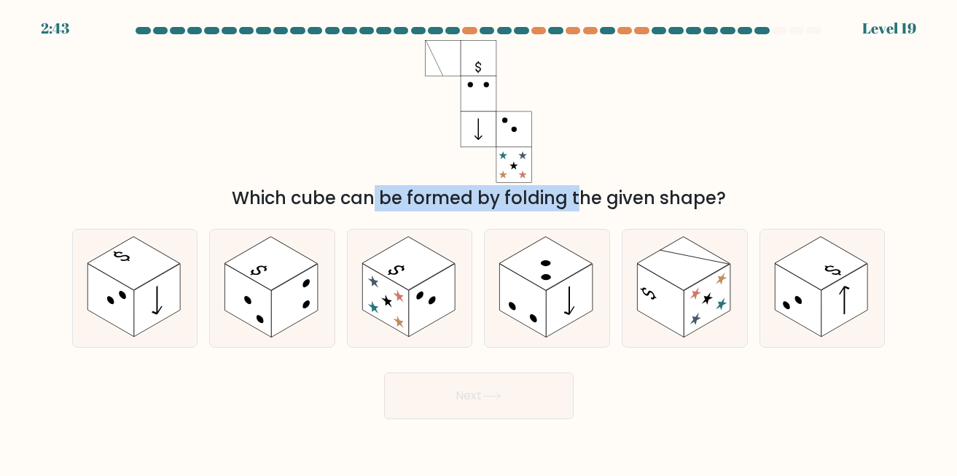
drag, startPoint x: 227, startPoint y: 190, endPoint x: 495, endPoint y: 208, distance: 268.9
click at [493, 208] on div "Which cube can be formed by folding the given shape?" at bounding box center [479, 198] width 796 height 26
click at [495, 208] on div "Which cube can be formed by folding the given shape?" at bounding box center [479, 198] width 796 height 26
drag, startPoint x: 620, startPoint y: 197, endPoint x: 677, endPoint y: 194, distance: 57.7
click at [677, 194] on div "Which cube can be formed by folding the given shape?" at bounding box center [479, 198] width 796 height 26
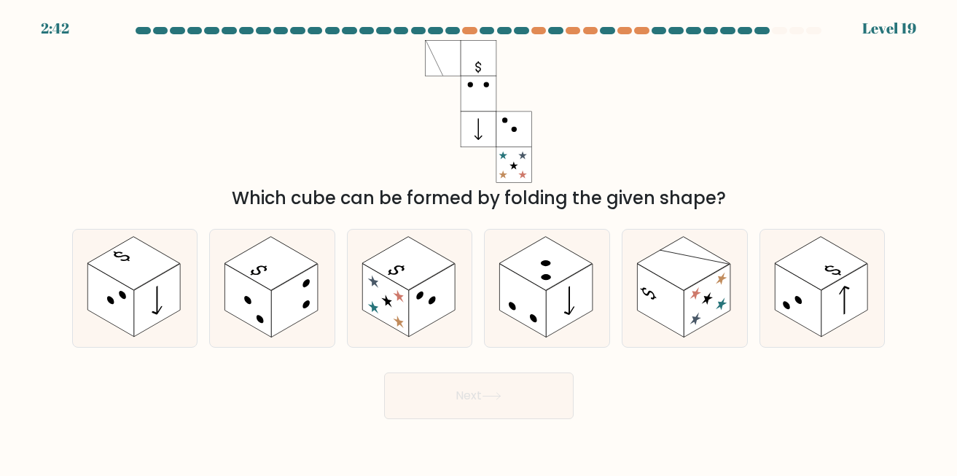
click at [687, 195] on div "Which cube can be formed by folding the given shape?" at bounding box center [479, 198] width 796 height 26
click at [700, 270] on rect at bounding box center [683, 263] width 93 height 53
click at [480, 242] on input "e." at bounding box center [479, 240] width 1 height 4
radio input "true"
click at [501, 385] on button "Next" at bounding box center [479, 395] width 190 height 47
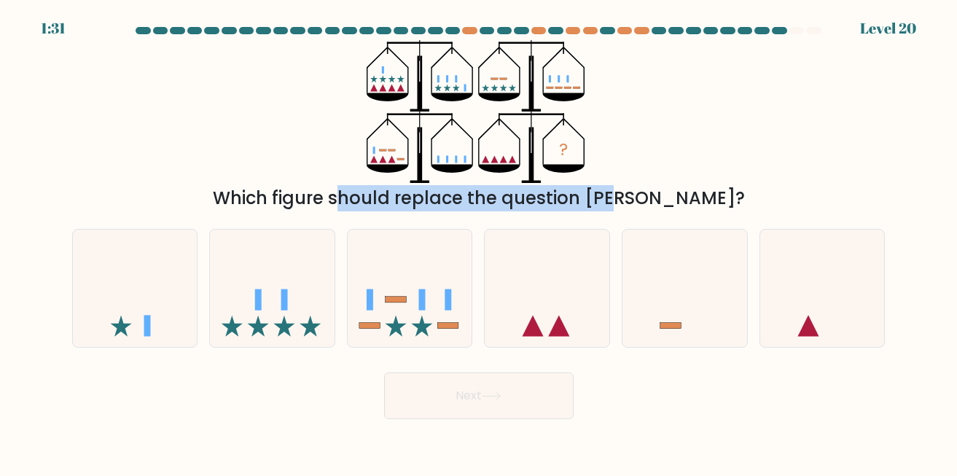
drag, startPoint x: 270, startPoint y: 200, endPoint x: 536, endPoint y: 190, distance: 266.2
click at [536, 190] on div "Which figure should replace the question mark?" at bounding box center [479, 198] width 796 height 26
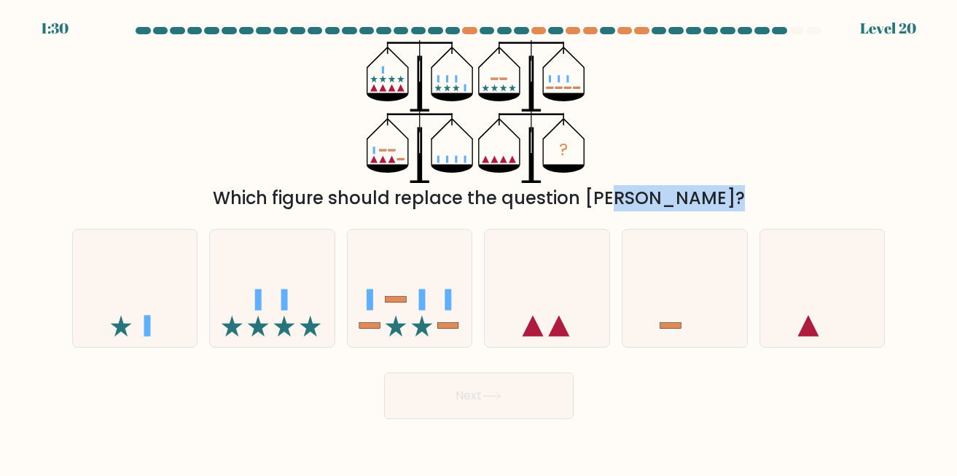
drag, startPoint x: 536, startPoint y: 190, endPoint x: 649, endPoint y: 187, distance: 113.8
click at [649, 187] on div "Which figure should replace the question mark?" at bounding box center [479, 198] width 796 height 26
click at [682, 189] on div "Which figure should replace the question mark?" at bounding box center [479, 198] width 796 height 26
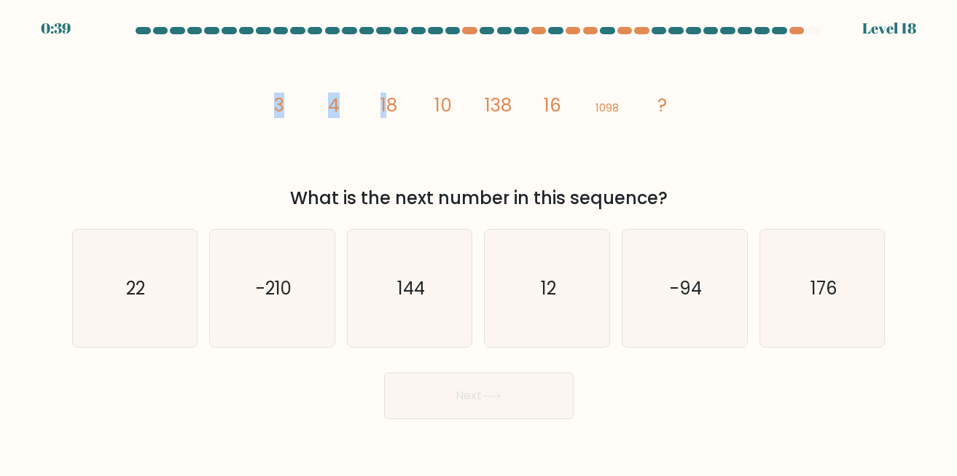
drag, startPoint x: 234, startPoint y: 82, endPoint x: 387, endPoint y: 104, distance: 154.6
click at [387, 104] on div "image/svg+xml 3 4 18 10 138 16 1098 ? What is the next number in this sequence?" at bounding box center [478, 125] width 831 height 171
click at [387, 104] on tspan "18" at bounding box center [388, 106] width 17 height 26
drag, startPoint x: 454, startPoint y: 110, endPoint x: 589, endPoint y: 110, distance: 134.8
click at [589, 110] on icon "image/svg+xml 3 4 18 10 138 16 1098 ?" at bounding box center [478, 111] width 437 height 143
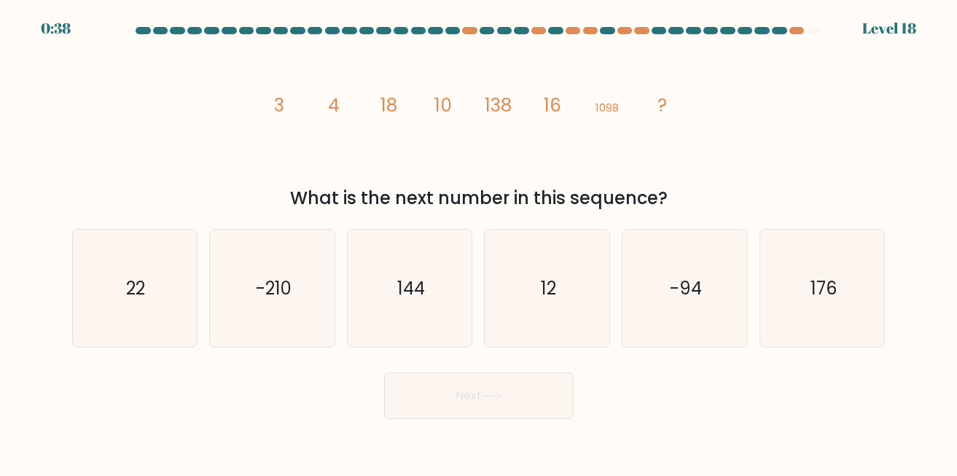
click at [589, 110] on icon "image/svg+xml 3 4 18 10 138 16 1098 ?" at bounding box center [478, 111] width 437 height 143
drag, startPoint x: 558, startPoint y: 110, endPoint x: 616, endPoint y: 102, distance: 58.1
click at [616, 102] on g "3 4 18 10 138 16 1098 ?" at bounding box center [470, 106] width 393 height 26
click at [616, 102] on tspan "1098" at bounding box center [607, 107] width 23 height 15
drag, startPoint x: 258, startPoint y: 115, endPoint x: 613, endPoint y: 101, distance: 355.3
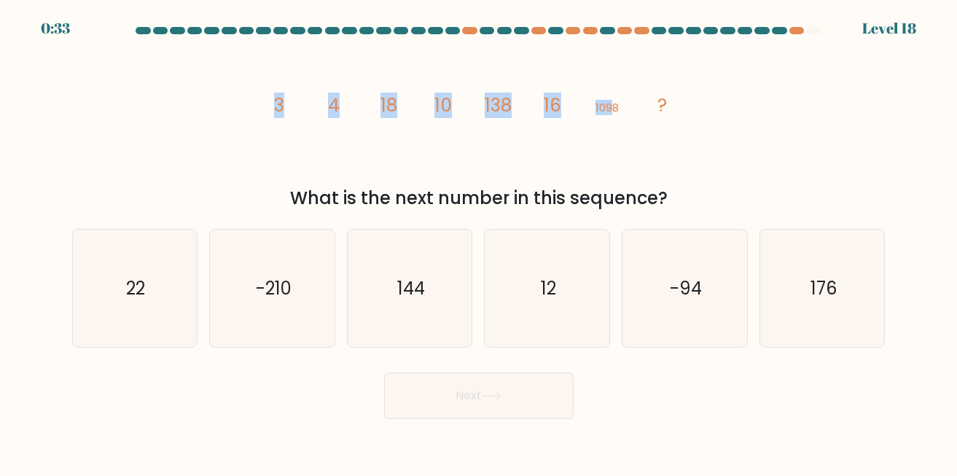
click at [613, 101] on div "image/svg+xml 3 4 18 10 138 16 1098 ? What is the next number in this sequence?" at bounding box center [478, 125] width 831 height 171
click at [613, 101] on tspan "1098" at bounding box center [607, 107] width 23 height 15
click at [102, 294] on icon "22" at bounding box center [134, 288] width 117 height 117
click at [479, 242] on input "a. 22" at bounding box center [479, 240] width 1 height 4
radio input "true"
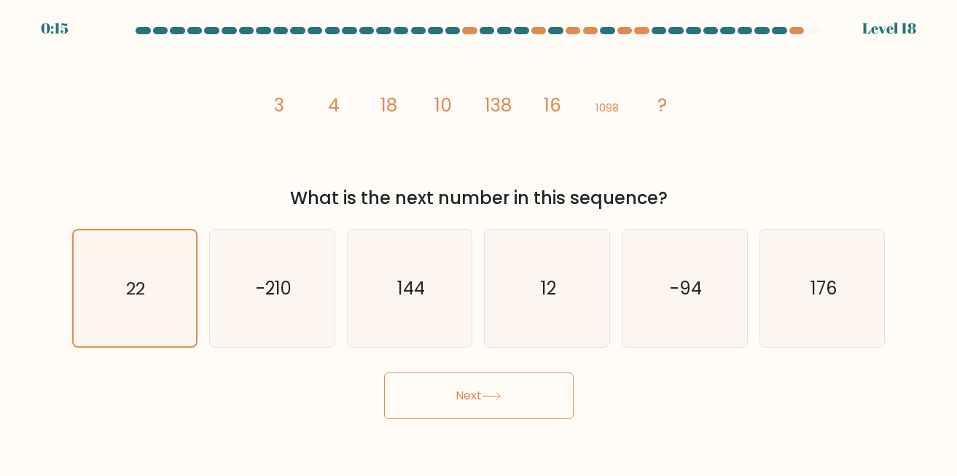
click at [408, 398] on button "Next" at bounding box center [479, 395] width 190 height 47
click at [425, 394] on button "Next" at bounding box center [479, 395] width 190 height 47
drag, startPoint x: 898, startPoint y: 43, endPoint x: 864, endPoint y: 28, distance: 36.9
click at [864, 28] on form at bounding box center [478, 223] width 957 height 392
click at [864, 28] on div at bounding box center [478, 33] width 831 height 13
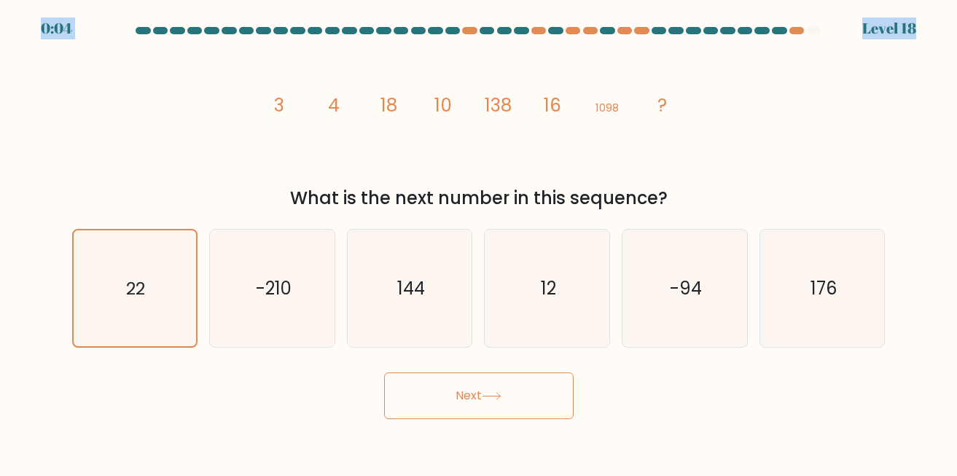
drag, startPoint x: 864, startPoint y: 28, endPoint x: 932, endPoint y: 18, distance: 67.7
click at [932, 18] on body "0:04 Level 18" at bounding box center [478, 238] width 957 height 476
click at [932, 18] on div "0:04 Level 18" at bounding box center [478, 19] width 957 height 39
click at [439, 401] on button "Next" at bounding box center [479, 395] width 190 height 47
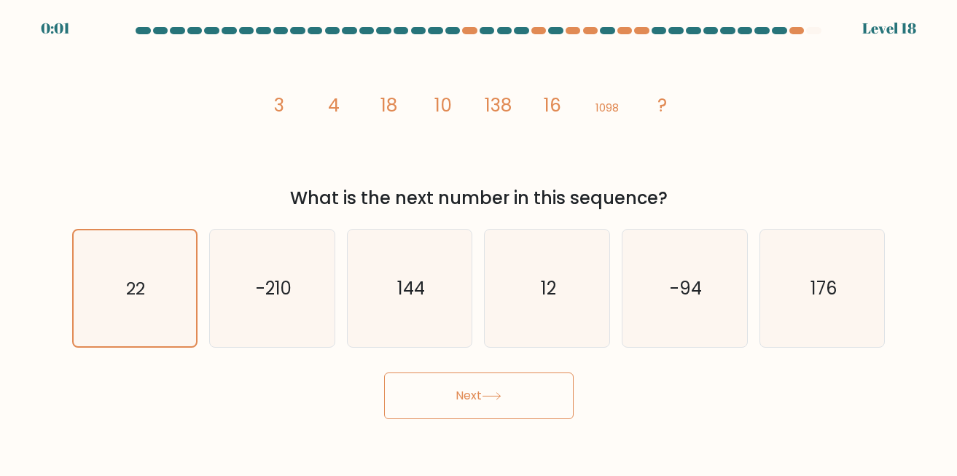
click at [439, 401] on button "Next" at bounding box center [479, 395] width 190 height 47
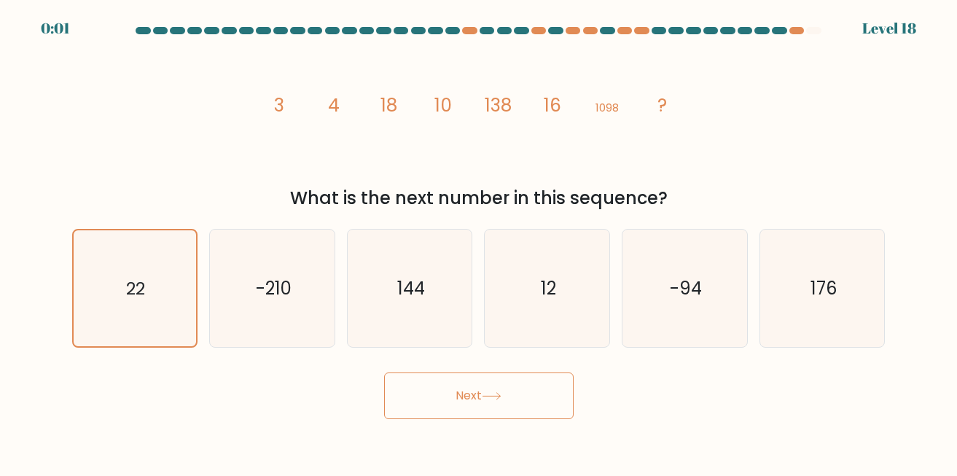
click at [439, 401] on button "Next" at bounding box center [479, 395] width 190 height 47
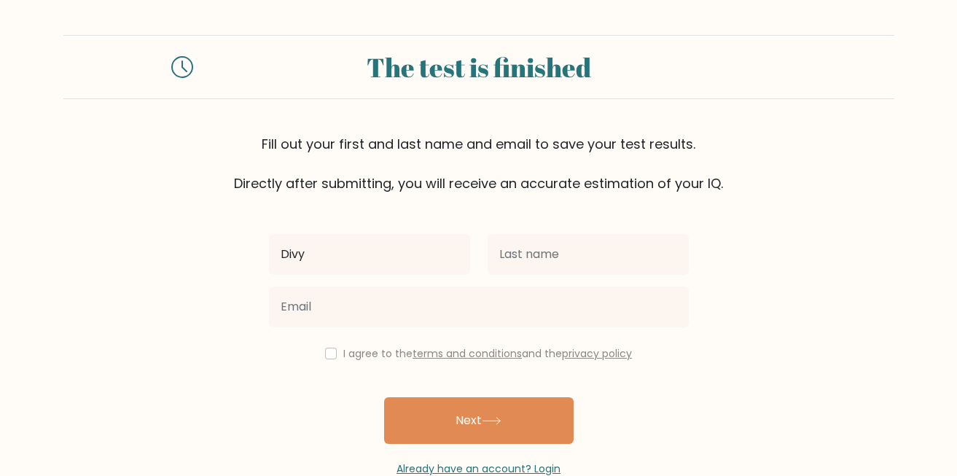
type input "Divy"
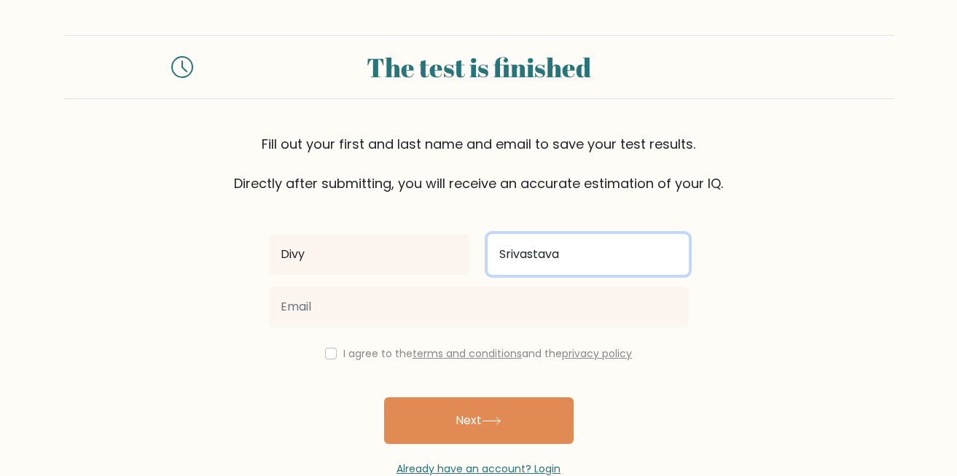
type input "Srivastava"
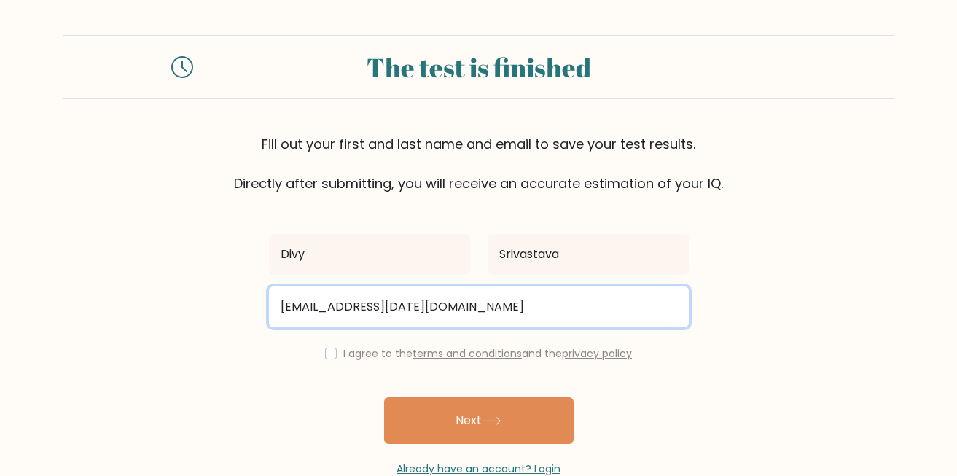
type input "[EMAIL_ADDRESS][DATE][DOMAIN_NAME]"
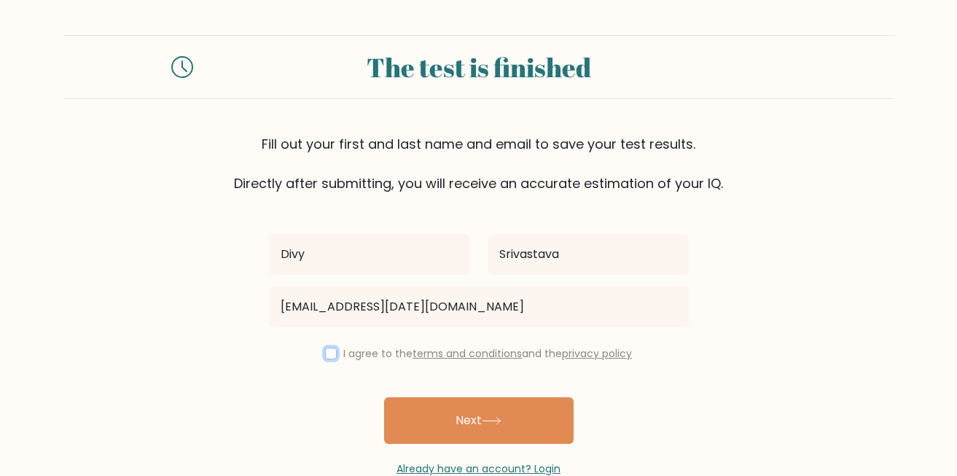
click at [327, 359] on input "checkbox" at bounding box center [331, 354] width 12 height 12
checkbox input "true"
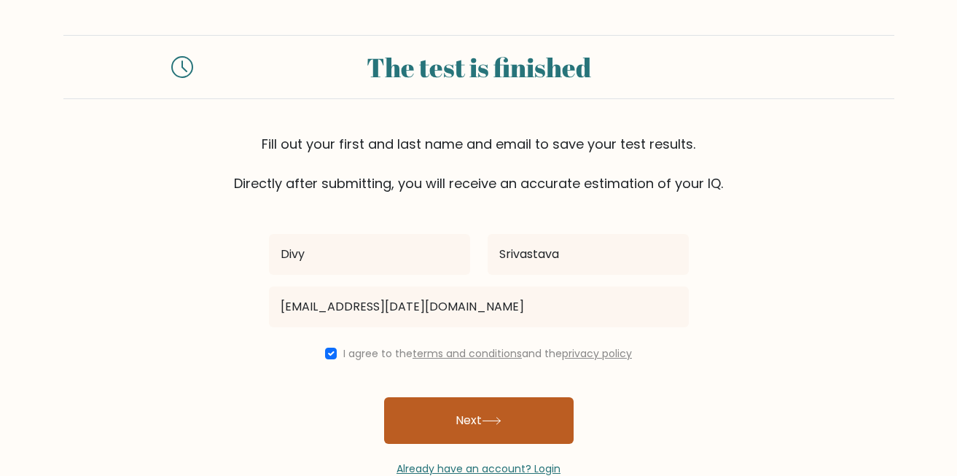
click at [445, 432] on button "Next" at bounding box center [479, 420] width 190 height 47
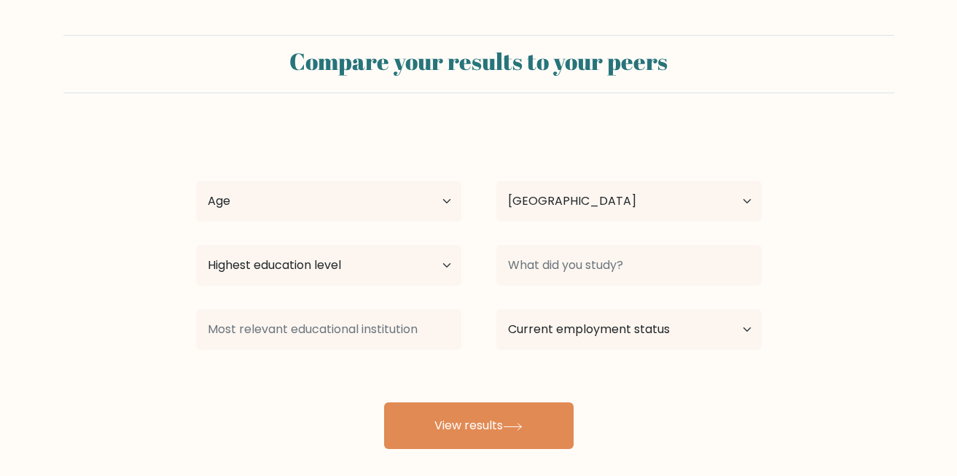
select select "IN"
click at [340, 196] on select "Age Under 18 years old 18-24 years old 25-34 years old 35-44 years old 45-54 ye…" at bounding box center [328, 201] width 265 height 41
select select "min_18"
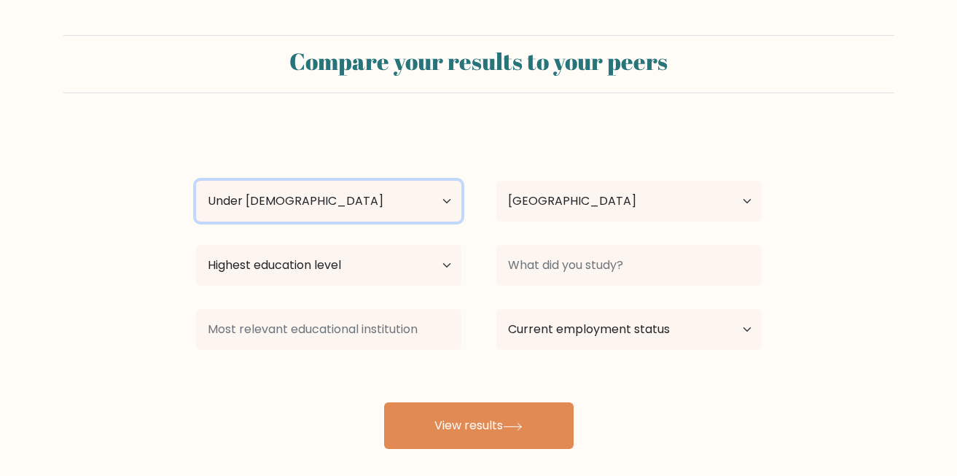
click option "Under 18 years old" at bounding box center [0, 0] width 0 height 0
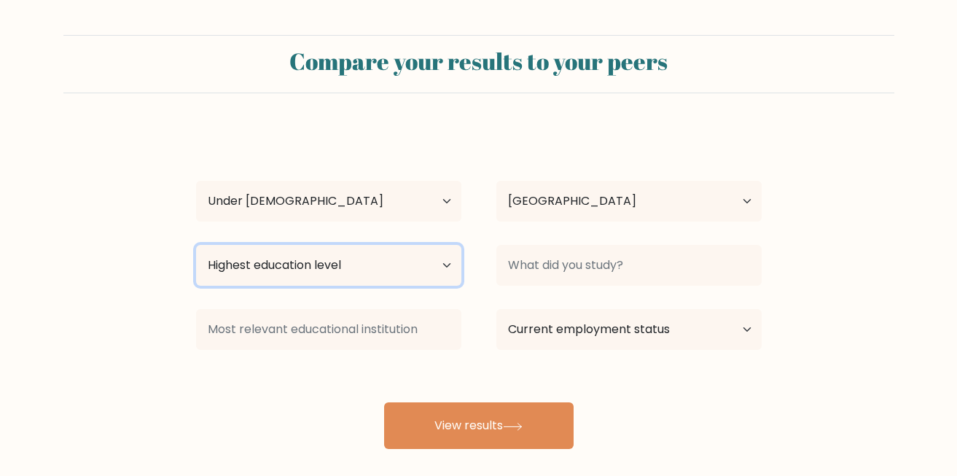
click at [196, 245] on select "Highest education level No schooling Primary Lower Secondary Upper Secondary Oc…" at bounding box center [328, 265] width 265 height 41
select select "upper_secondary"
click option "Upper Secondary" at bounding box center [0, 0] width 0 height 0
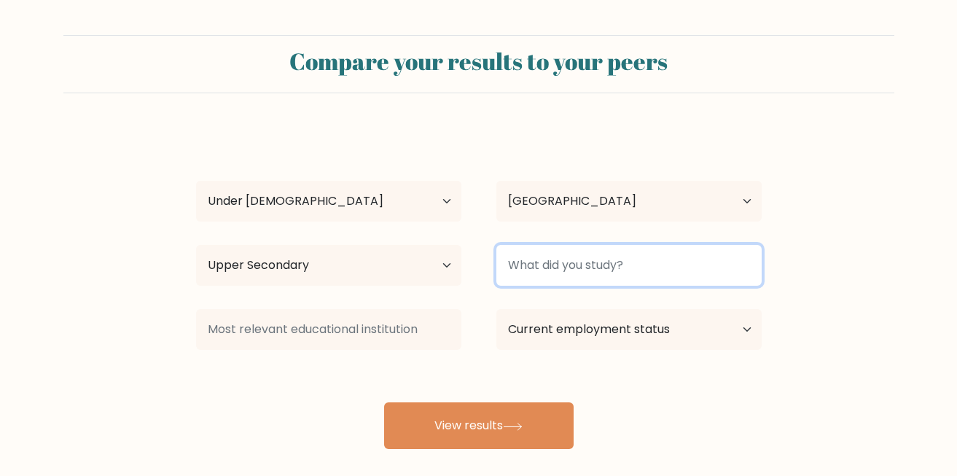
click at [598, 276] on input at bounding box center [628, 265] width 265 height 41
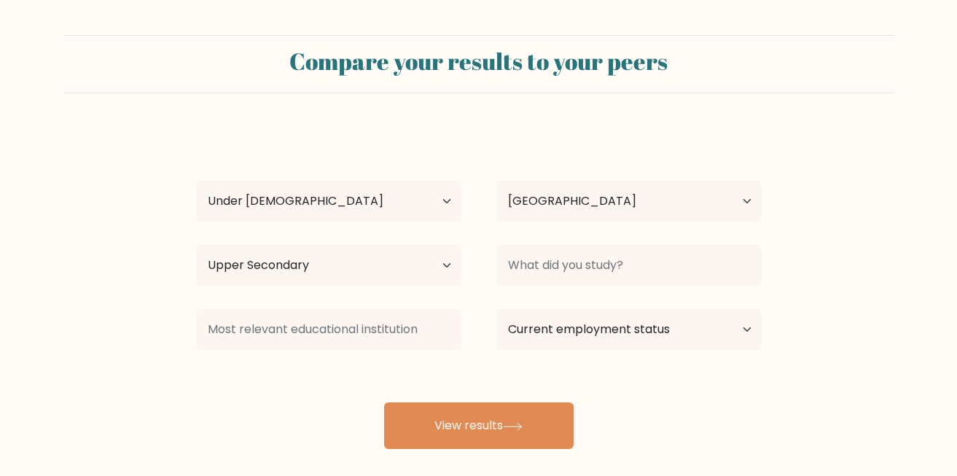
click at [433, 302] on div "Divy Srivastava Age Under 18 years old 18-24 years old 25-34 years old 35-44 ye…" at bounding box center [478, 288] width 583 height 321
click at [496, 309] on select "Current employment status Employed Student Retired Other / prefer not to answer" at bounding box center [628, 329] width 265 height 41
select select "student"
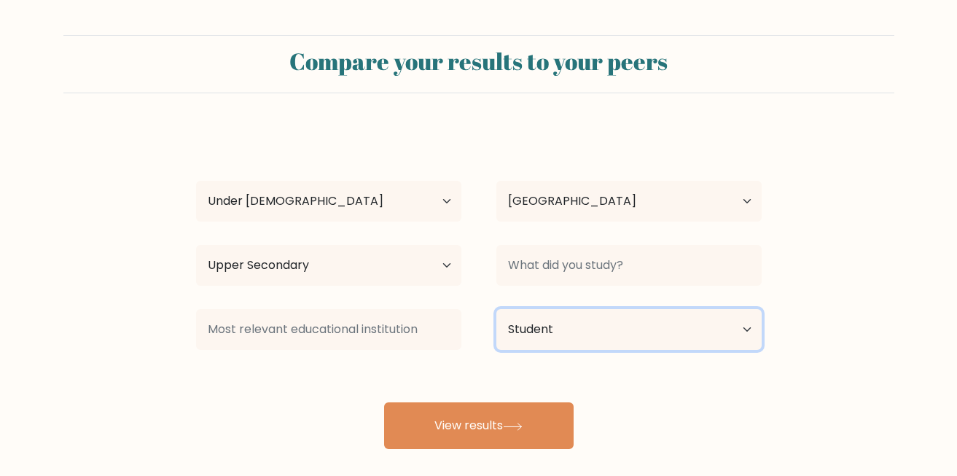
click option "Student" at bounding box center [0, 0] width 0 height 0
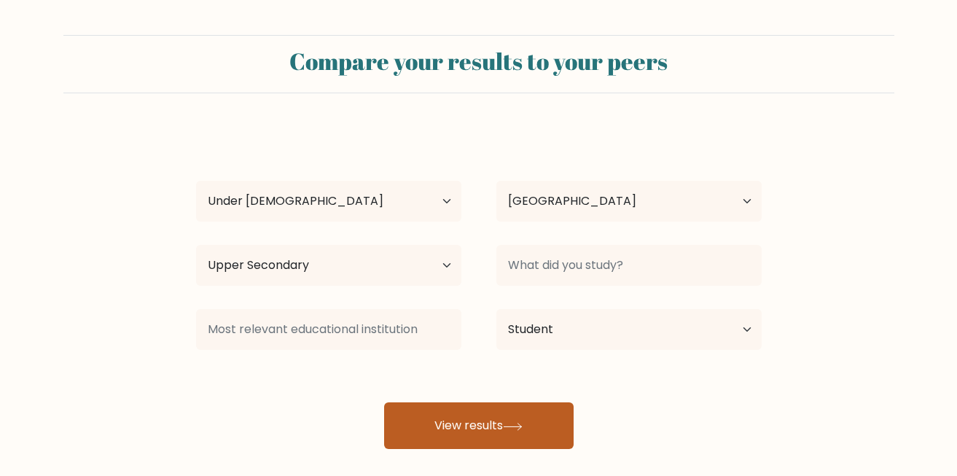
click at [502, 421] on button "View results" at bounding box center [479, 425] width 190 height 47
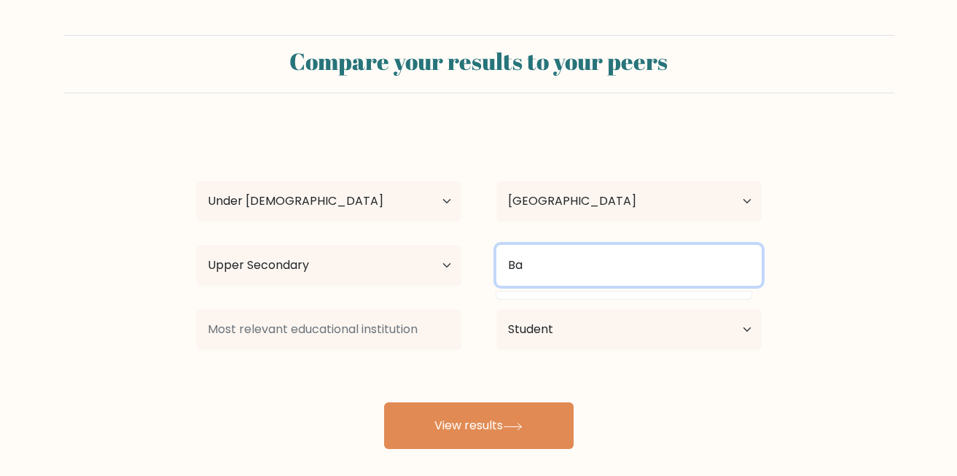
type input "B"
type input "P"
type input "1"
type input "math"
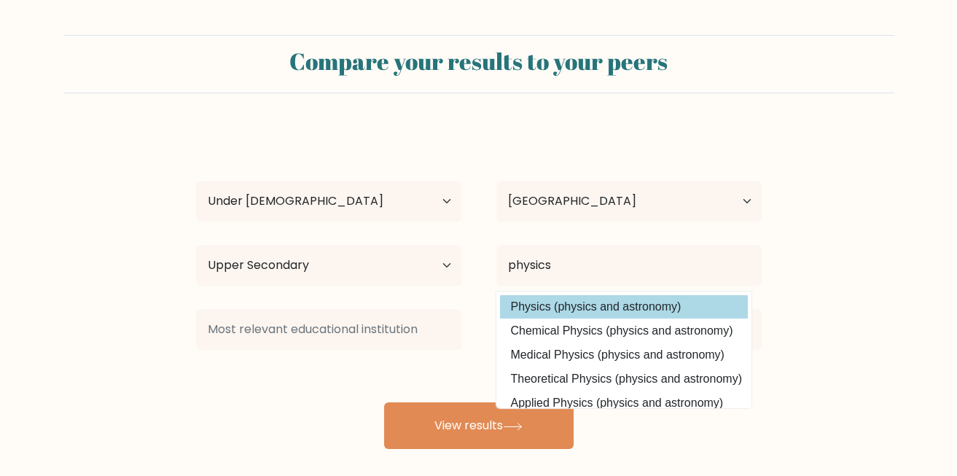
click at [698, 308] on option "Physics (physics and astronomy)" at bounding box center [624, 306] width 248 height 23
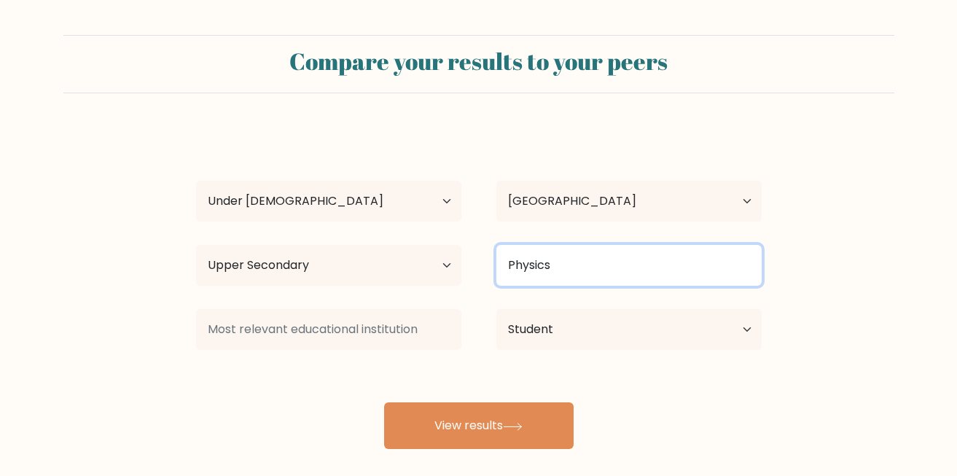
click at [639, 263] on input "Physics" at bounding box center [628, 265] width 265 height 41
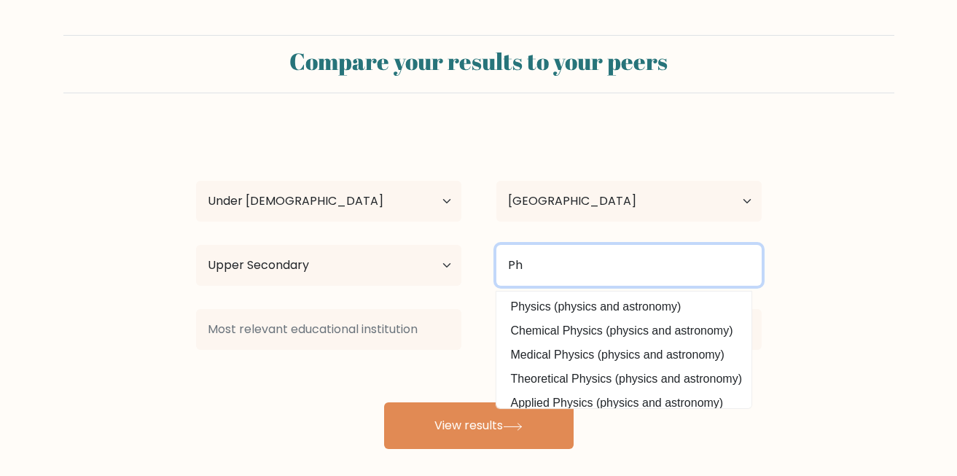
type input "P"
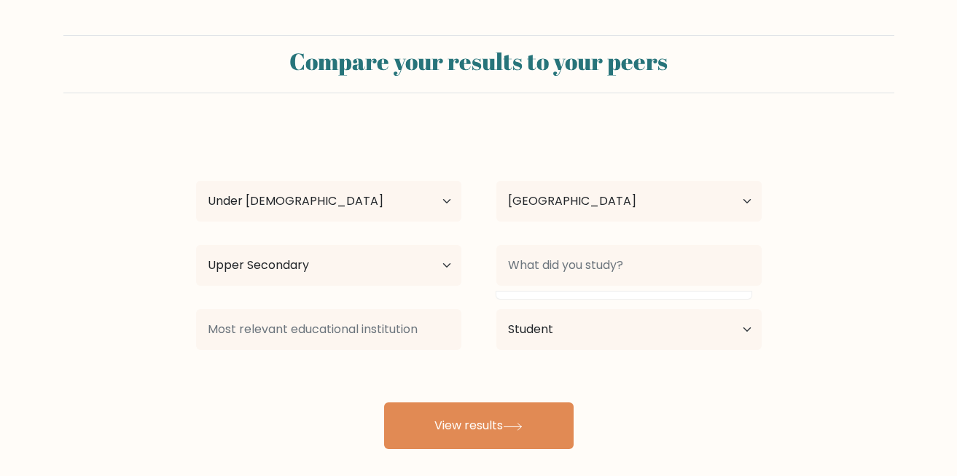
click at [667, 226] on div "Country Afghanistan Albania Algeria American Samoa Andorra Angola Anguilla Anta…" at bounding box center [629, 201] width 300 height 52
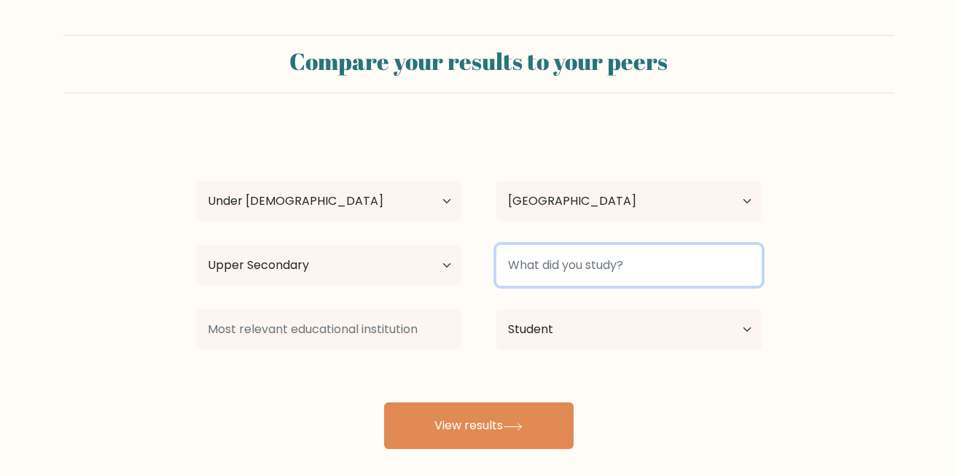
click at [628, 267] on input at bounding box center [628, 265] width 265 height 41
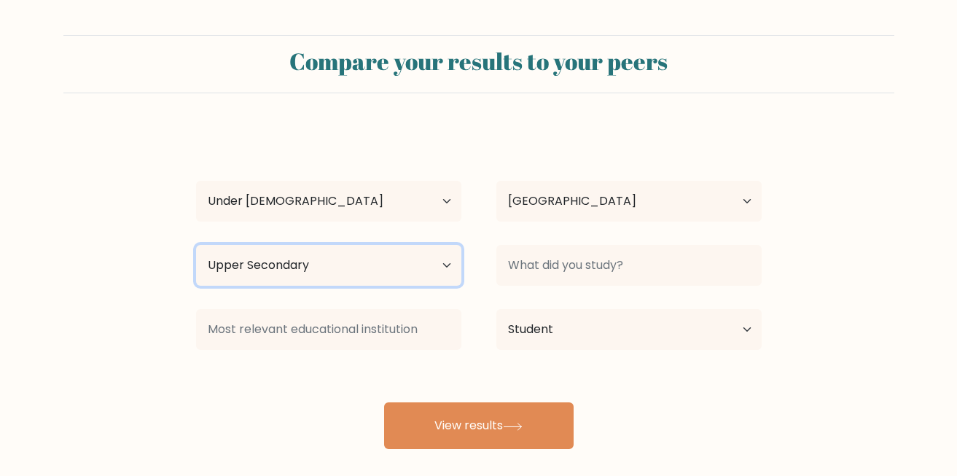
click at [196, 245] on select "Highest education level No schooling Primary Lower Secondary Upper Secondary Oc…" at bounding box center [328, 265] width 265 height 41
click option "Upper Secondary" at bounding box center [0, 0] width 0 height 0
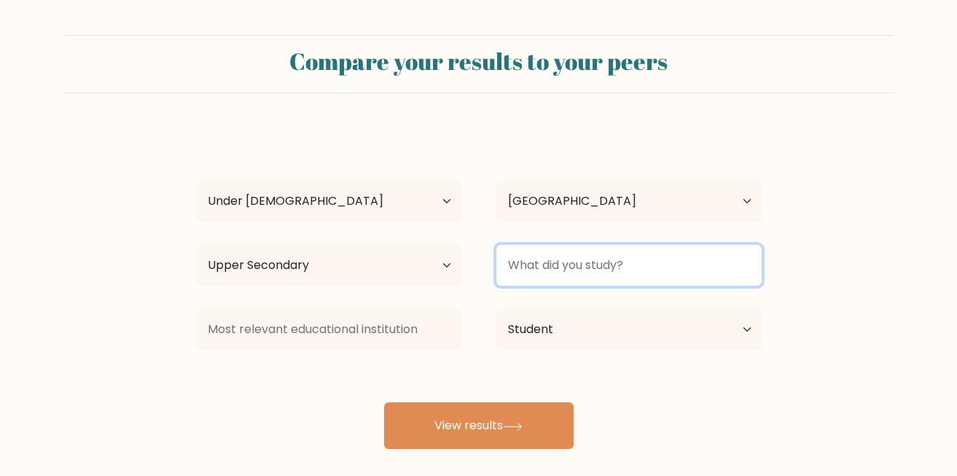
click at [544, 255] on input at bounding box center [628, 265] width 265 height 41
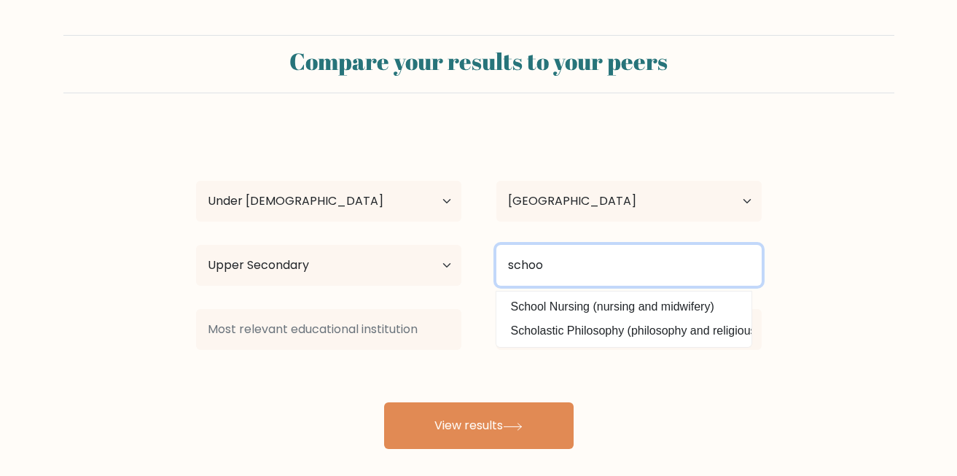
type input "school"
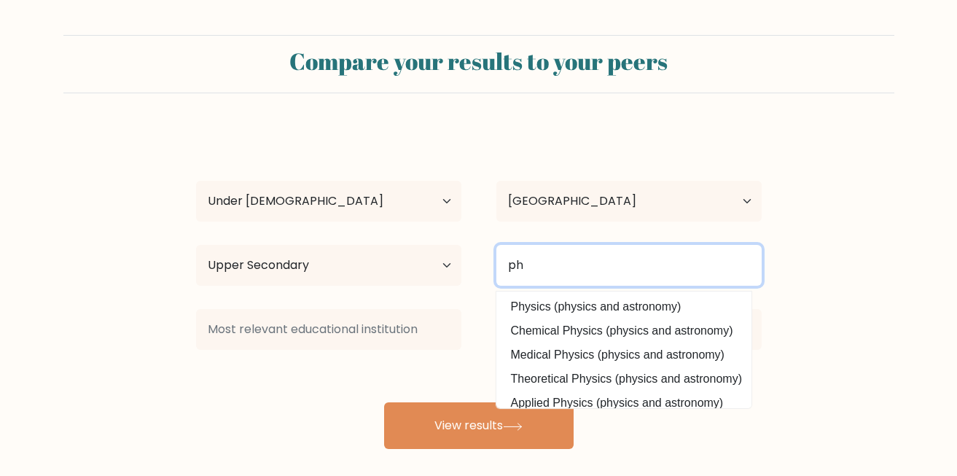
type input "p"
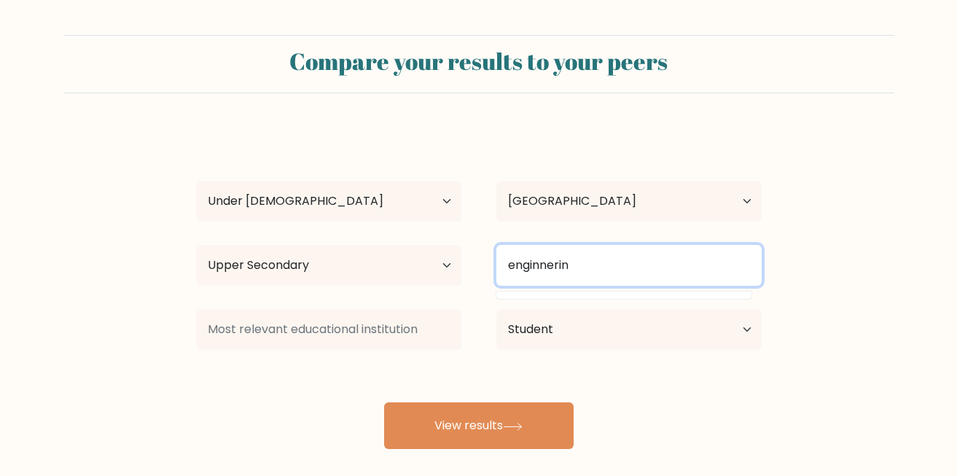
type input "enginnering"
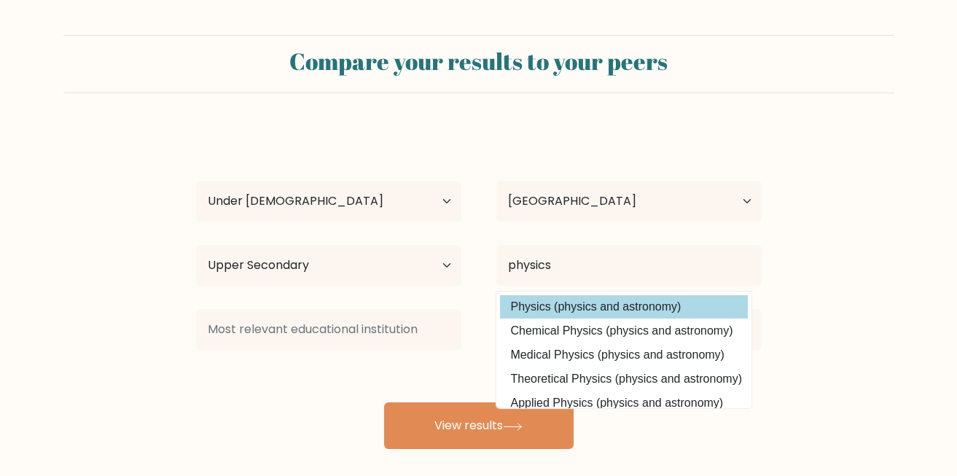
click at [625, 310] on option "Physics (physics and astronomy)" at bounding box center [624, 306] width 248 height 23
type input "Physics"
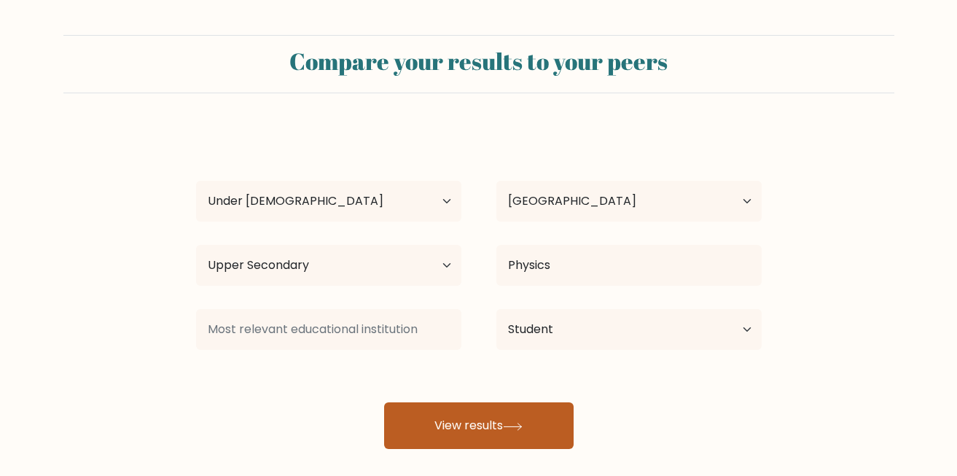
click at [450, 427] on button "View results" at bounding box center [479, 425] width 190 height 47
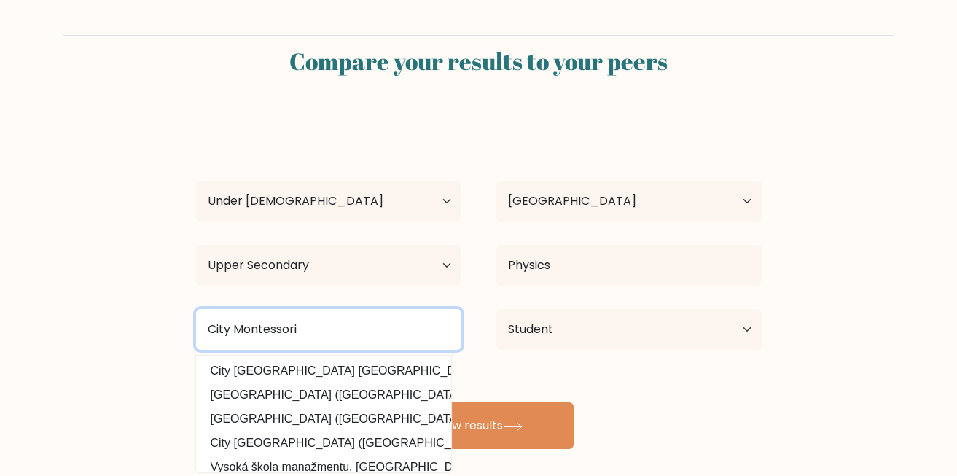
type input "City"
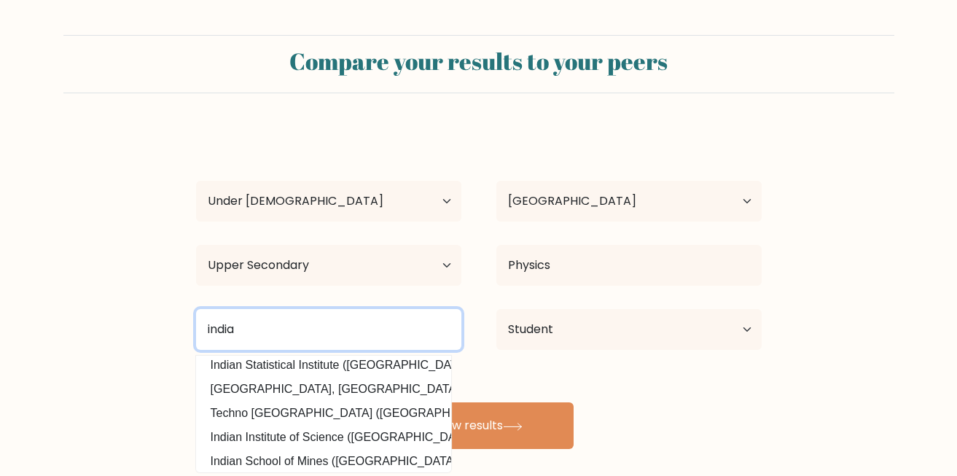
scroll to position [31, 0]
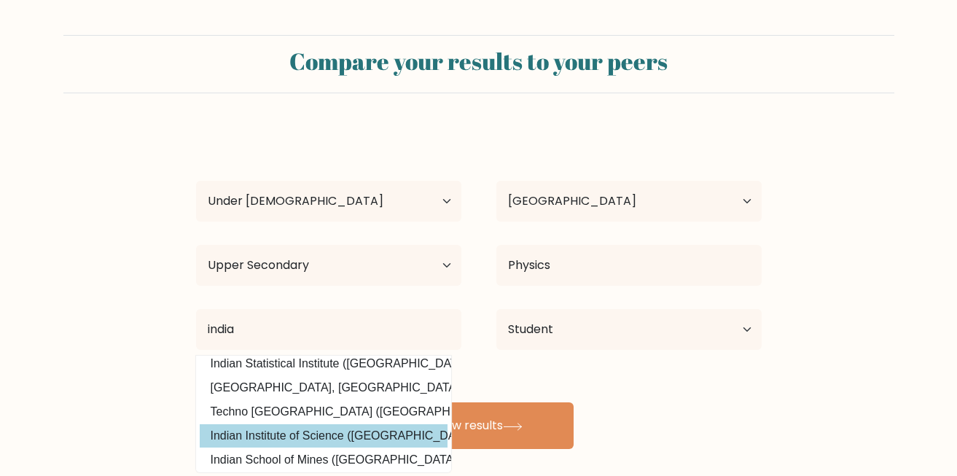
click at [351, 438] on option "Indian Institute of Science (India)" at bounding box center [324, 435] width 248 height 23
type input "Indian Institute of Science"
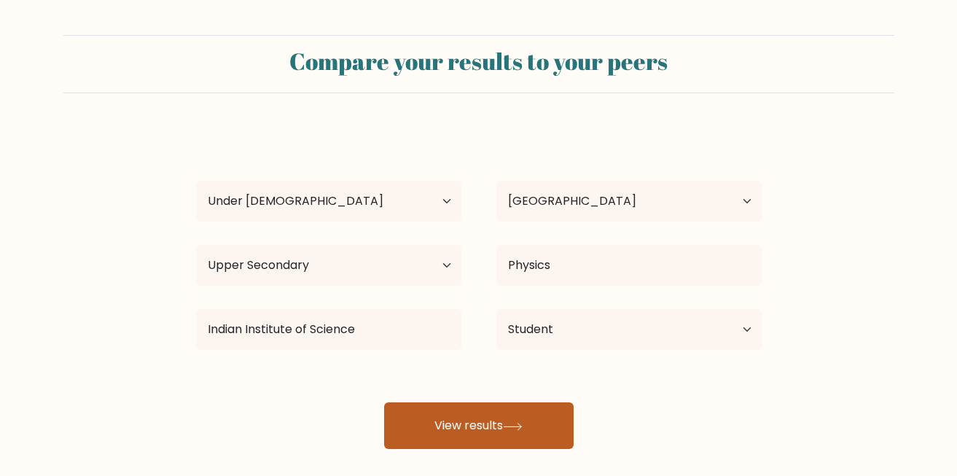
click at [466, 428] on button "View results" at bounding box center [479, 425] width 190 height 47
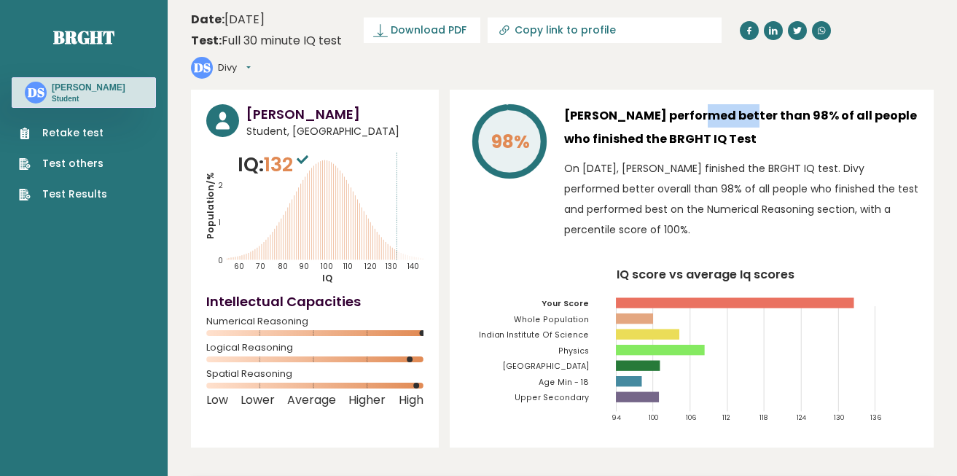
drag, startPoint x: 636, startPoint y: 115, endPoint x: 728, endPoint y: 118, distance: 91.9
click at [728, 118] on h3 "Divy Srivastava performed better than 98% of all people who finished the BRGHT …" at bounding box center [741, 127] width 354 height 47
drag, startPoint x: 632, startPoint y: 154, endPoint x: 676, endPoint y: 144, distance: 45.5
click at [676, 144] on div "Divy Srivastava performed better than 98% of all people who finished the BRGHT …" at bounding box center [741, 175] width 354 height 143
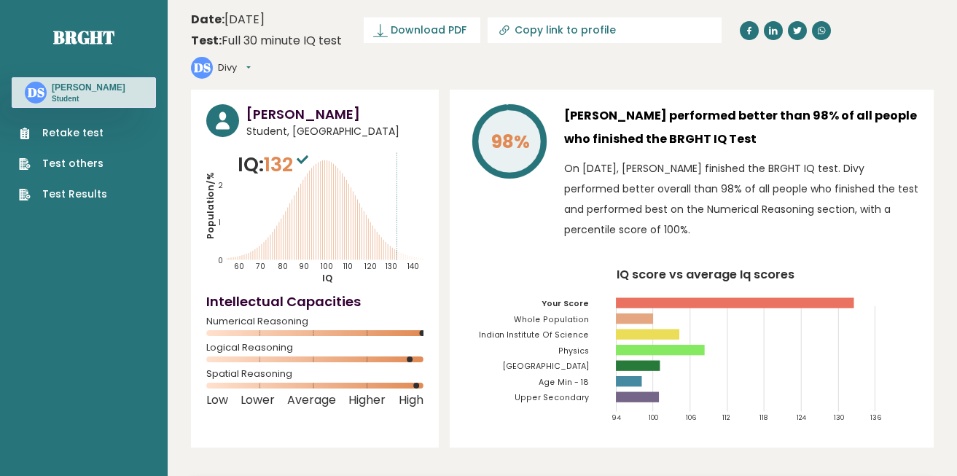
click at [676, 144] on h3 "Divy Srivastava performed better than 98% of all people who finished the BRGHT …" at bounding box center [741, 127] width 354 height 47
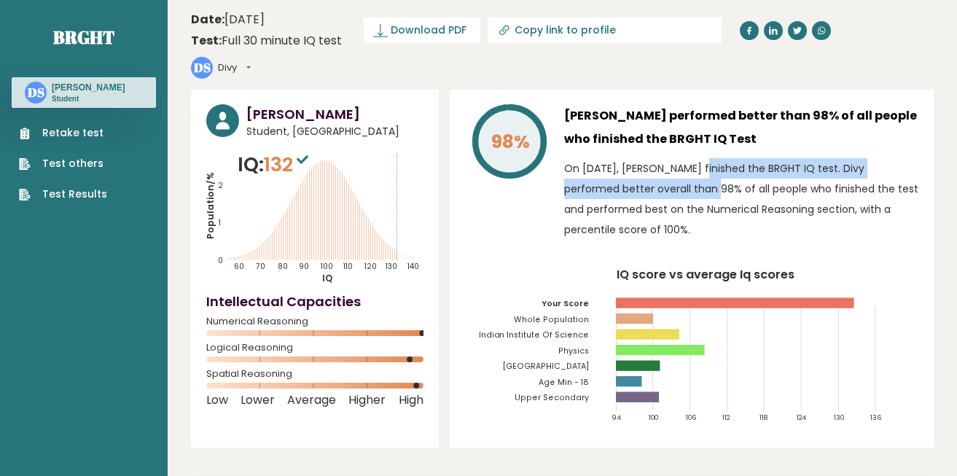
drag, startPoint x: 588, startPoint y: 180, endPoint x: 668, endPoint y: 172, distance: 80.6
click at [668, 172] on p "On September 11, 2025, Divy Srivastava finished the BRGHT IQ test. Divy perform…" at bounding box center [741, 199] width 354 height 82
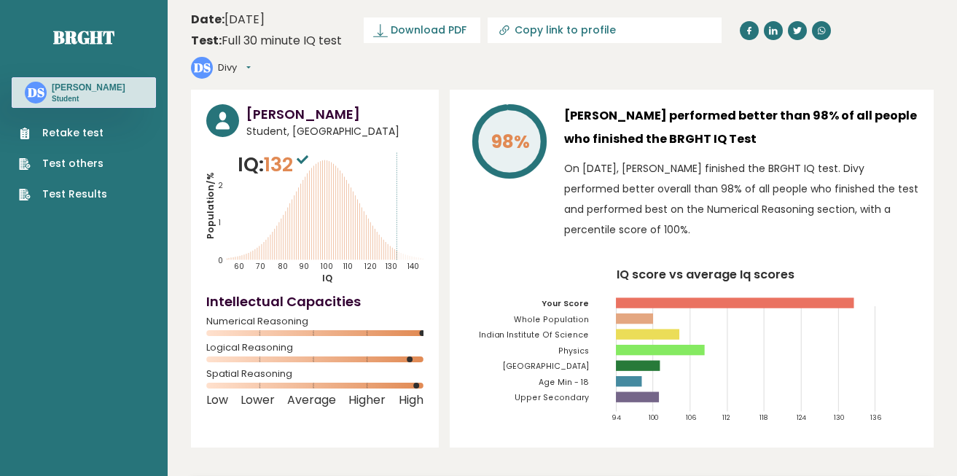
click at [668, 172] on p "On September 11, 2025, Divy Srivastava finished the BRGHT IQ test. Divy perform…" at bounding box center [741, 199] width 354 height 82
drag, startPoint x: 668, startPoint y: 172, endPoint x: 731, endPoint y: 168, distance: 62.8
click at [731, 168] on p "On September 11, 2025, Divy Srivastava finished the BRGHT IQ test. Divy perform…" at bounding box center [741, 199] width 354 height 82
drag, startPoint x: 670, startPoint y: 184, endPoint x: 725, endPoint y: 186, distance: 55.4
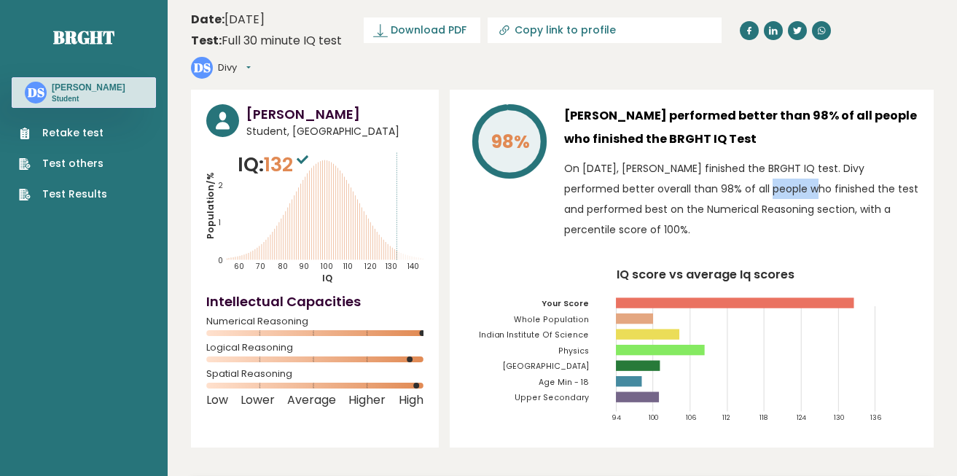
click at [725, 186] on p "On September 11, 2025, Divy Srivastava finished the BRGHT IQ test. Divy perform…" at bounding box center [741, 199] width 354 height 82
drag, startPoint x: 630, startPoint y: 205, endPoint x: 686, endPoint y: 199, distance: 55.7
click at [686, 199] on p "On September 11, 2025, Divy Srivastava finished the BRGHT IQ test. Divy perform…" at bounding box center [741, 199] width 354 height 82
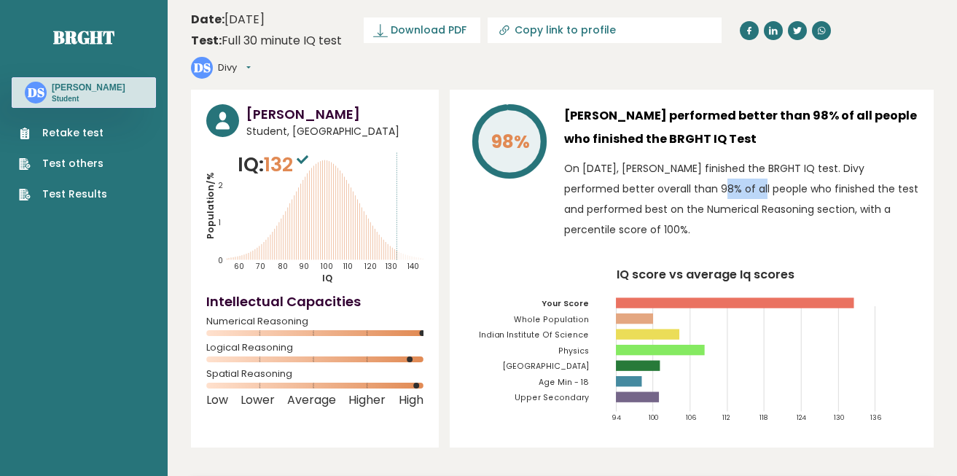
drag, startPoint x: 615, startPoint y: 197, endPoint x: 671, endPoint y: 200, distance: 56.2
click at [671, 200] on p "On September 11, 2025, Divy Srivastava finished the BRGHT IQ test. Divy perform…" at bounding box center [741, 199] width 354 height 82
drag, startPoint x: 635, startPoint y: 172, endPoint x: 707, endPoint y: 165, distance: 72.5
click at [707, 165] on p "On September 11, 2025, Divy Srivastava finished the BRGHT IQ test. Divy perform…" at bounding box center [741, 199] width 354 height 82
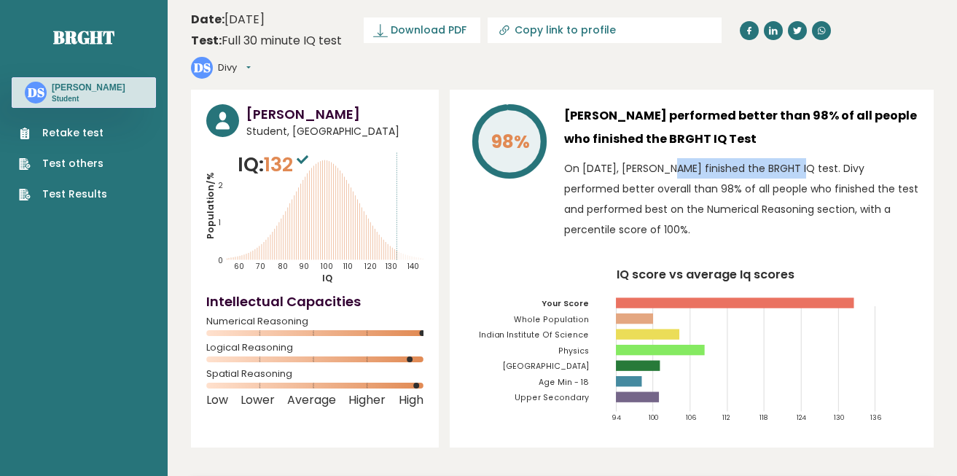
click at [707, 165] on p "On September 11, 2025, Divy Srivastava finished the BRGHT IQ test. Divy perform…" at bounding box center [741, 199] width 354 height 82
drag, startPoint x: 687, startPoint y: 188, endPoint x: 727, endPoint y: 194, distance: 41.2
click at [727, 194] on p "On September 11, 2025, Divy Srivastava finished the BRGHT IQ test. Divy perform…" at bounding box center [741, 199] width 354 height 82
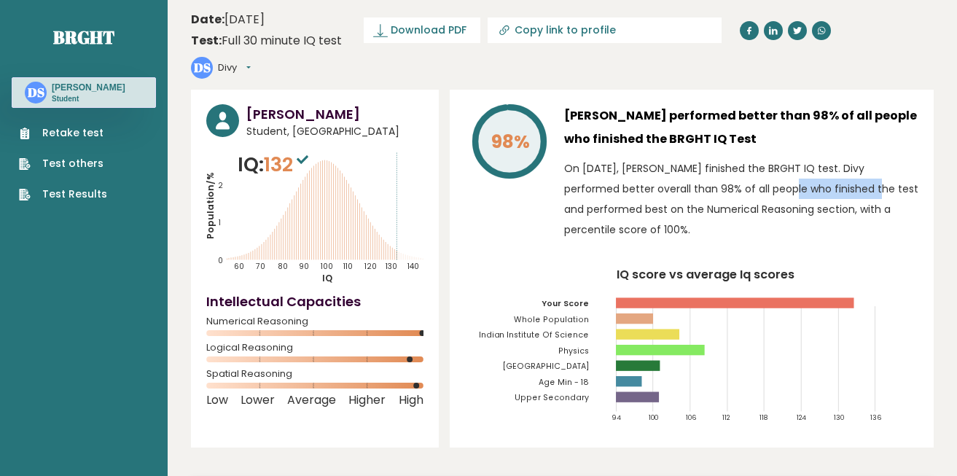
click at [727, 194] on p "On September 11, 2025, Divy Srivastava finished the BRGHT IQ test. Divy perform…" at bounding box center [741, 199] width 354 height 82
drag, startPoint x: 652, startPoint y: 208, endPoint x: 724, endPoint y: 200, distance: 72.0
click at [724, 200] on p "On September 11, 2025, Divy Srivastava finished the BRGHT IQ test. Divy perform…" at bounding box center [741, 199] width 354 height 82
drag, startPoint x: 743, startPoint y: 206, endPoint x: 810, endPoint y: 205, distance: 67.1
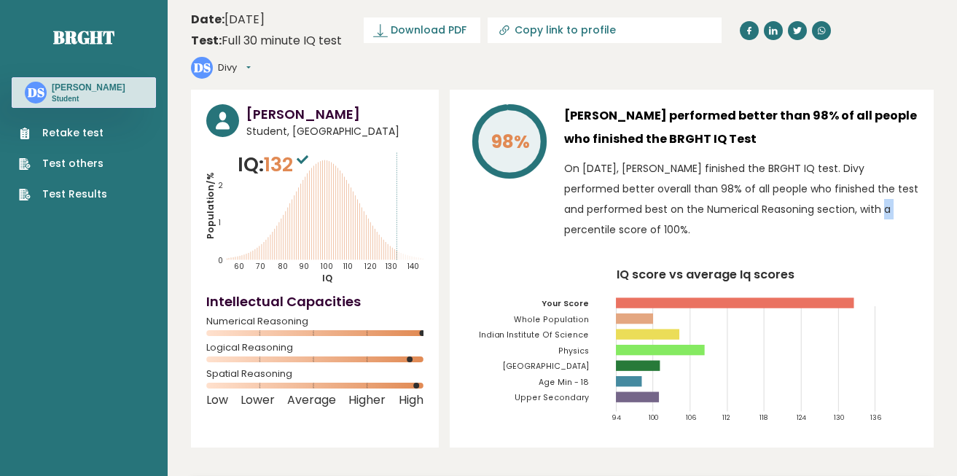
click at [810, 205] on p "On September 11, 2025, Divy Srivastava finished the BRGHT IQ test. Divy perform…" at bounding box center [741, 199] width 354 height 82
drag, startPoint x: 741, startPoint y: 229, endPoint x: 622, endPoint y: 153, distance: 140.3
click at [622, 153] on div "Divy Srivastava performed better than 98% of all people who finished the BRGHT …" at bounding box center [741, 175] width 354 height 143
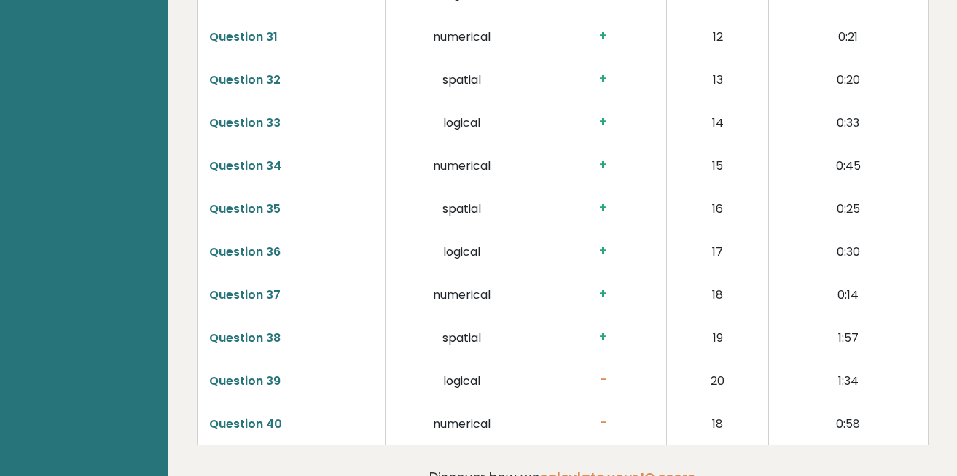
scroll to position [3850, 0]
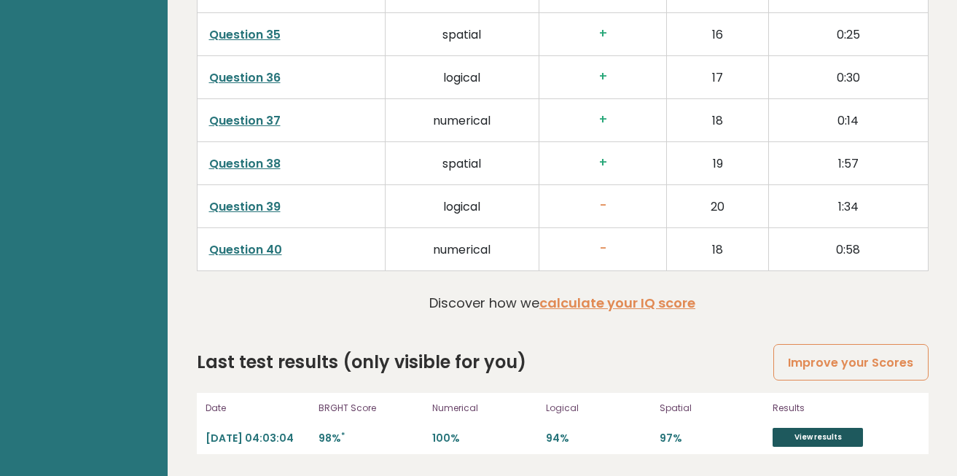
click at [795, 432] on link "View results" at bounding box center [818, 437] width 90 height 19
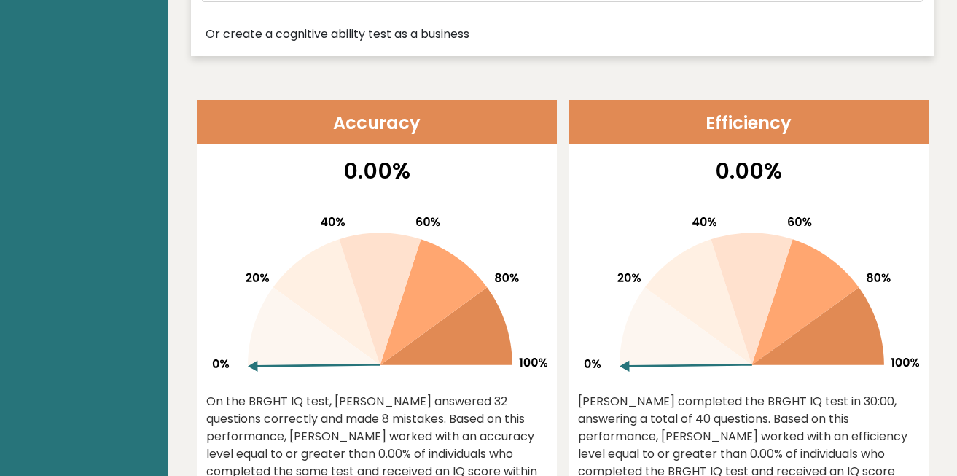
scroll to position [0, 0]
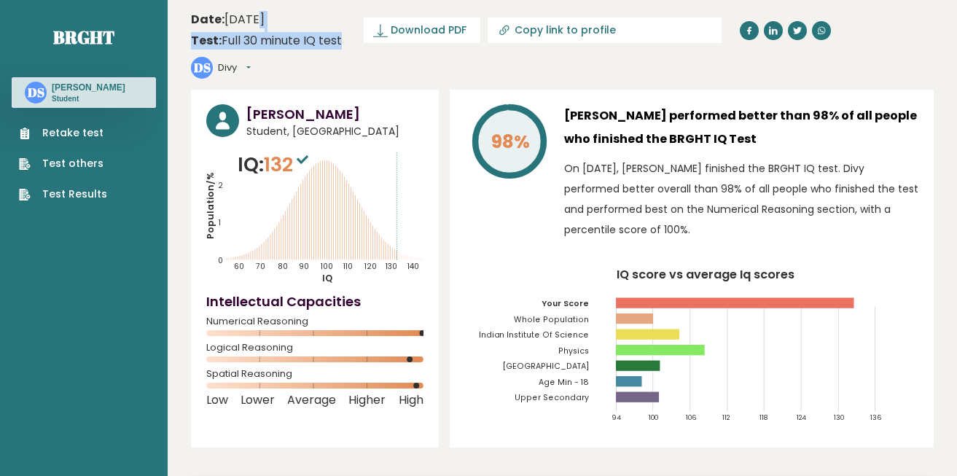
drag, startPoint x: 276, startPoint y: 58, endPoint x: 251, endPoint y: 24, distance: 41.7
click at [251, 24] on header "Date: September 11, 2025 Test: Full 30 minute IQ test Download PDF Downloading.…" at bounding box center [562, 44] width 743 height 75
click at [251, 24] on time "Date: September 11, 2025" at bounding box center [228, 19] width 74 height 17
drag, startPoint x: 251, startPoint y: 24, endPoint x: 304, endPoint y: 30, distance: 52.8
click at [304, 30] on div "Date: September 11, 2025 Test: Full 30 minute IQ test" at bounding box center [266, 30] width 151 height 39
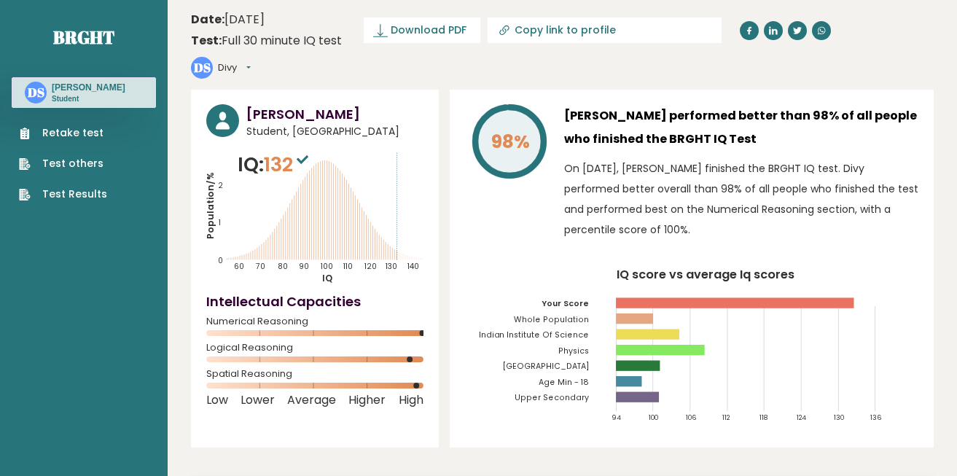
click at [304, 30] on div "Date: September 11, 2025 Test: Full 30 minute IQ test" at bounding box center [266, 30] width 151 height 39
drag, startPoint x: 231, startPoint y: 44, endPoint x: 292, endPoint y: 42, distance: 60.5
click at [292, 42] on div "Test: Full 30 minute IQ test" at bounding box center [266, 40] width 151 height 17
drag, startPoint x: 304, startPoint y: 42, endPoint x: 327, endPoint y: 44, distance: 23.4
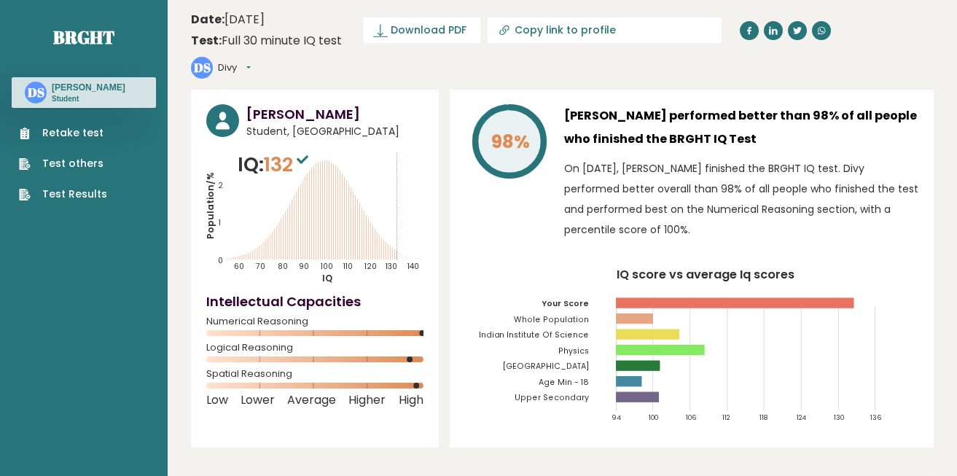
click at [327, 44] on div "Test: Full 30 minute IQ test" at bounding box center [266, 40] width 151 height 17
click at [399, 31] on span "Download PDF" at bounding box center [429, 30] width 76 height 15
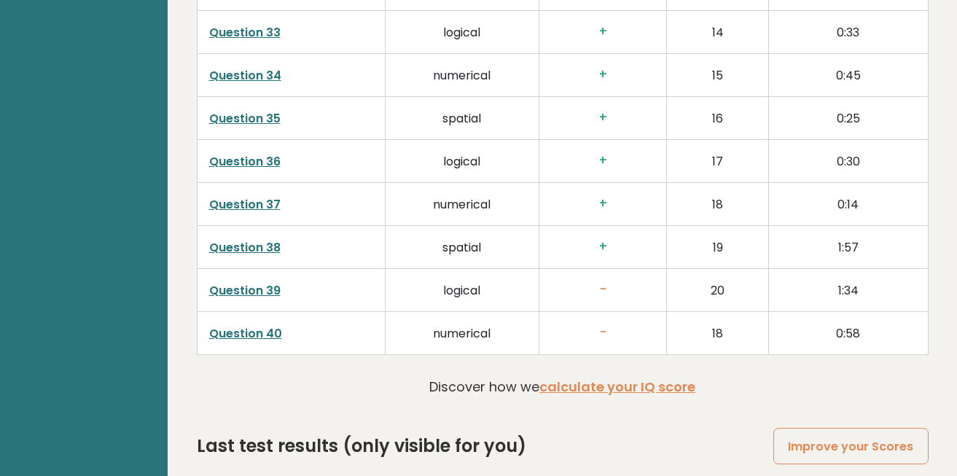
scroll to position [3850, 0]
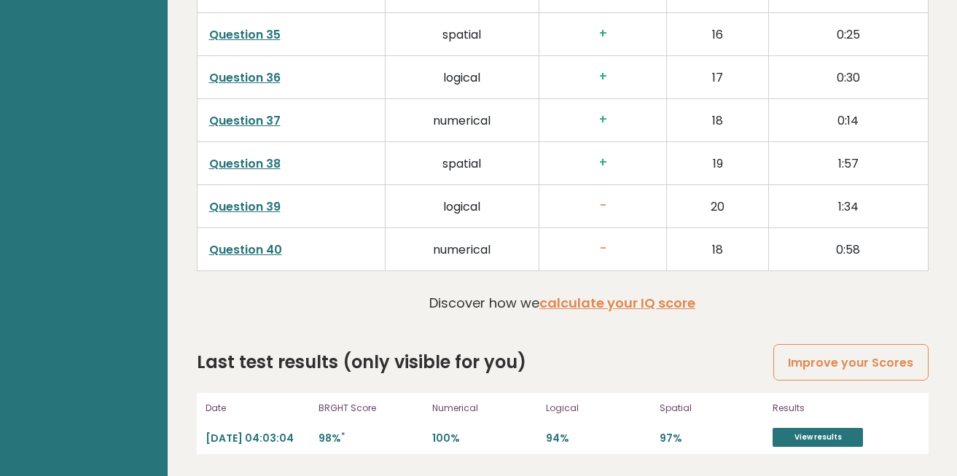
click at [336, 438] on p "98% *" at bounding box center [371, 439] width 105 height 14
click at [382, 437] on p "98% *" at bounding box center [371, 439] width 105 height 14
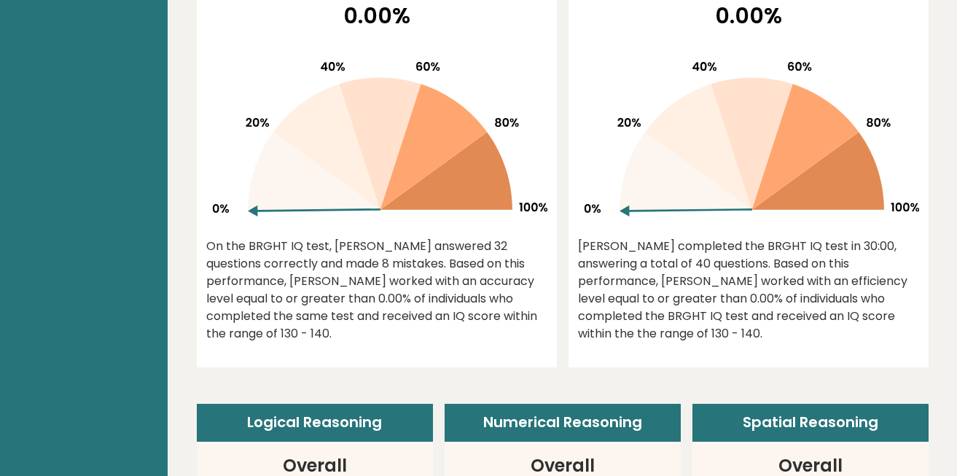
scroll to position [0, 0]
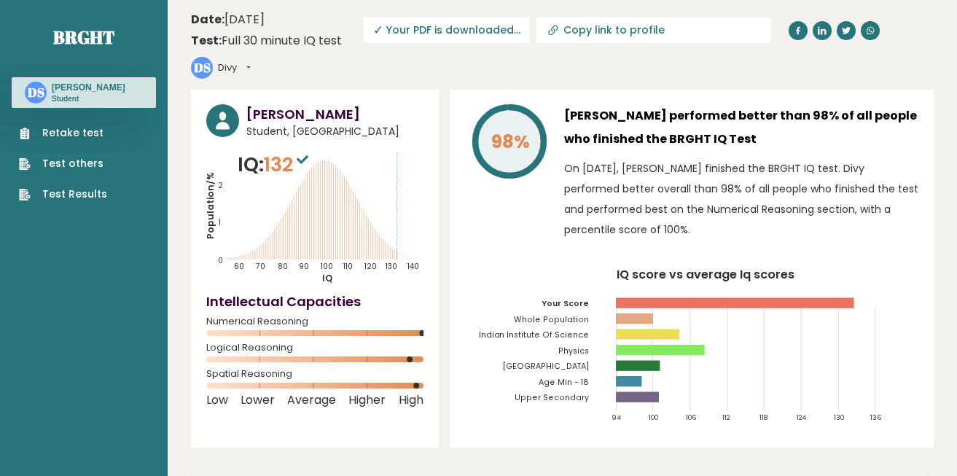
click at [414, 32] on span "✓ Your PDF is downloaded..." at bounding box center [446, 30] width 165 height 26
drag, startPoint x: 414, startPoint y: 32, endPoint x: 475, endPoint y: 38, distance: 61.5
click at [475, 38] on span "✓ Your PDF is downloaded..." at bounding box center [446, 30] width 165 height 26
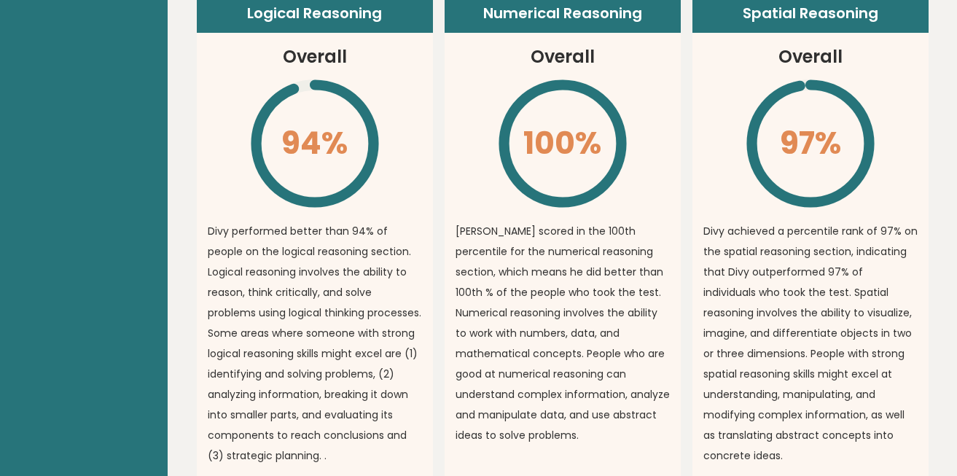
scroll to position [1128, 0]
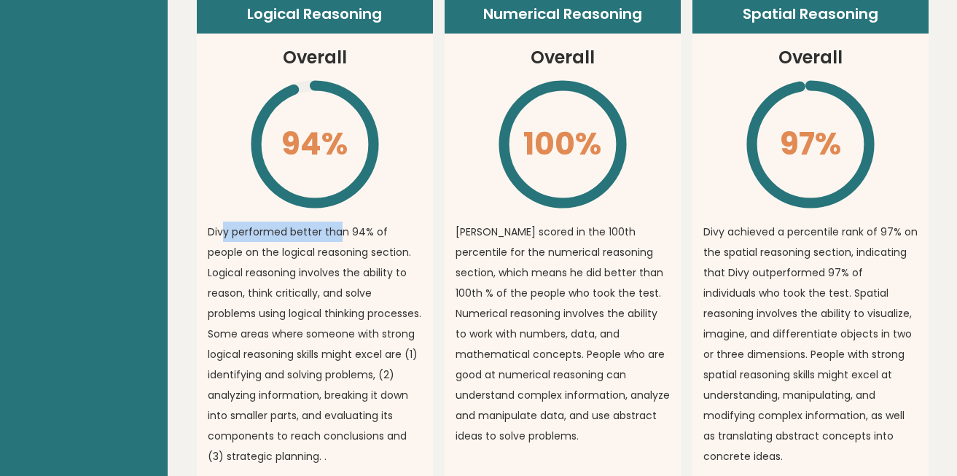
drag, startPoint x: 222, startPoint y: 233, endPoint x: 346, endPoint y: 238, distance: 124.7
click at [344, 238] on p "Divy performed better than 94% of people on the logical reasoning section. Logi…" at bounding box center [315, 344] width 214 height 245
click at [346, 238] on p "Divy performed better than 94% of people on the logical reasoning section. Logi…" at bounding box center [315, 344] width 214 height 245
drag, startPoint x: 240, startPoint y: 257, endPoint x: 338, endPoint y: 257, distance: 98.4
click at [338, 257] on p "Divy performed better than 94% of people on the logical reasoning section. Logi…" at bounding box center [315, 344] width 214 height 245
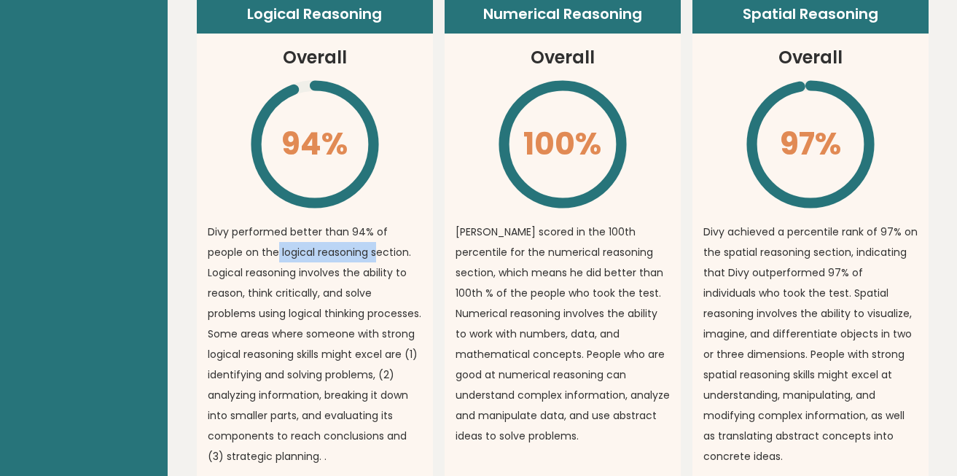
click at [338, 257] on p "Divy performed better than 94% of people on the logical reasoning section. Logi…" at bounding box center [315, 344] width 214 height 245
drag, startPoint x: 247, startPoint y: 274, endPoint x: 335, endPoint y: 273, distance: 87.5
click at [335, 273] on p "Divy performed better than 94% of people on the logical reasoning section. Logi…" at bounding box center [315, 344] width 214 height 245
drag, startPoint x: 248, startPoint y: 294, endPoint x: 367, endPoint y: 289, distance: 119.7
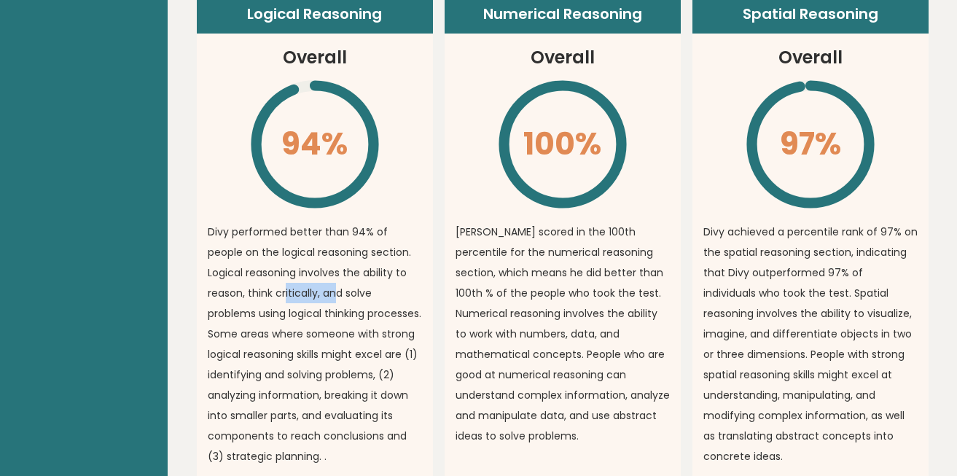
click at [329, 292] on p "Divy performed better than 94% of people on the logical reasoning section. Logi…" at bounding box center [315, 344] width 214 height 245
click at [374, 288] on p "Divy performed better than 94% of people on the logical reasoning section. Logi…" at bounding box center [315, 344] width 214 height 245
drag, startPoint x: 254, startPoint y: 325, endPoint x: 321, endPoint y: 321, distance: 67.2
click at [321, 321] on p "Divy performed better than 94% of people on the logical reasoning section. Logi…" at bounding box center [315, 344] width 214 height 245
click at [324, 321] on p "Divy performed better than 94% of people on the logical reasoning section. Logi…" at bounding box center [315, 344] width 214 height 245
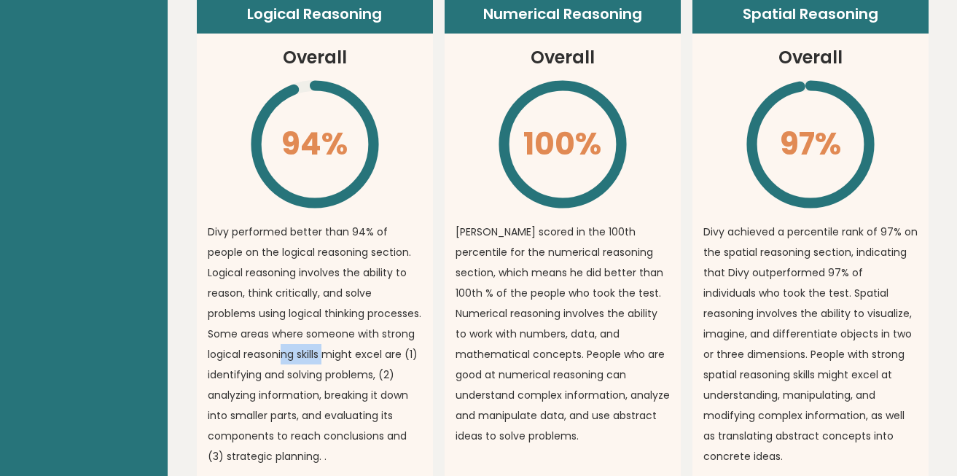
drag, startPoint x: 247, startPoint y: 347, endPoint x: 332, endPoint y: 355, distance: 85.7
click at [301, 354] on p "Divy performed better than 94% of people on the logical reasoning section. Logi…" at bounding box center [315, 344] width 214 height 245
click at [334, 355] on p "Divy performed better than 94% of people on the logical reasoning section. Logi…" at bounding box center [315, 344] width 214 height 245
drag, startPoint x: 246, startPoint y: 370, endPoint x: 354, endPoint y: 373, distance: 107.2
click at [354, 373] on p "Divy performed better than 94% of people on the logical reasoning section. Logi…" at bounding box center [315, 344] width 214 height 245
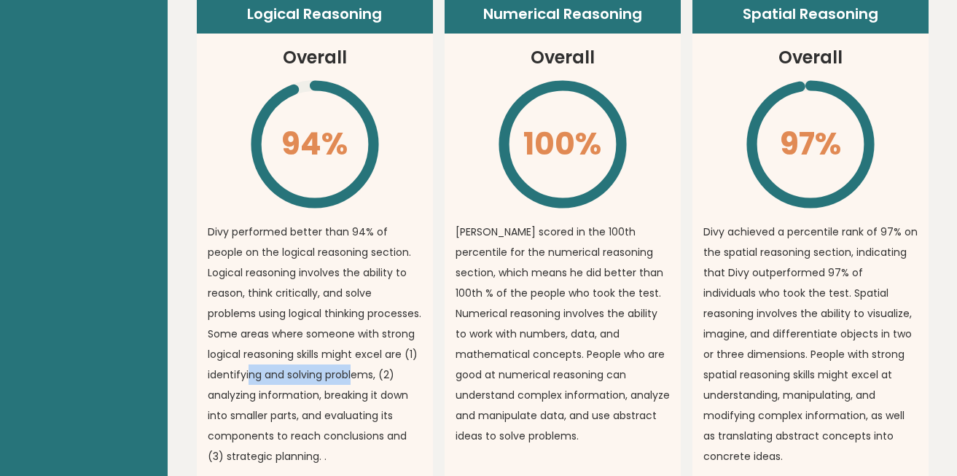
click at [344, 368] on p "Divy performed better than 94% of people on the logical reasoning section. Logi…" at bounding box center [315, 344] width 214 height 245
drag, startPoint x: 242, startPoint y: 402, endPoint x: 346, endPoint y: 403, distance: 104.2
click at [270, 403] on p "Divy performed better than 94% of people on the logical reasoning section. Logi…" at bounding box center [315, 344] width 214 height 245
click at [350, 402] on p "Divy performed better than 94% of people on the logical reasoning section. Logi…" at bounding box center [315, 344] width 214 height 245
drag, startPoint x: 699, startPoint y: 230, endPoint x: 813, endPoint y: 227, distance: 114.5
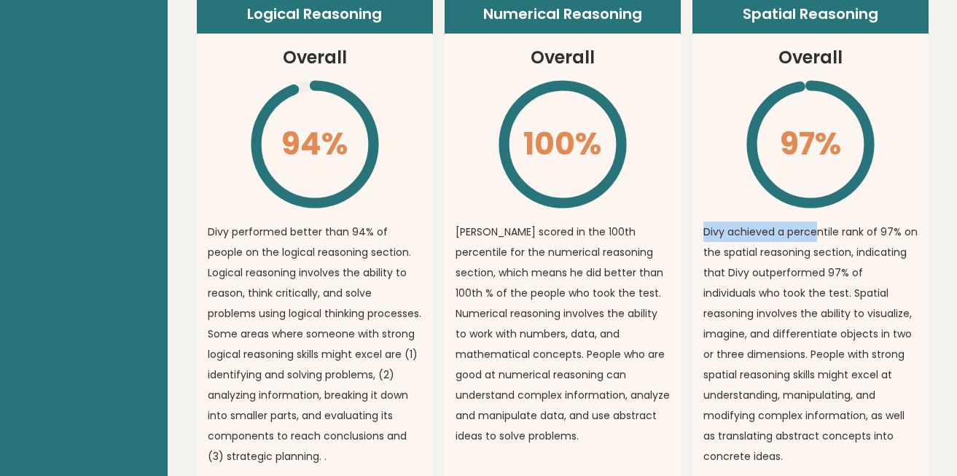
click at [813, 227] on article "Spatial Reasoning Overall 97% \ Divy achieved a percentile rank of 97% on the s…" at bounding box center [810, 243] width 236 height 494
click at [813, 227] on p "Divy achieved a percentile rank of 97% on the spatial reasoning section, indica…" at bounding box center [810, 344] width 214 height 245
drag, startPoint x: 827, startPoint y: 250, endPoint x: 872, endPoint y: 250, distance: 45.9
click at [863, 250] on p "Divy achieved a percentile rank of 97% on the spatial reasoning section, indica…" at bounding box center [810, 344] width 214 height 245
click at [872, 250] on p "Divy achieved a percentile rank of 97% on the spatial reasoning section, indica…" at bounding box center [810, 344] width 214 height 245
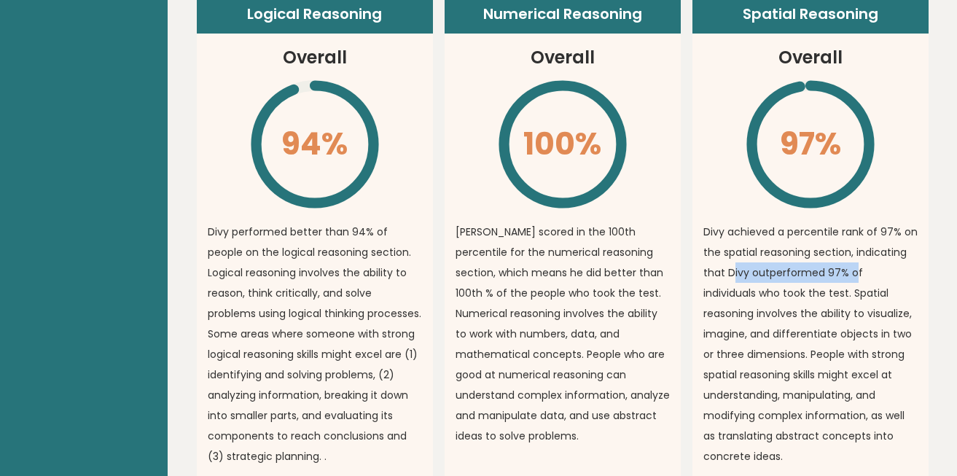
drag, startPoint x: 733, startPoint y: 265, endPoint x: 876, endPoint y: 265, distance: 142.9
click at [876, 265] on p "Divy achieved a percentile rank of 97% on the spatial reasoning section, indica…" at bounding box center [810, 344] width 214 height 245
drag, startPoint x: 732, startPoint y: 286, endPoint x: 818, endPoint y: 286, distance: 86.0
click at [814, 287] on p "Divy achieved a percentile rank of 97% on the spatial reasoning section, indica…" at bounding box center [810, 344] width 214 height 245
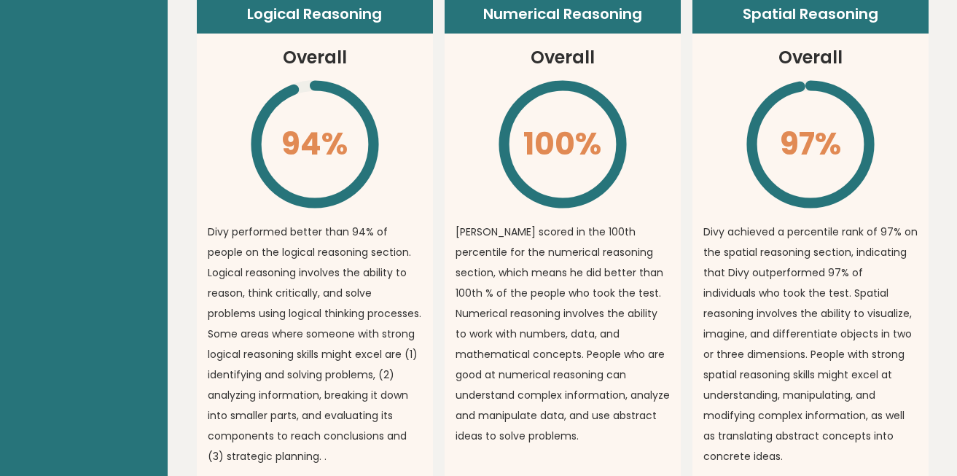
click at [819, 286] on p "Divy achieved a percentile rank of 97% on the spatial reasoning section, indica…" at bounding box center [810, 344] width 214 height 245
drag, startPoint x: 725, startPoint y: 312, endPoint x: 875, endPoint y: 308, distance: 150.2
click at [875, 308] on p "Divy achieved a percentile rank of 97% on the spatial reasoning section, indica…" at bounding box center [810, 344] width 214 height 245
drag, startPoint x: 733, startPoint y: 331, endPoint x: 789, endPoint y: 332, distance: 56.9
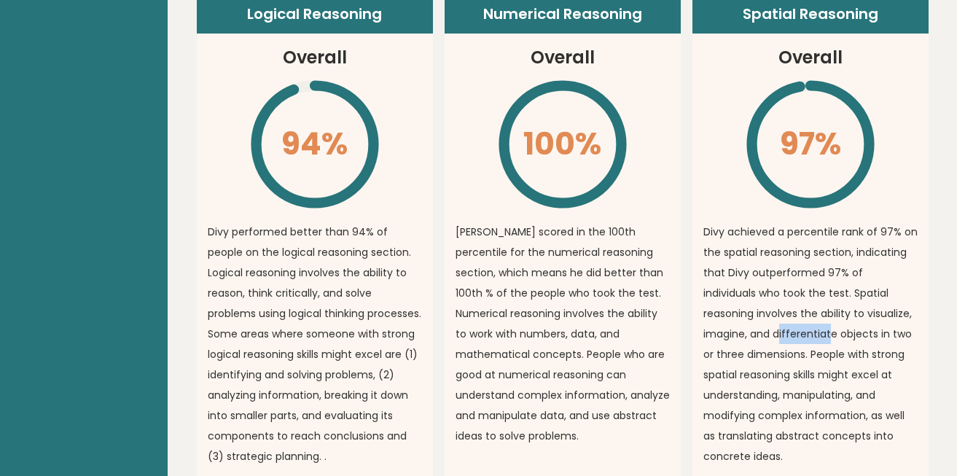
click at [789, 332] on p "Divy achieved a percentile rank of 97% on the spatial reasoning section, indica…" at bounding box center [810, 344] width 214 height 245
click at [802, 329] on p "Divy achieved a percentile rank of 97% on the spatial reasoning section, indica…" at bounding box center [810, 344] width 214 height 245
drag, startPoint x: 802, startPoint y: 329, endPoint x: 890, endPoint y: 327, distance: 88.2
click at [864, 331] on p "Divy achieved a percentile rank of 97% on the spatial reasoning section, indica…" at bounding box center [810, 344] width 214 height 245
click at [891, 327] on p "Divy achieved a percentile rank of 97% on the spatial reasoning section, indica…" at bounding box center [810, 344] width 214 height 245
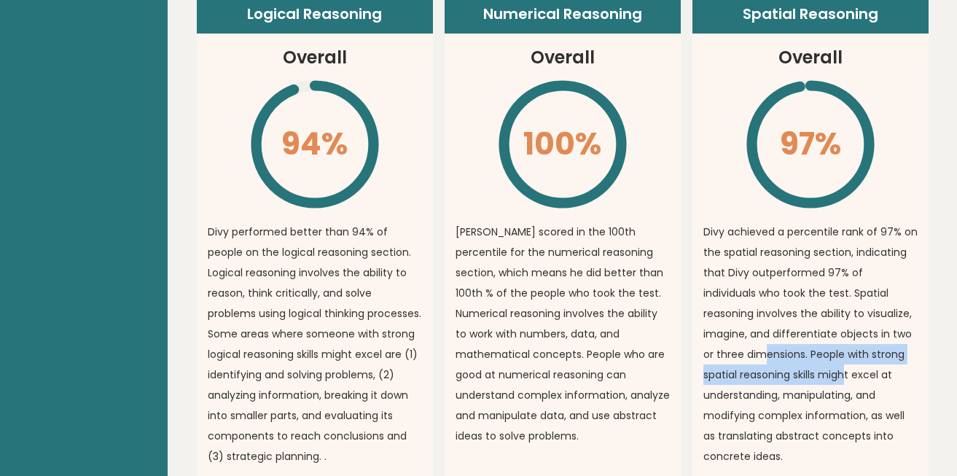
drag, startPoint x: 725, startPoint y: 356, endPoint x: 810, endPoint y: 375, distance: 86.6
click at [810, 375] on p "Divy achieved a percentile rank of 97% on the spatial reasoning section, indica…" at bounding box center [810, 344] width 214 height 245
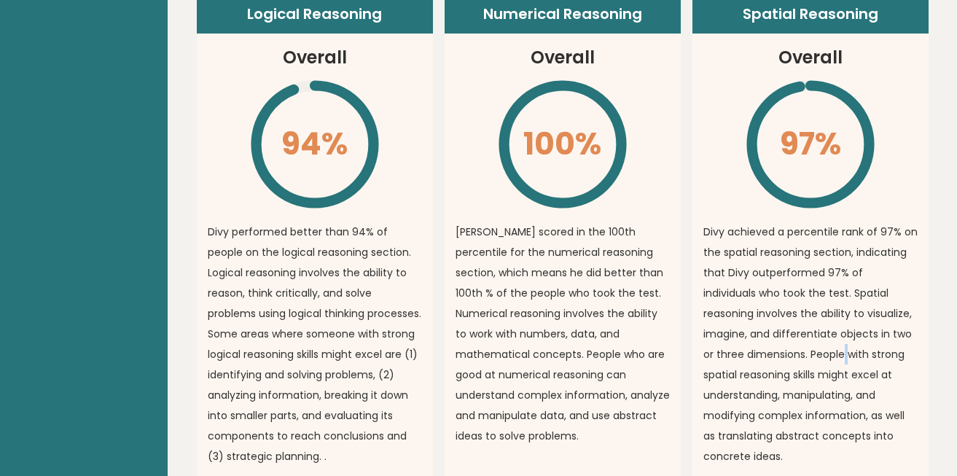
click at [803, 361] on p "Divy achieved a percentile rank of 97% on the spatial reasoning section, indica…" at bounding box center [810, 344] width 214 height 245
drag, startPoint x: 802, startPoint y: 360, endPoint x: 862, endPoint y: 359, distance: 59.8
click at [855, 360] on p "Divy achieved a percentile rank of 97% on the spatial reasoning section, indica…" at bounding box center [810, 344] width 214 height 245
click at [867, 357] on p "Divy achieved a percentile rank of 97% on the spatial reasoning section, indica…" at bounding box center [810, 344] width 214 height 245
drag, startPoint x: 753, startPoint y: 377, endPoint x: 832, endPoint y: 378, distance: 78.7
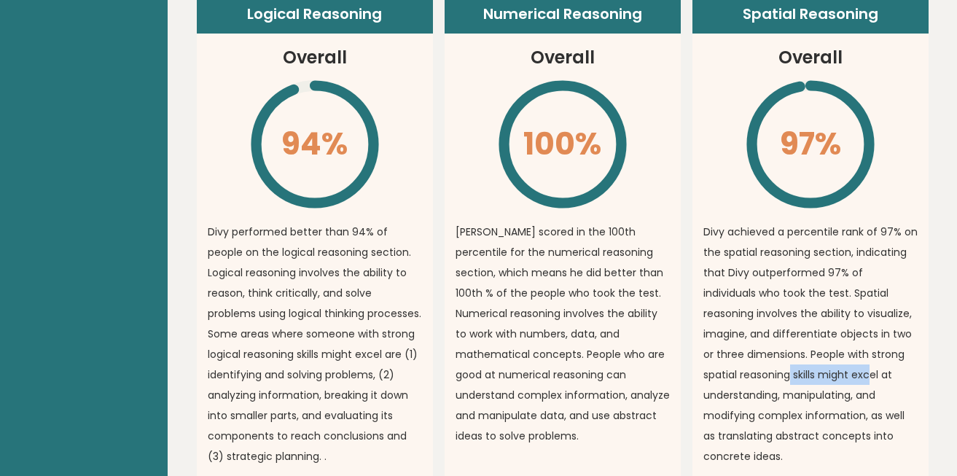
click at [831, 378] on p "Divy achieved a percentile rank of 97% on the spatial reasoning section, indica…" at bounding box center [810, 344] width 214 height 245
drag, startPoint x: 832, startPoint y: 378, endPoint x: 824, endPoint y: 375, distance: 7.9
click at [830, 378] on p "Divy achieved a percentile rank of 97% on the spatial reasoning section, indica…" at bounding box center [810, 344] width 214 height 245
drag, startPoint x: 769, startPoint y: 394, endPoint x: 839, endPoint y: 394, distance: 70.0
click at [839, 394] on p "Divy achieved a percentile rank of 97% on the spatial reasoning section, indica…" at bounding box center [810, 344] width 214 height 245
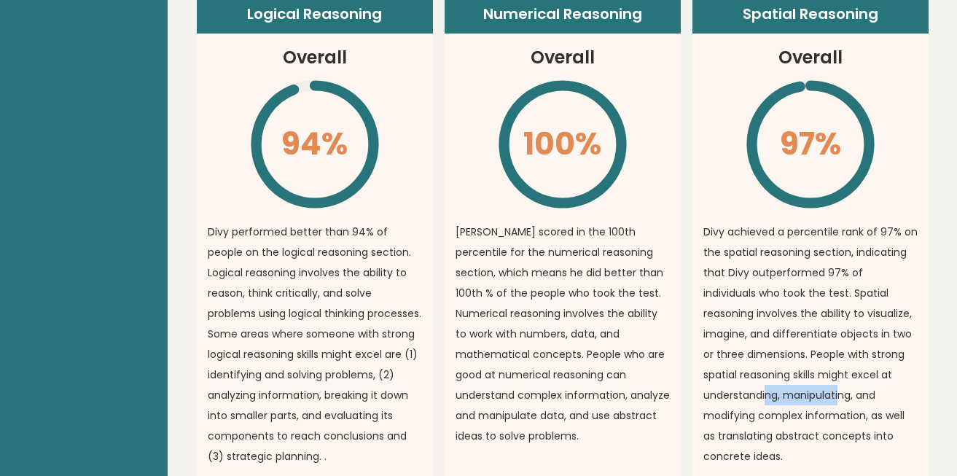
click at [839, 394] on p "Divy achieved a percentile rank of 97% on the spatial reasoning section, indica…" at bounding box center [810, 344] width 214 height 245
drag, startPoint x: 740, startPoint y: 422, endPoint x: 832, endPoint y: 423, distance: 92.6
click at [826, 423] on p "Divy achieved a percentile rank of 97% on the spatial reasoning section, indica…" at bounding box center [810, 344] width 214 height 245
click at [834, 422] on p "Divy achieved a percentile rank of 97% on the spatial reasoning section, indica…" at bounding box center [810, 344] width 214 height 245
drag, startPoint x: 893, startPoint y: 415, endPoint x: 913, endPoint y: 415, distance: 20.4
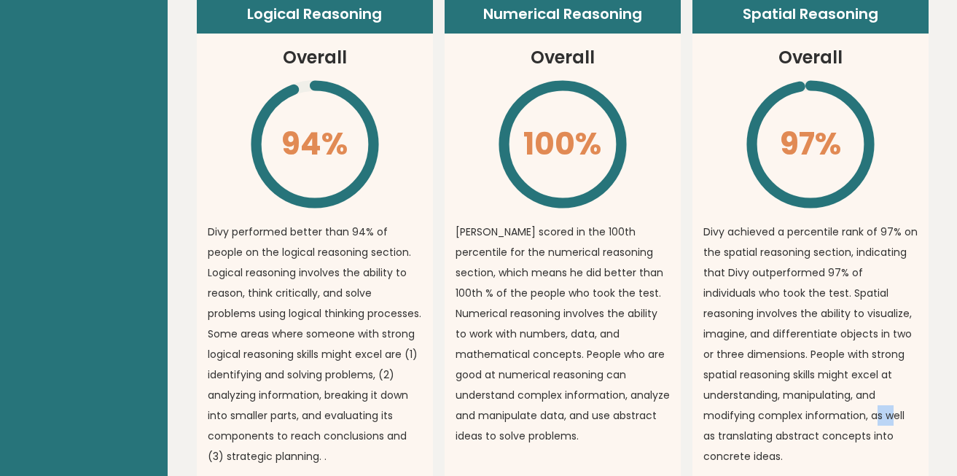
click at [910, 415] on p "Divy achieved a percentile rank of 97% on the spatial reasoning section, indica…" at bounding box center [810, 344] width 214 height 245
drag, startPoint x: 913, startPoint y: 415, endPoint x: 902, endPoint y: 410, distance: 12.7
click at [912, 413] on p "Divy achieved a percentile rank of 97% on the spatial reasoning section, indica…" at bounding box center [810, 344] width 214 height 245
drag, startPoint x: 749, startPoint y: 426, endPoint x: 844, endPoint y: 431, distance: 95.6
click at [819, 433] on p "Divy achieved a percentile rank of 97% on the spatial reasoning section, indica…" at bounding box center [810, 344] width 214 height 245
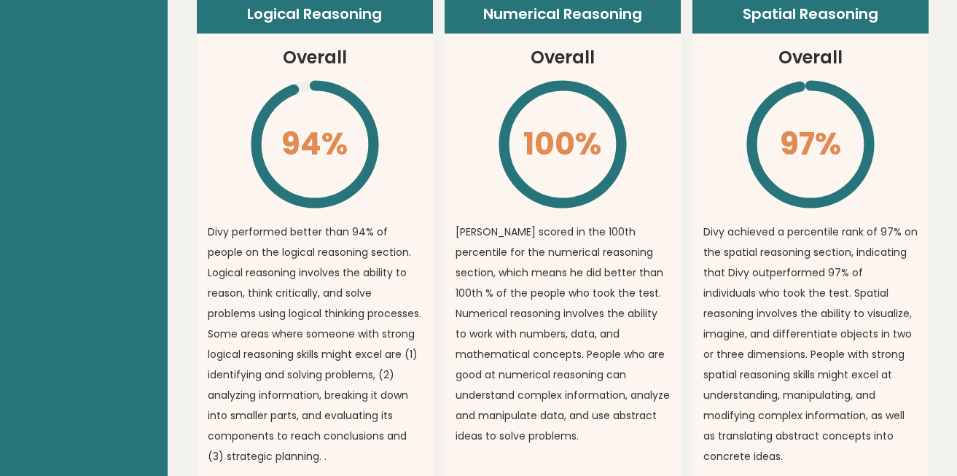
drag, startPoint x: 844, startPoint y: 431, endPoint x: 837, endPoint y: 427, distance: 7.5
click at [844, 431] on p "Divy achieved a percentile rank of 97% on the spatial reasoning section, indica…" at bounding box center [810, 344] width 214 height 245
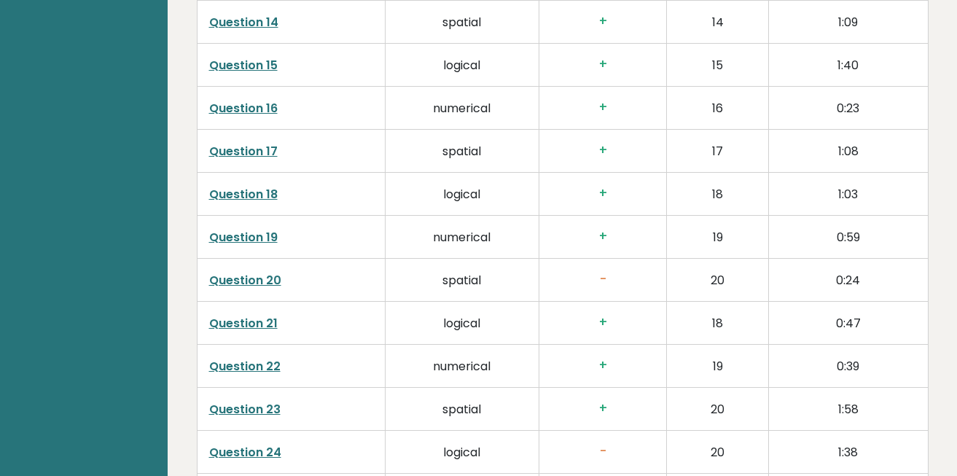
scroll to position [2960, 0]
click at [246, 289] on td "Question 20" at bounding box center [291, 279] width 188 height 43
click at [246, 283] on link "Question 20" at bounding box center [245, 279] width 72 height 17
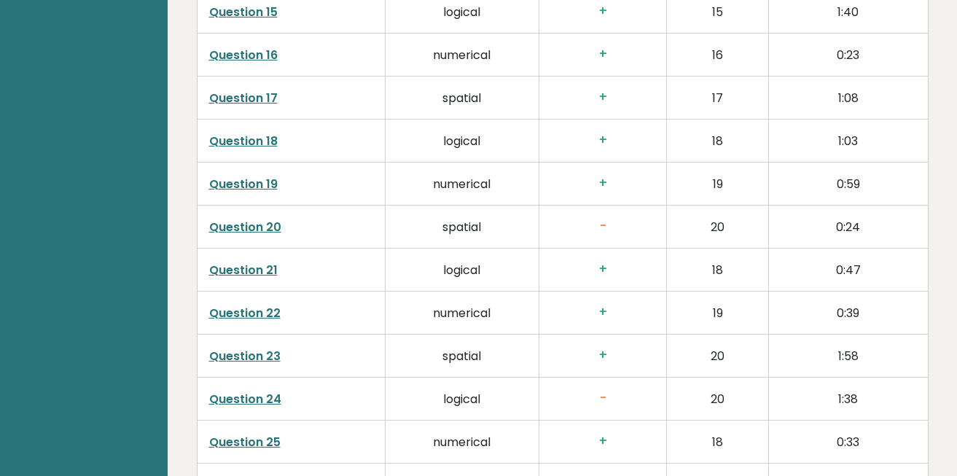
scroll to position [3018, 0]
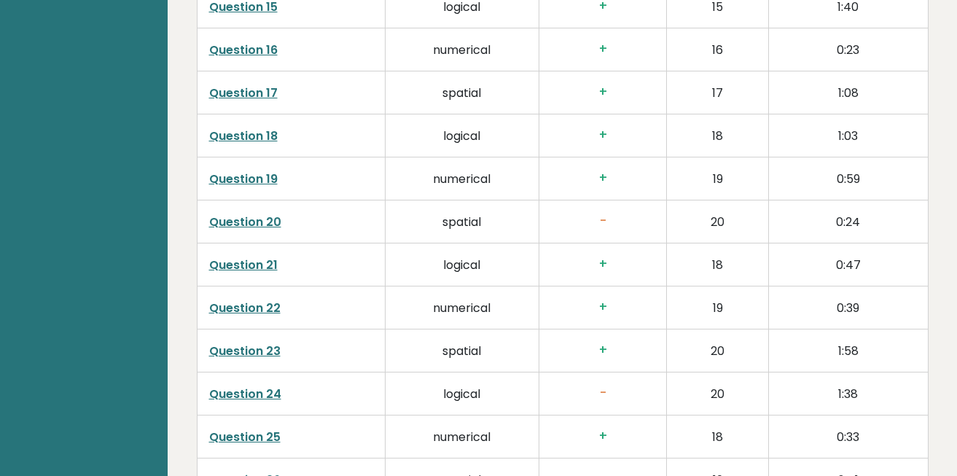
click at [228, 303] on link "Question 22" at bounding box center [244, 308] width 71 height 17
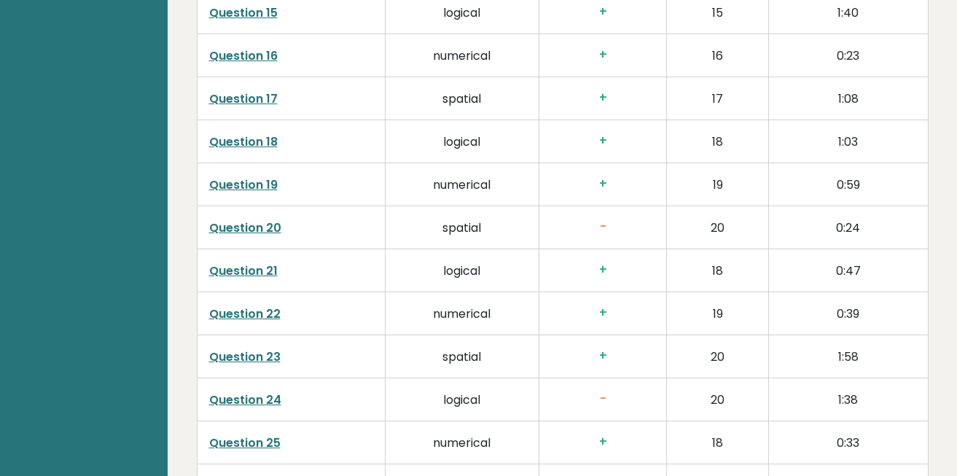
scroll to position [3023, 0]
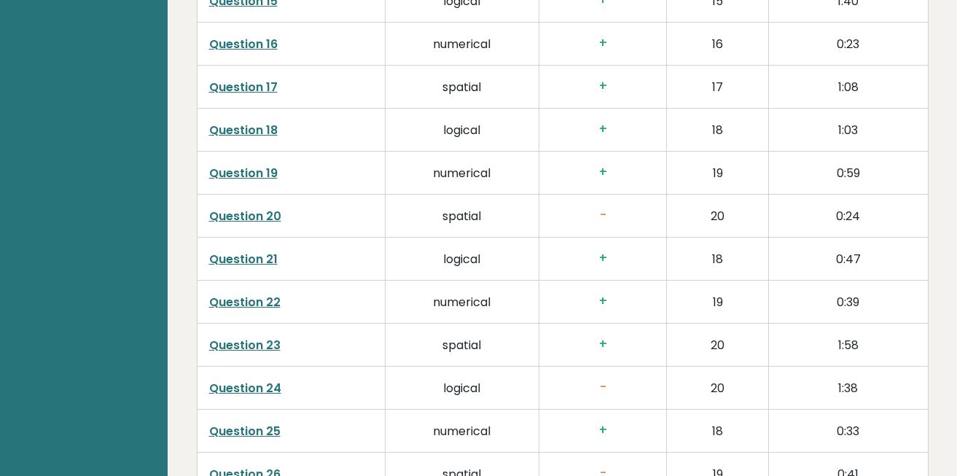
click at [247, 389] on link "Question 24" at bounding box center [245, 388] width 72 height 17
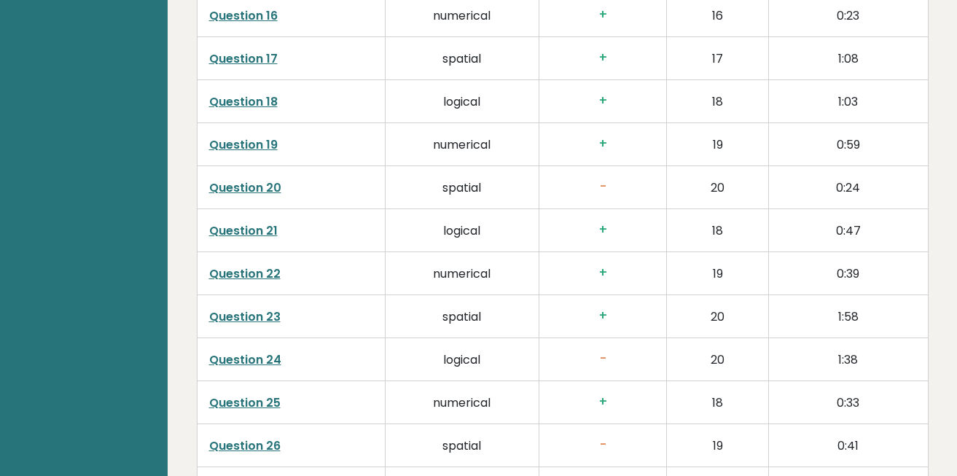
scroll to position [3069, 0]
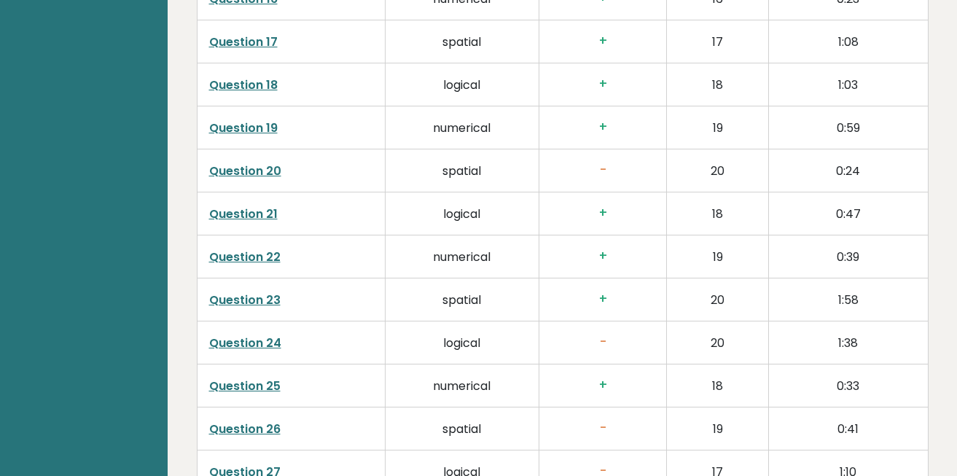
click at [268, 301] on link "Question 23" at bounding box center [244, 300] width 71 height 17
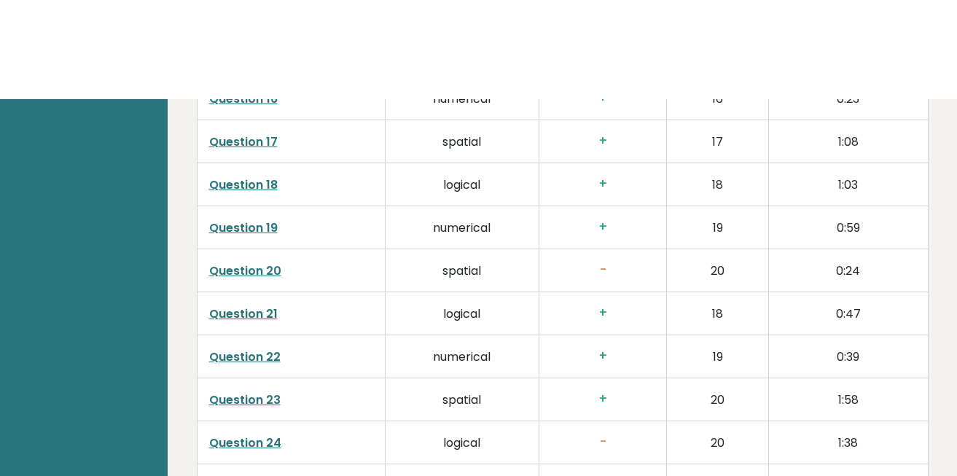
click at [268, 308] on link "Question 23" at bounding box center [244, 300] width 71 height 17
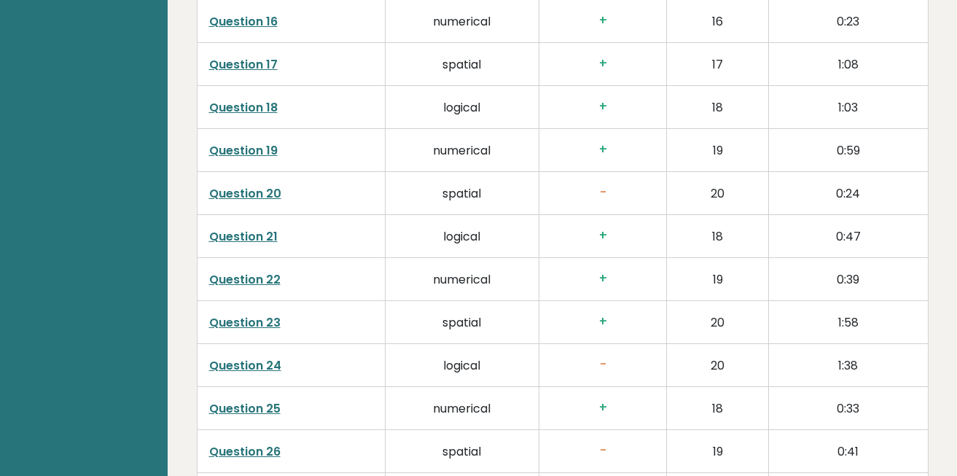
scroll to position [3040, 0]
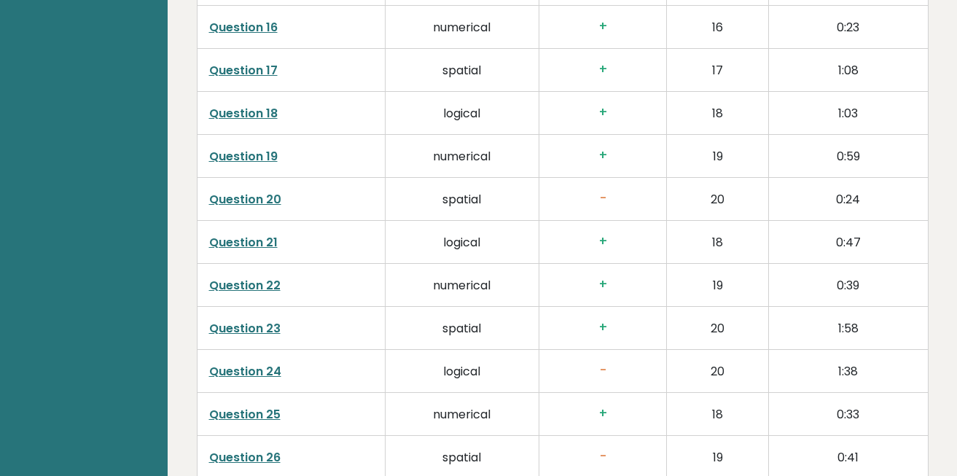
click at [248, 117] on link "Question 18" at bounding box center [243, 113] width 69 height 17
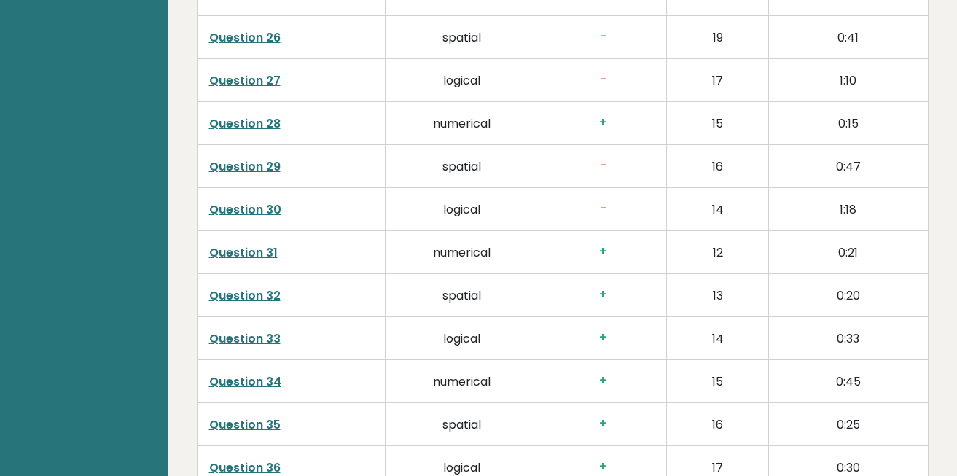
scroll to position [3463, 0]
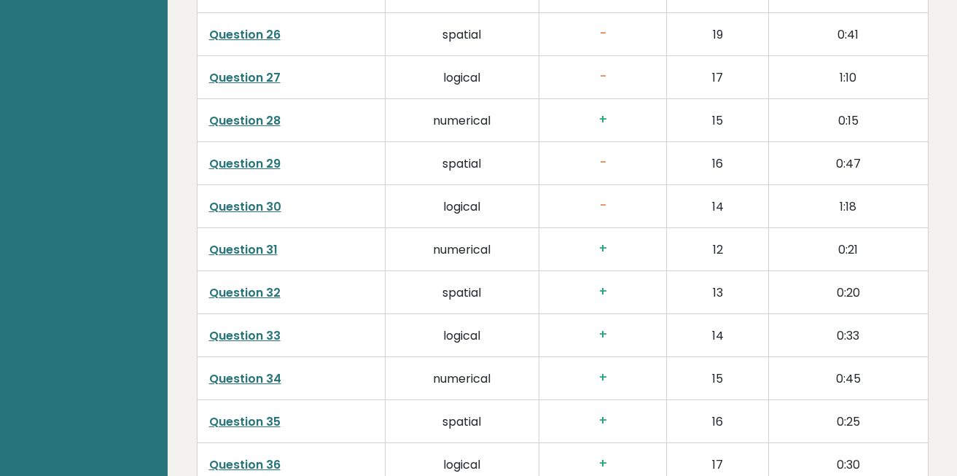
click at [235, 334] on link "Question 33" at bounding box center [244, 335] width 71 height 17
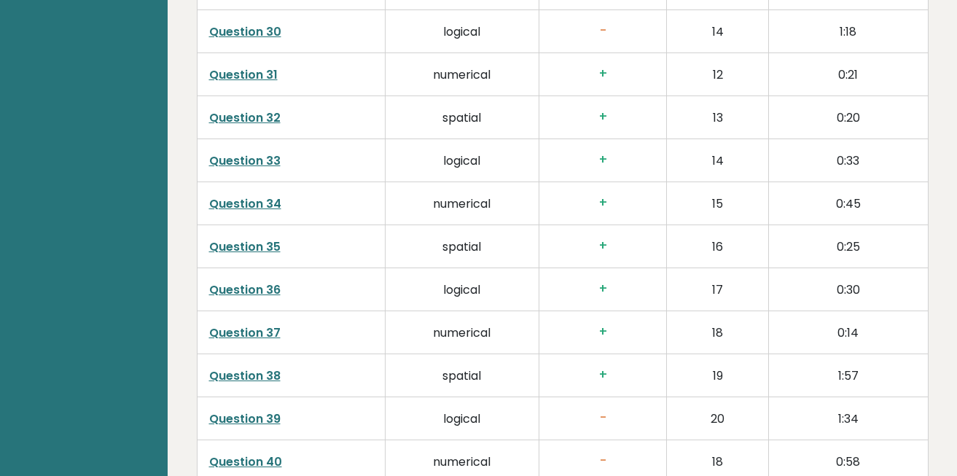
scroll to position [3639, 0]
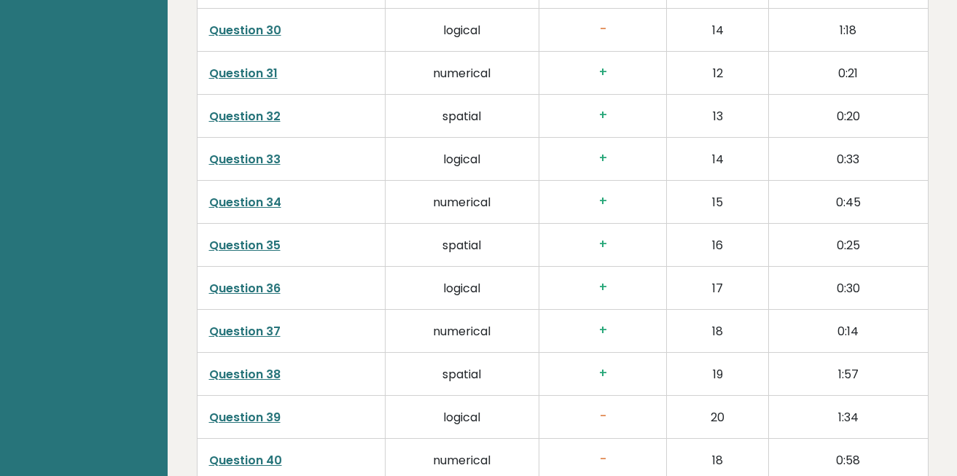
click at [259, 293] on link "Question 36" at bounding box center [244, 288] width 71 height 17
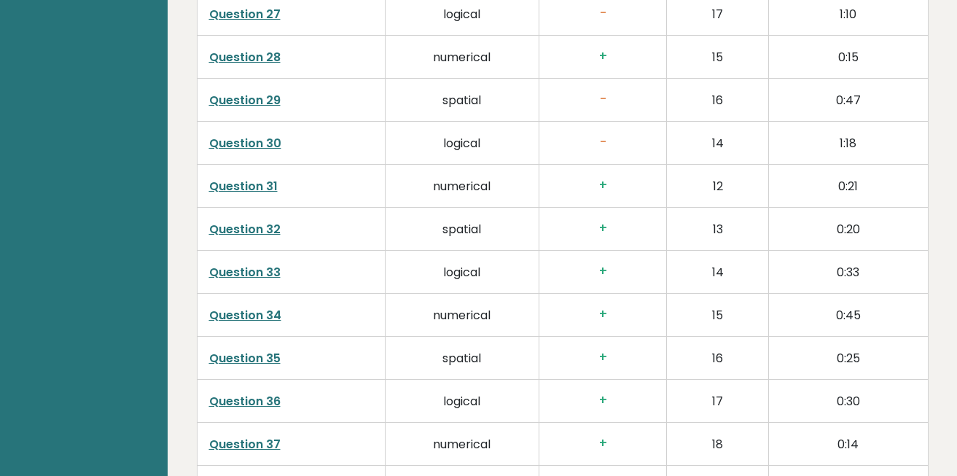
scroll to position [3529, 0]
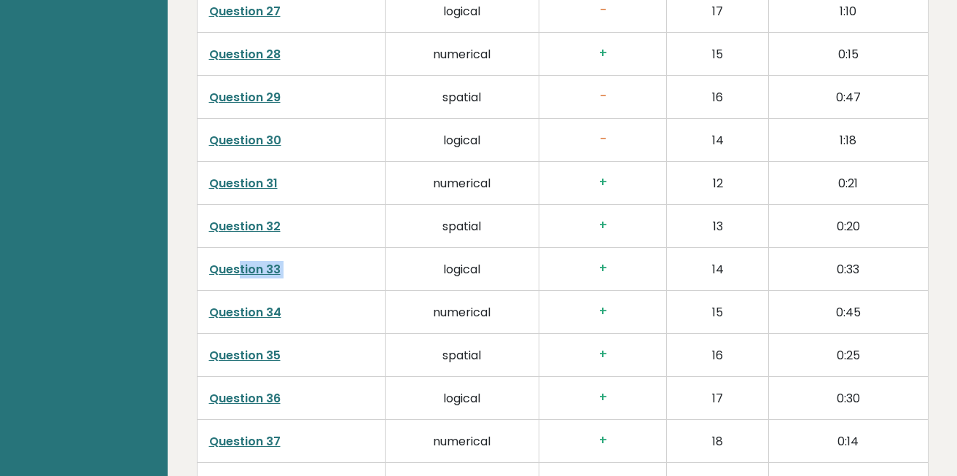
drag, startPoint x: 229, startPoint y: 282, endPoint x: 238, endPoint y: 271, distance: 14.0
click at [238, 271] on td "Question 33" at bounding box center [291, 269] width 188 height 43
click at [238, 271] on link "Question 33" at bounding box center [244, 269] width 71 height 17
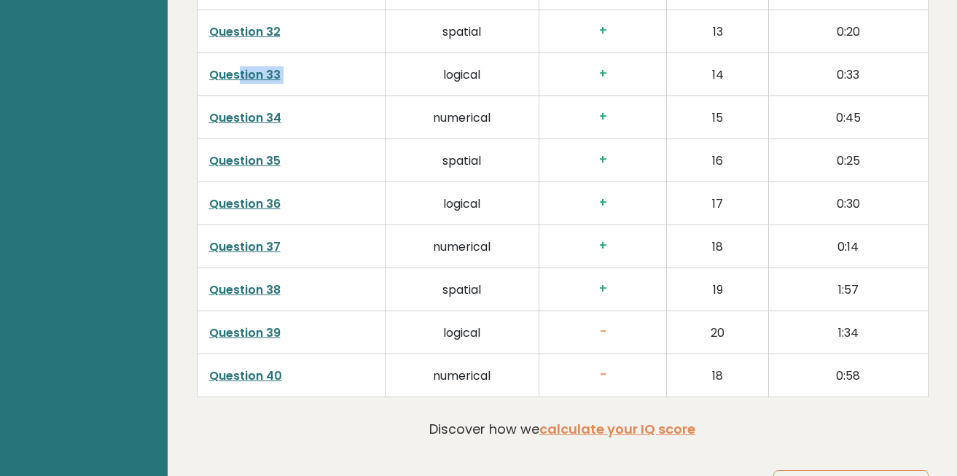
scroll to position [3726, 0]
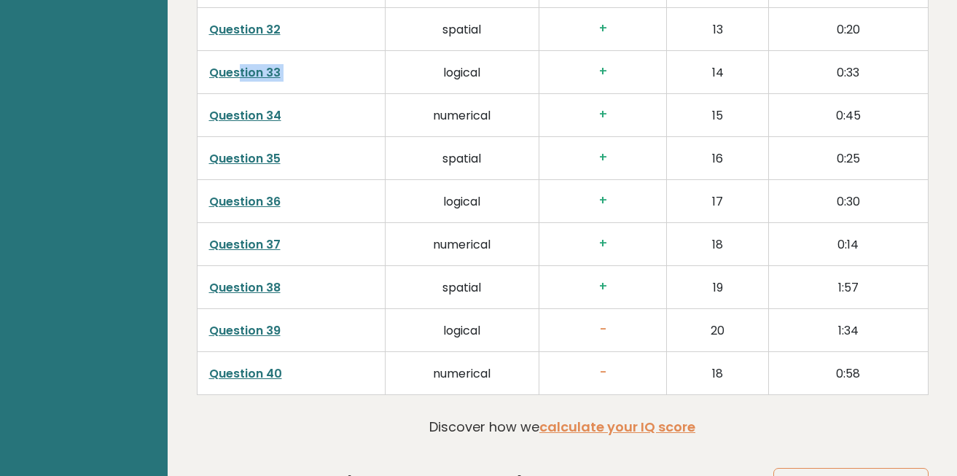
click at [246, 203] on link "Question 36" at bounding box center [244, 201] width 71 height 17
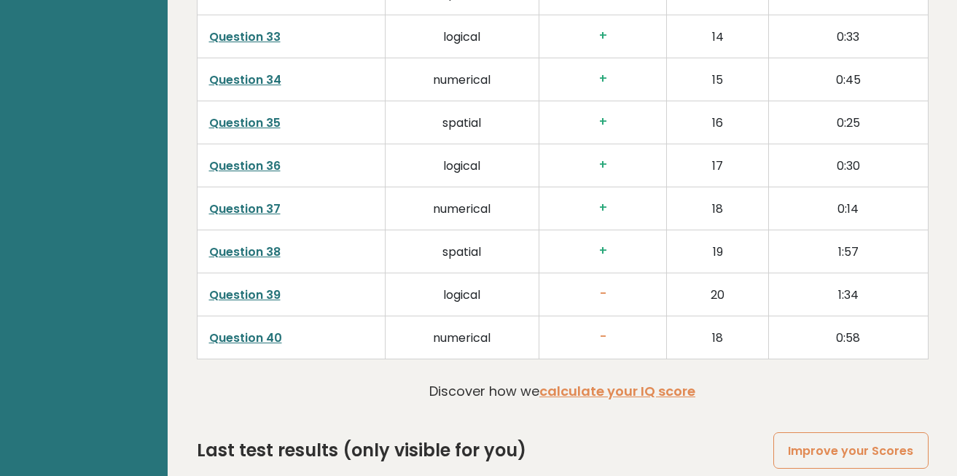
click at [249, 296] on link "Question 39" at bounding box center [244, 294] width 71 height 17
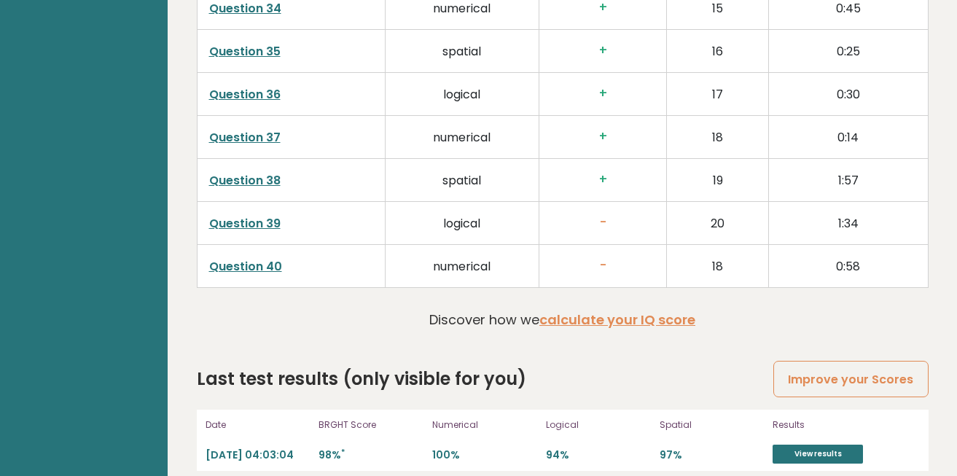
scroll to position [3829, 0]
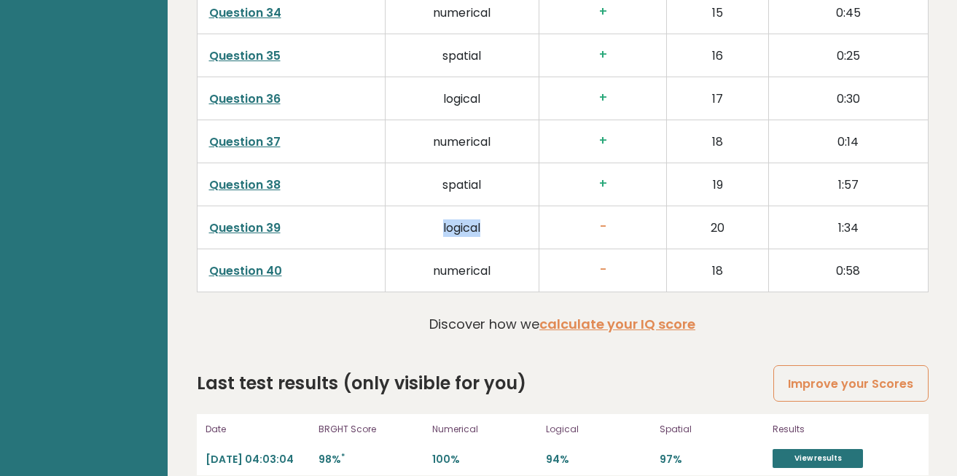
drag, startPoint x: 351, startPoint y: 248, endPoint x: 528, endPoint y: 234, distance: 177.7
click at [528, 234] on tr "Question 39 logical - 20 1:34" at bounding box center [562, 227] width 731 height 43
click at [528, 234] on td "logical" at bounding box center [462, 227] width 154 height 43
drag, startPoint x: 438, startPoint y: 247, endPoint x: 430, endPoint y: 235, distance: 14.8
click at [430, 235] on td "logical" at bounding box center [462, 227] width 154 height 43
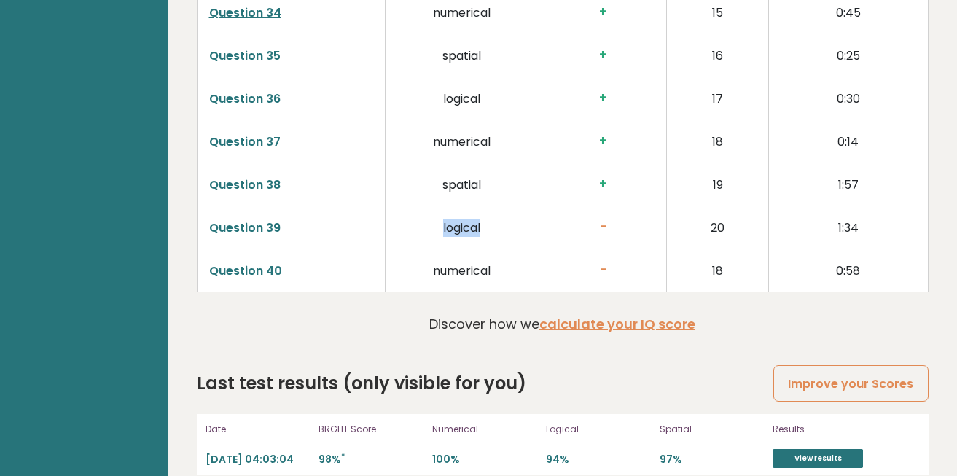
drag, startPoint x: 430, startPoint y: 235, endPoint x: 526, endPoint y: 233, distance: 95.5
click at [526, 233] on td "logical" at bounding box center [462, 227] width 154 height 43
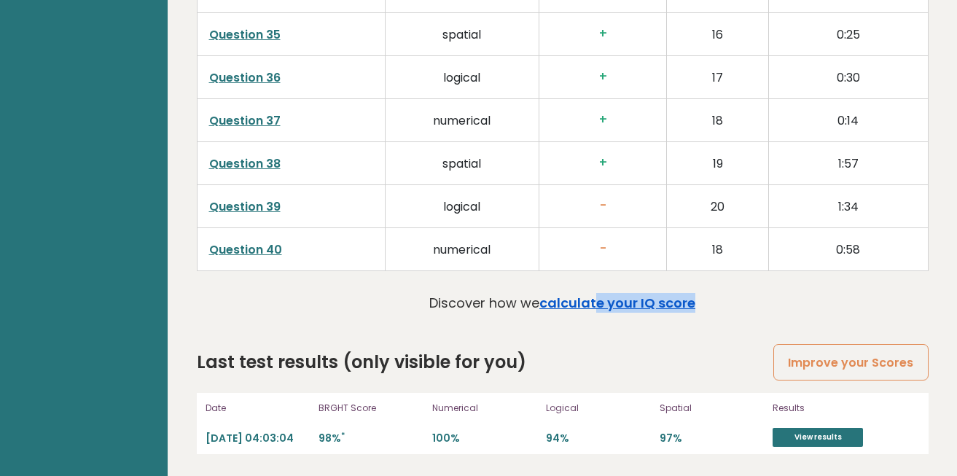
drag, startPoint x: 587, startPoint y: 316, endPoint x: 598, endPoint y: 302, distance: 17.6
click at [598, 302] on div "Discover how we calculate your IQ score" at bounding box center [562, 306] width 266 height 27
click at [598, 302] on link "calculate your IQ score" at bounding box center [617, 303] width 156 height 18
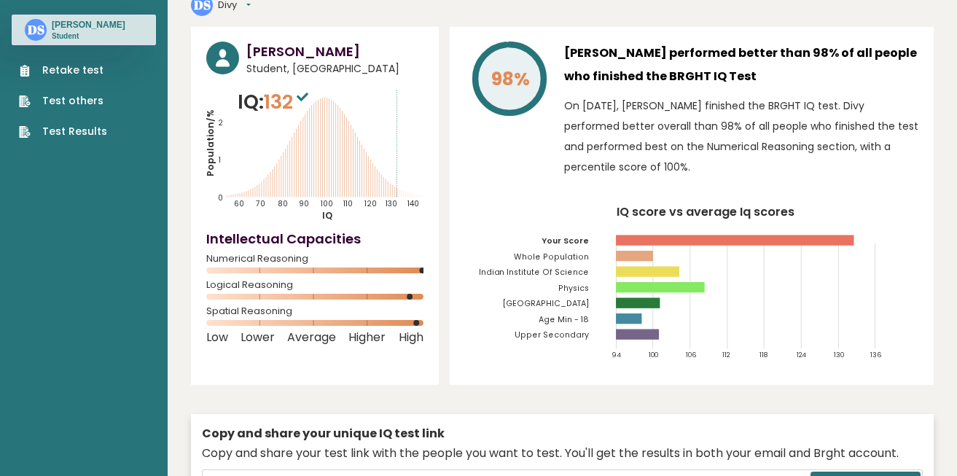
scroll to position [0, 0]
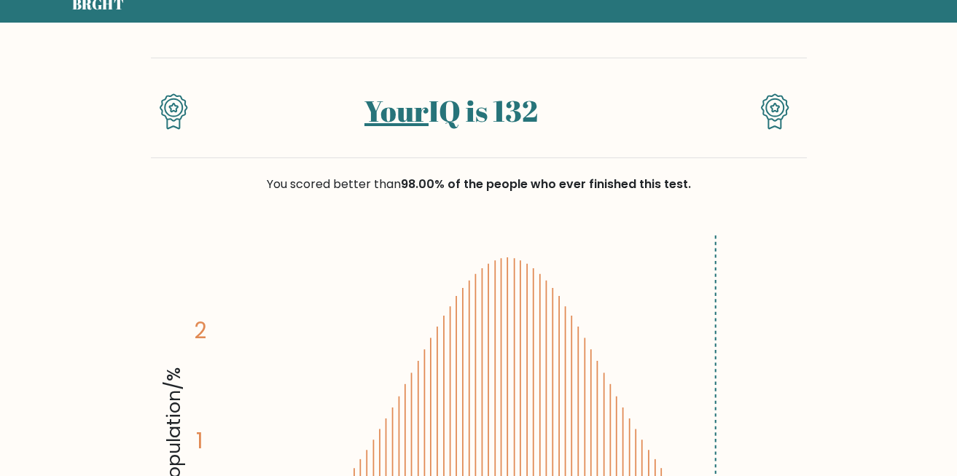
scroll to position [39, 0]
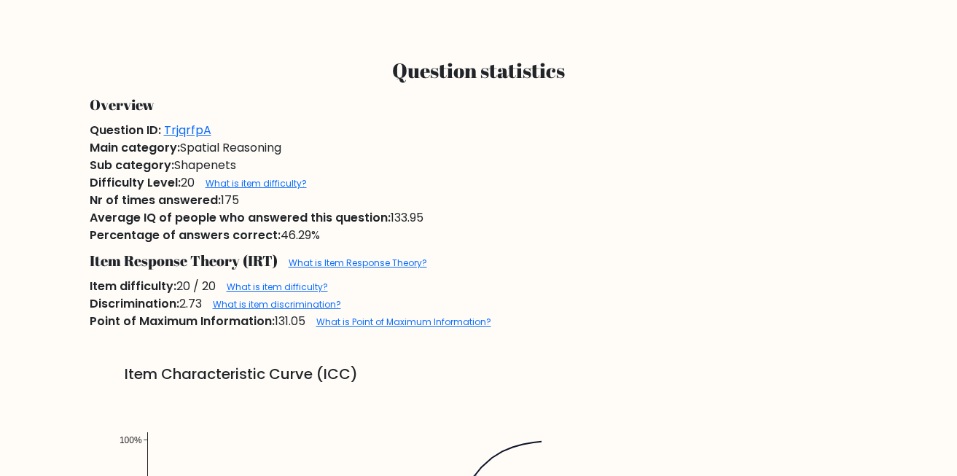
scroll to position [810, 0]
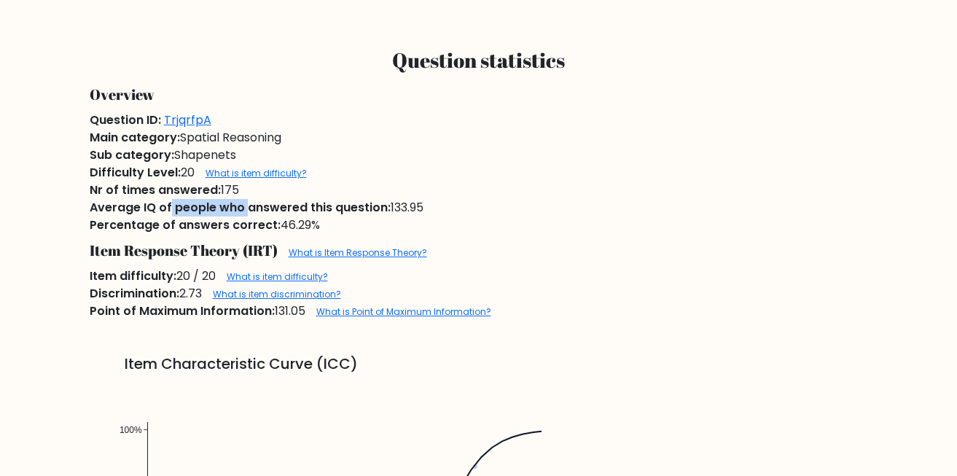
drag, startPoint x: 170, startPoint y: 204, endPoint x: 245, endPoint y: 203, distance: 75.1
click at [245, 203] on span "Average IQ of people who answered this question:" at bounding box center [240, 207] width 301 height 17
drag, startPoint x: 368, startPoint y: 199, endPoint x: 345, endPoint y: 206, distance: 23.7
click at [345, 206] on div "Average IQ of people who answered this question: 133.95" at bounding box center [479, 207] width 796 height 17
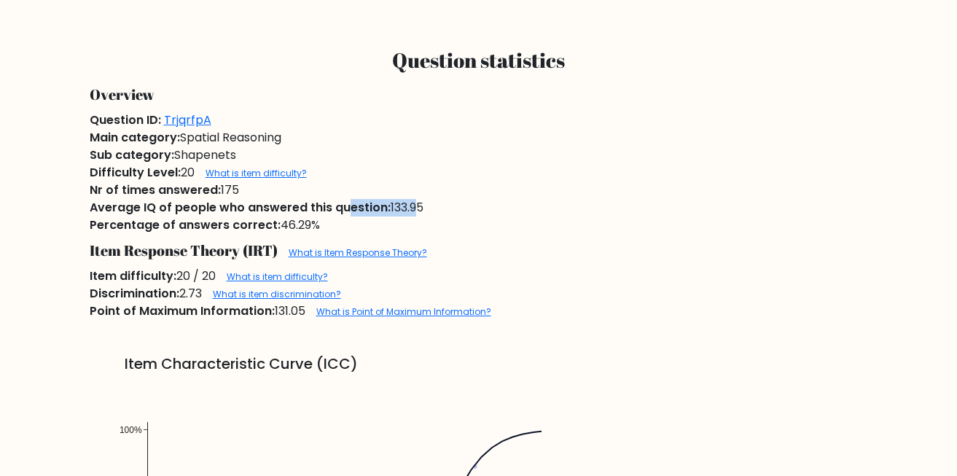
drag, startPoint x: 345, startPoint y: 206, endPoint x: 418, endPoint y: 205, distance: 72.9
click at [418, 205] on div "Average IQ of people who answered this question: 133.95" at bounding box center [479, 207] width 796 height 17
drag, startPoint x: 389, startPoint y: 212, endPoint x: 452, endPoint y: 209, distance: 63.5
click at [452, 209] on div "Average IQ of people who answered this question: 133.95" at bounding box center [479, 207] width 796 height 17
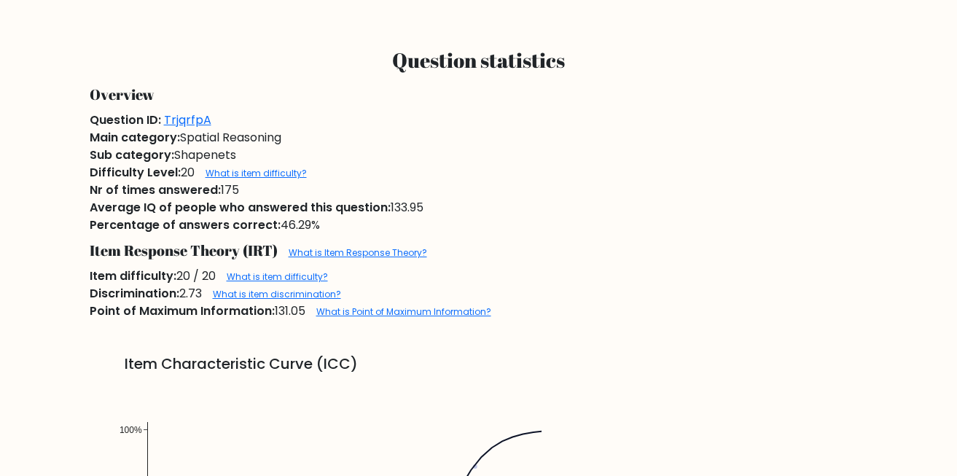
click at [452, 209] on div "Average IQ of people who answered this question: 133.95" at bounding box center [479, 207] width 796 height 17
drag, startPoint x: 345, startPoint y: 225, endPoint x: 183, endPoint y: 223, distance: 161.8
click at [183, 223] on div "Percentage of answers correct: 46.29%" at bounding box center [479, 224] width 796 height 17
click at [183, 223] on span "Percentage of answers correct:" at bounding box center [185, 224] width 191 height 17
drag, startPoint x: 88, startPoint y: 275, endPoint x: 137, endPoint y: 276, distance: 48.8
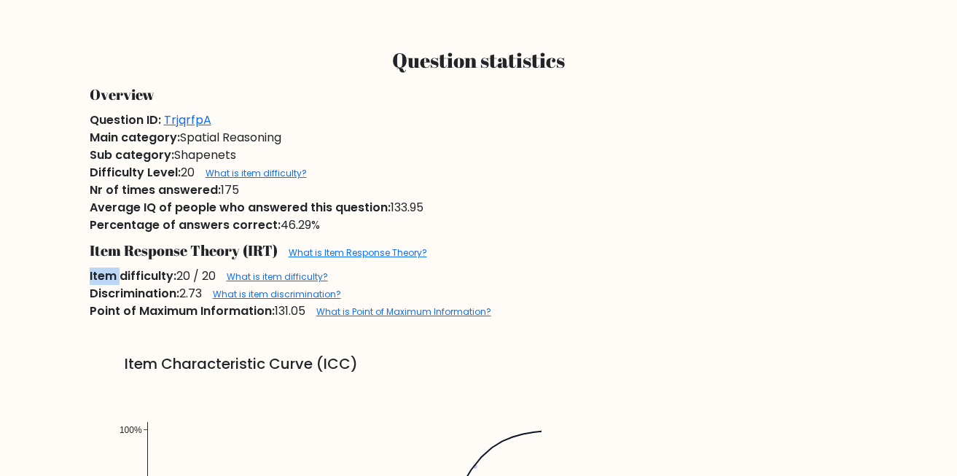
click at [137, 276] on div "Item difficulty: 20 / 20 What is item difficulty?" at bounding box center [479, 276] width 796 height 17
click at [137, 276] on span "Item difficulty:" at bounding box center [133, 276] width 87 height 17
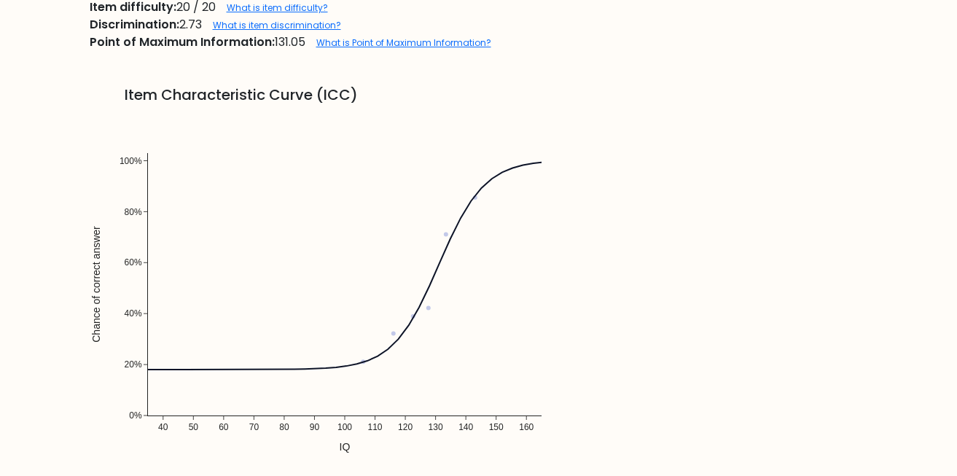
scroll to position [1074, 0]
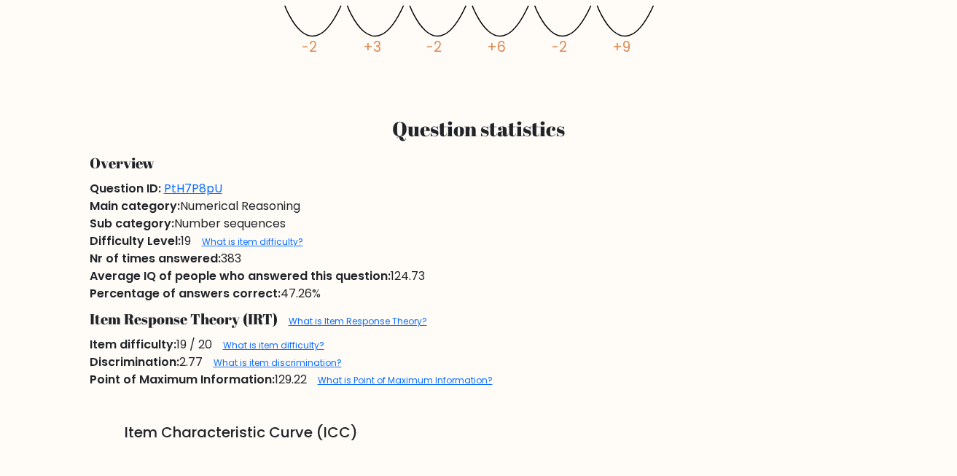
scroll to position [831, 0]
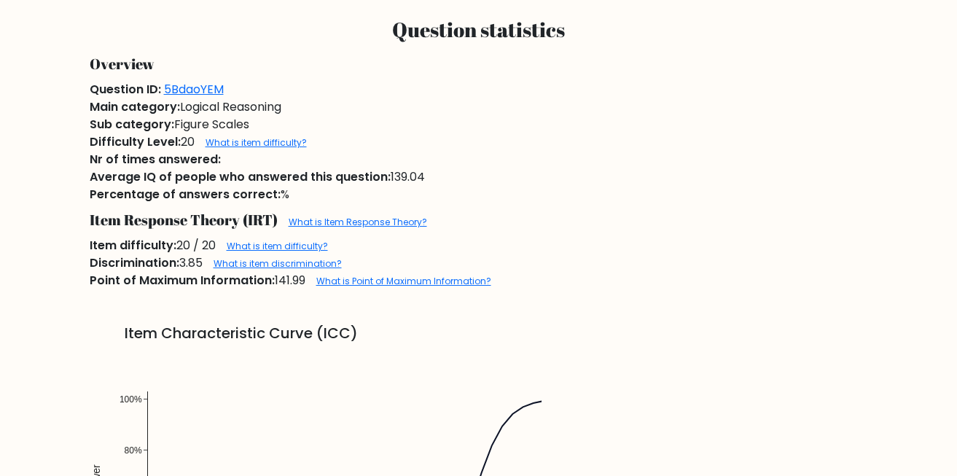
scroll to position [867, 0]
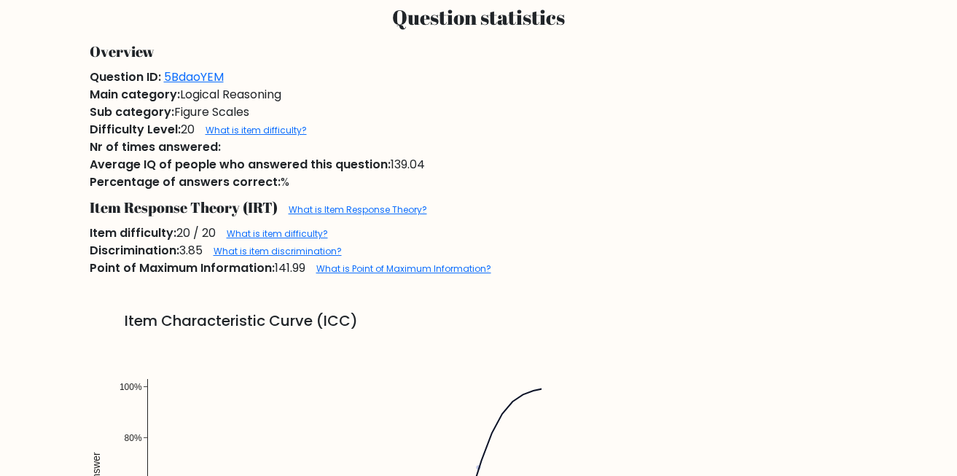
drag, startPoint x: 94, startPoint y: 192, endPoint x: 168, endPoint y: 192, distance: 74.3
click at [168, 192] on div "Item Response Theory (IRT) What is Item Response Theory?" at bounding box center [479, 208] width 796 height 34
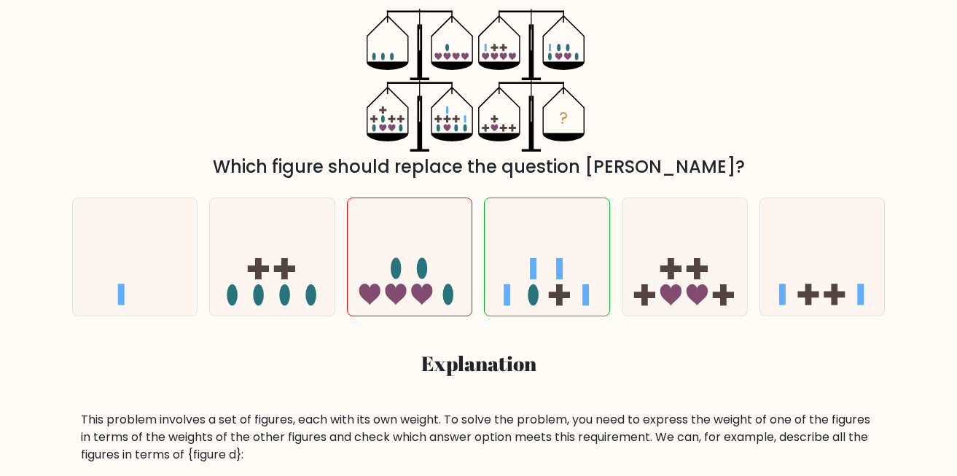
scroll to position [0, 0]
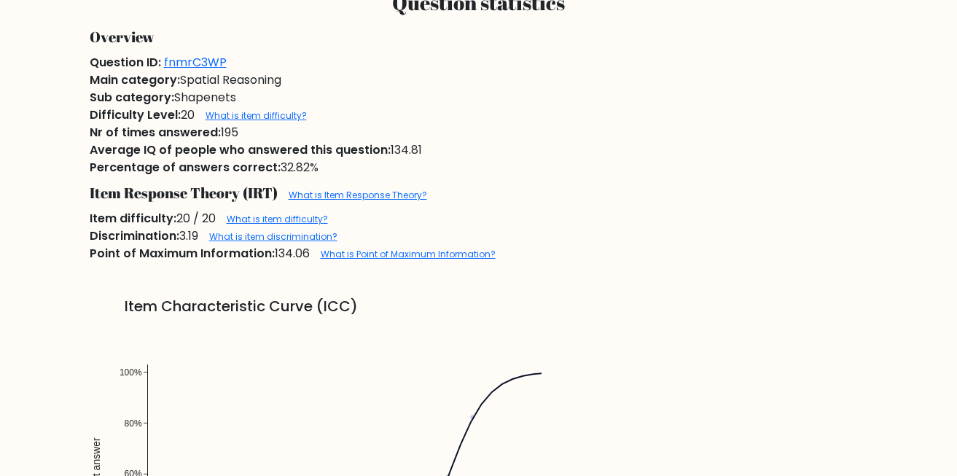
scroll to position [865, 0]
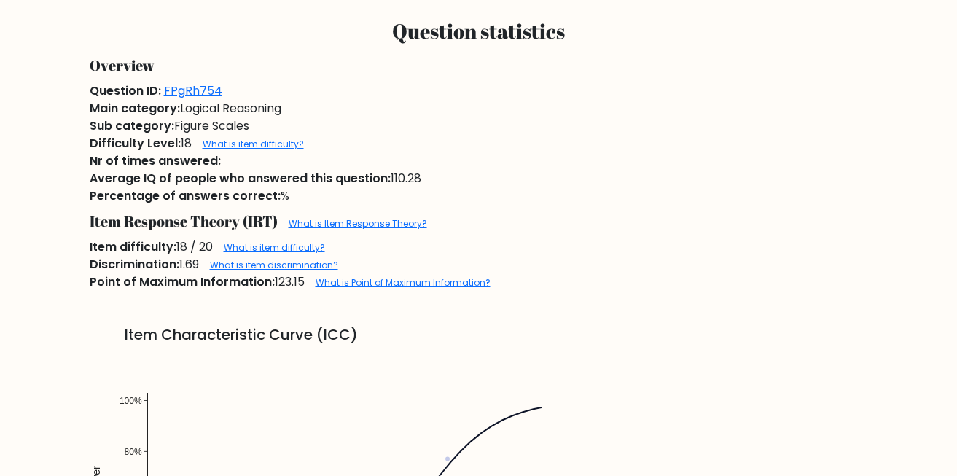
scroll to position [717, 0]
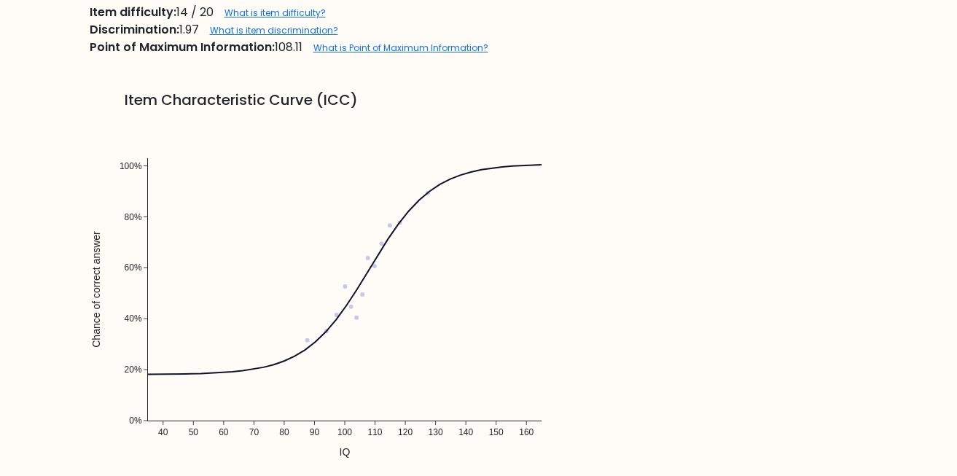
scroll to position [950, 0]
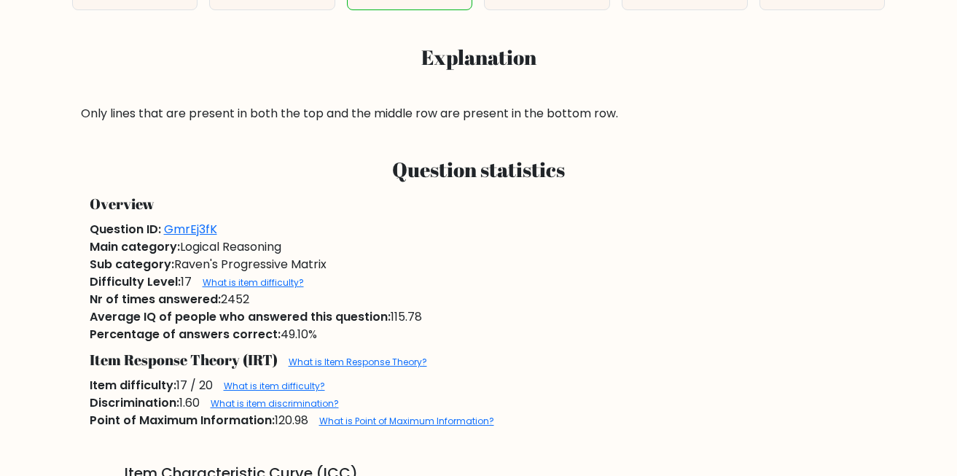
scroll to position [575, 0]
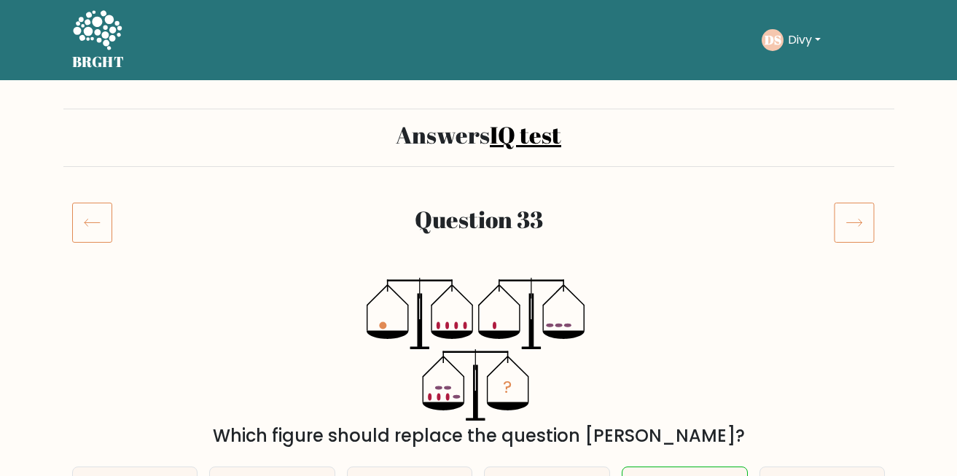
scroll to position [544, 0]
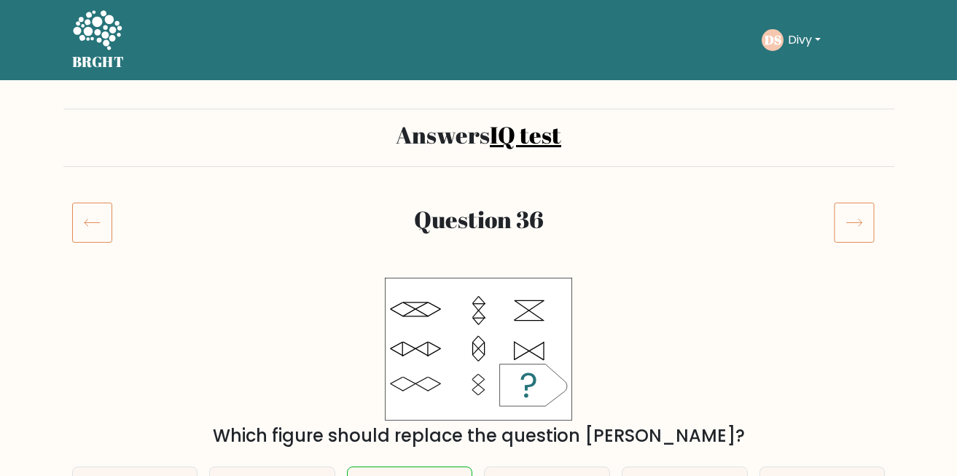
scroll to position [48, 0]
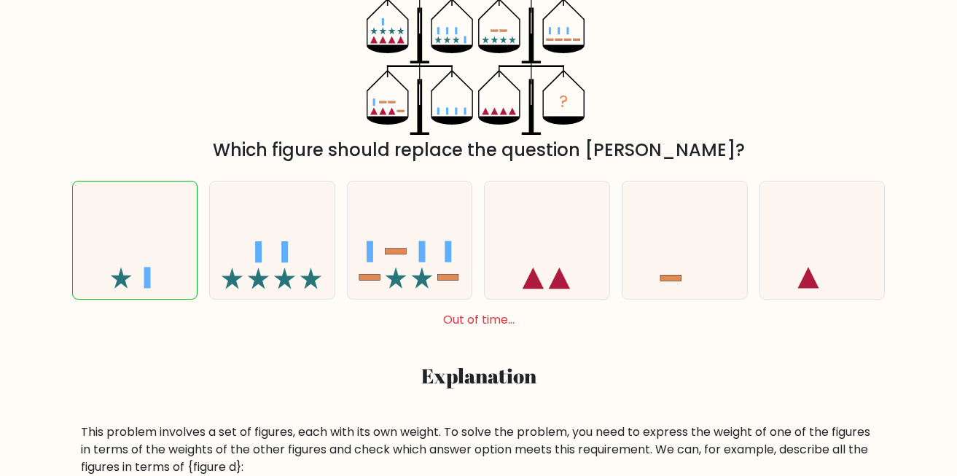
scroll to position [286, 0]
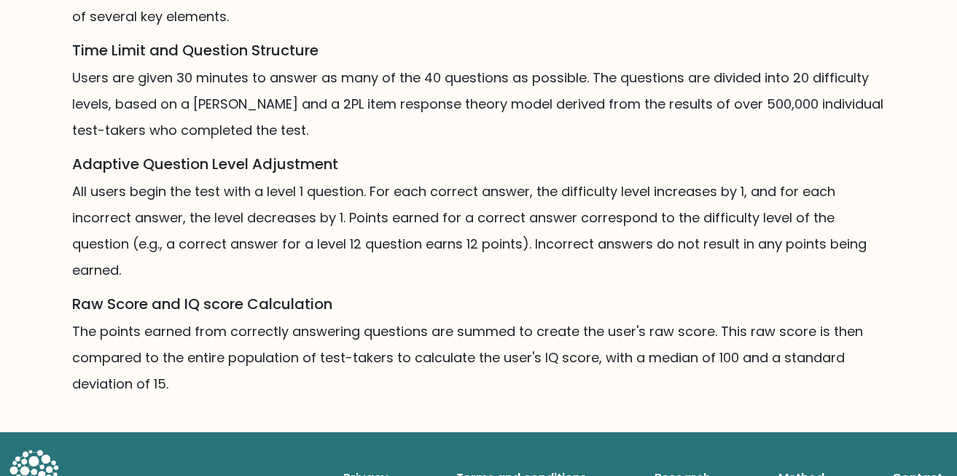
scroll to position [1031, 0]
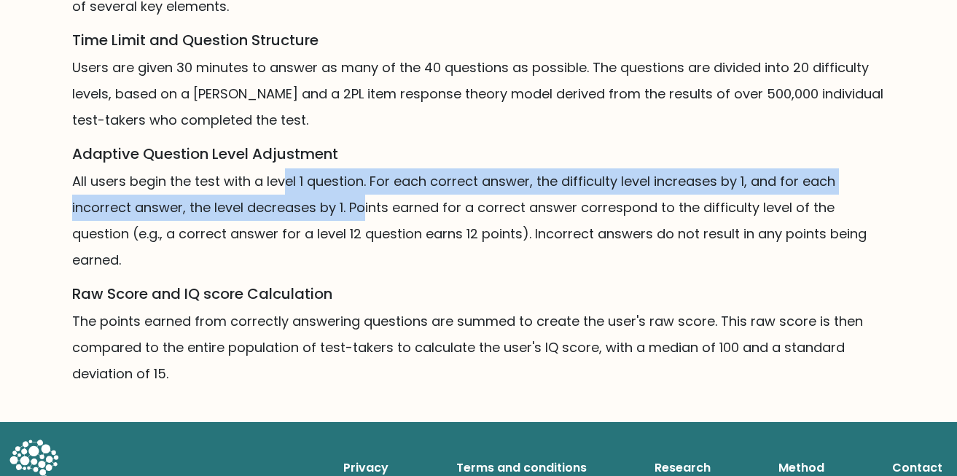
drag, startPoint x: 289, startPoint y: 239, endPoint x: 384, endPoint y: 251, distance: 96.2
click at [384, 251] on p "All users begin the test with a level 1 question. For each correct answer, the …" at bounding box center [478, 220] width 813 height 105
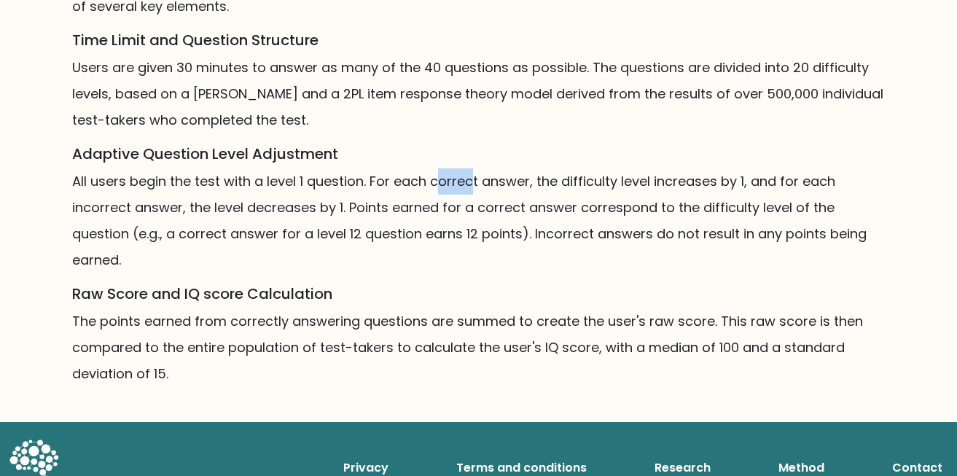
drag, startPoint x: 435, startPoint y: 227, endPoint x: 480, endPoint y: 236, distance: 45.5
click at [475, 236] on p "All users begin the test with a level 1 question. For each correct answer, the …" at bounding box center [478, 220] width 813 height 105
click at [480, 236] on p "All users begin the test with a level 1 question. For each correct answer, the …" at bounding box center [478, 220] width 813 height 105
drag, startPoint x: 235, startPoint y: 271, endPoint x: 313, endPoint y: 284, distance: 79.7
click at [258, 273] on p "All users begin the test with a level 1 question. For each correct answer, the …" at bounding box center [478, 220] width 813 height 105
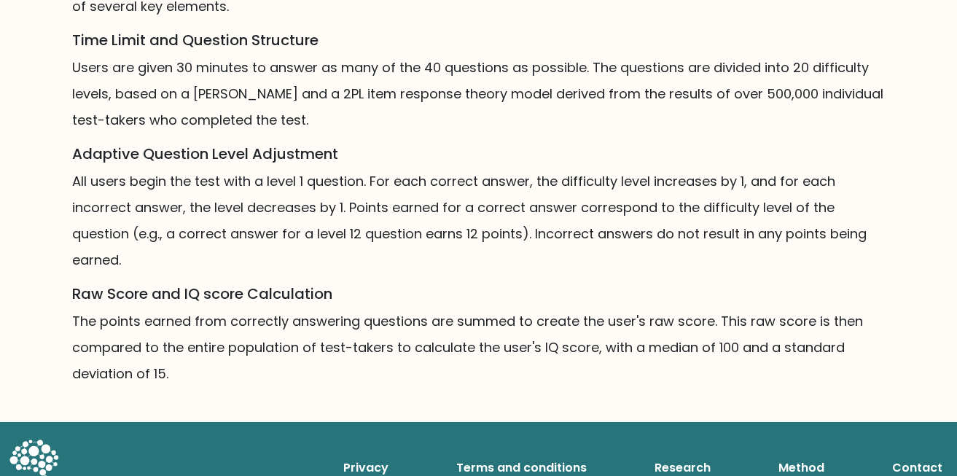
click at [315, 273] on p "All users begin the test with a level 1 question. For each correct answer, the …" at bounding box center [478, 220] width 813 height 105
drag, startPoint x: 370, startPoint y: 257, endPoint x: 431, endPoint y: 259, distance: 60.5
click at [390, 258] on p "All users begin the test with a level 1 question. For each correct answer, the …" at bounding box center [478, 220] width 813 height 105
click at [468, 262] on p "All users begin the test with a level 1 question. For each correct answer, the …" at bounding box center [478, 220] width 813 height 105
click at [563, 267] on p "All users begin the test with a level 1 question. For each correct answer, the …" at bounding box center [478, 220] width 813 height 105
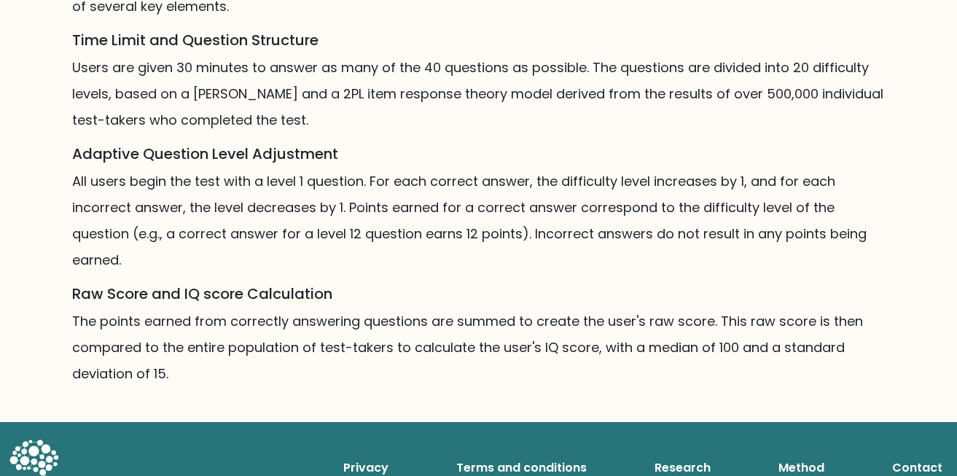
click at [569, 268] on p "All users begin the test with a level 1 question. For each correct answer, the …" at bounding box center [478, 220] width 813 height 105
drag, startPoint x: 657, startPoint y: 262, endPoint x: 695, endPoint y: 264, distance: 37.9
click at [663, 263] on p "All users begin the test with a level 1 question. For each correct answer, the …" at bounding box center [478, 220] width 813 height 105
click at [698, 262] on p "All users begin the test with a level 1 question. For each correct answer, the …" at bounding box center [478, 220] width 813 height 105
drag, startPoint x: 267, startPoint y: 281, endPoint x: 398, endPoint y: 274, distance: 131.4
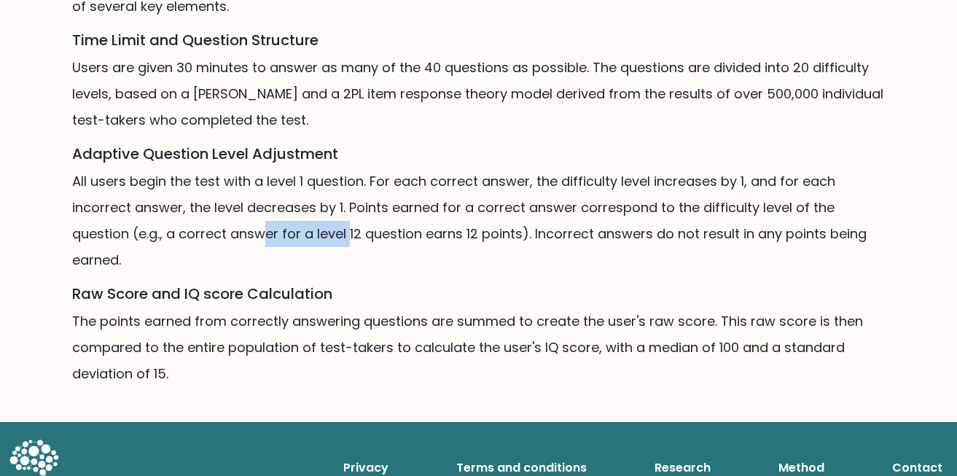
click at [372, 273] on p "All users begin the test with a level 1 question. For each correct answer, the …" at bounding box center [478, 220] width 813 height 105
click at [409, 273] on p "All users begin the test with a level 1 question. For each correct answer, the …" at bounding box center [478, 220] width 813 height 105
drag, startPoint x: 517, startPoint y: 275, endPoint x: 621, endPoint y: 276, distance: 104.2
click at [578, 273] on p "All users begin the test with a level 1 question. For each correct answer, the …" at bounding box center [478, 220] width 813 height 105
click at [623, 273] on p "All users begin the test with a level 1 question. For each correct answer, the …" at bounding box center [478, 220] width 813 height 105
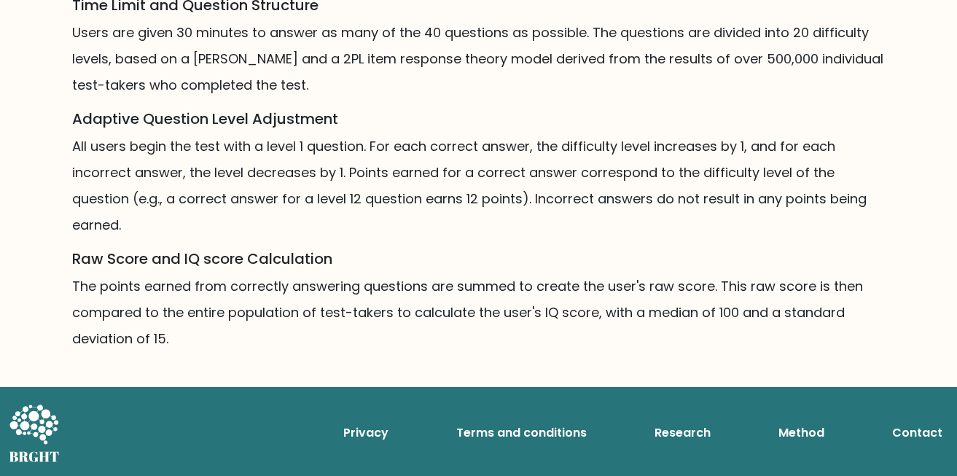
scroll to position [1117, 0]
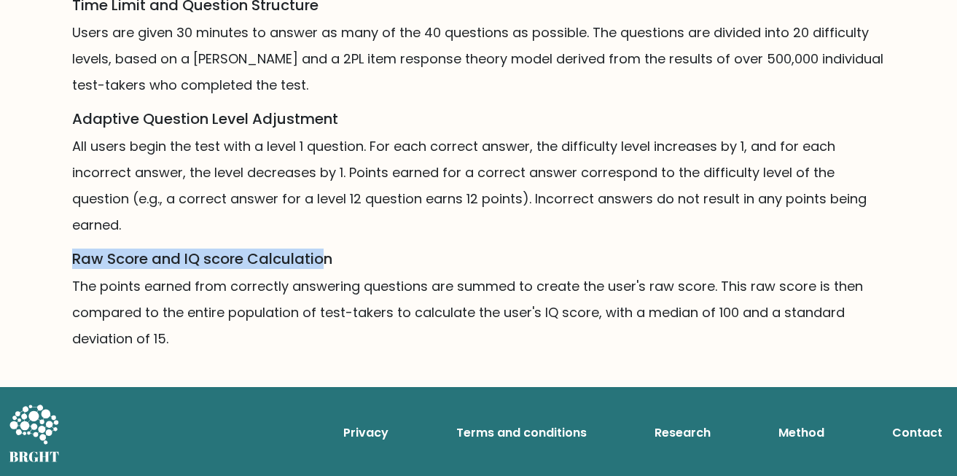
drag, startPoint x: 61, startPoint y: 258, endPoint x: 336, endPoint y: 248, distance: 275.0
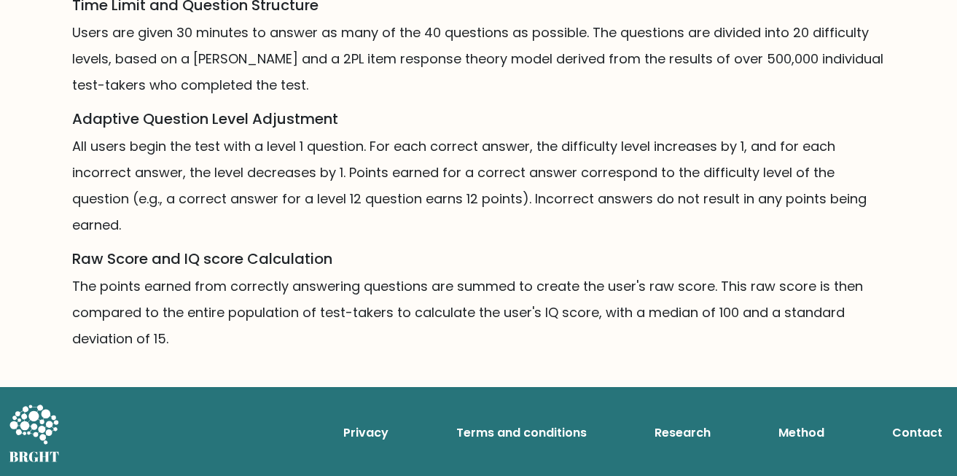
drag, startPoint x: 155, startPoint y: 298, endPoint x: 277, endPoint y: 280, distance: 123.1
click at [273, 280] on p "The points earned from correctly answering questions are summed to create the u…" at bounding box center [478, 312] width 813 height 79
click at [280, 283] on p "The points earned from correctly answering questions are summed to create the u…" at bounding box center [478, 312] width 813 height 79
drag, startPoint x: 333, startPoint y: 291, endPoint x: 400, endPoint y: 284, distance: 67.5
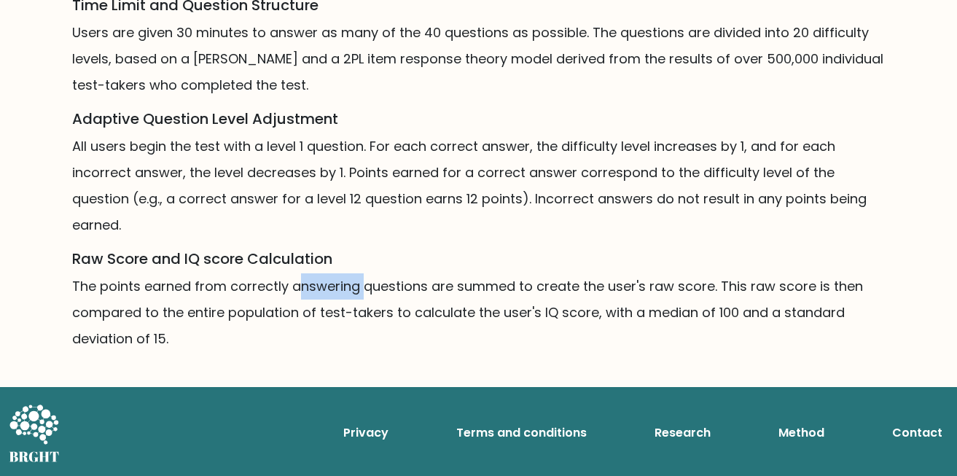
click at [367, 290] on p "The points earned from correctly answering questions are summed to create the u…" at bounding box center [478, 312] width 813 height 79
click at [400, 284] on p "The points earned from correctly answering questions are summed to create the u…" at bounding box center [478, 312] width 813 height 79
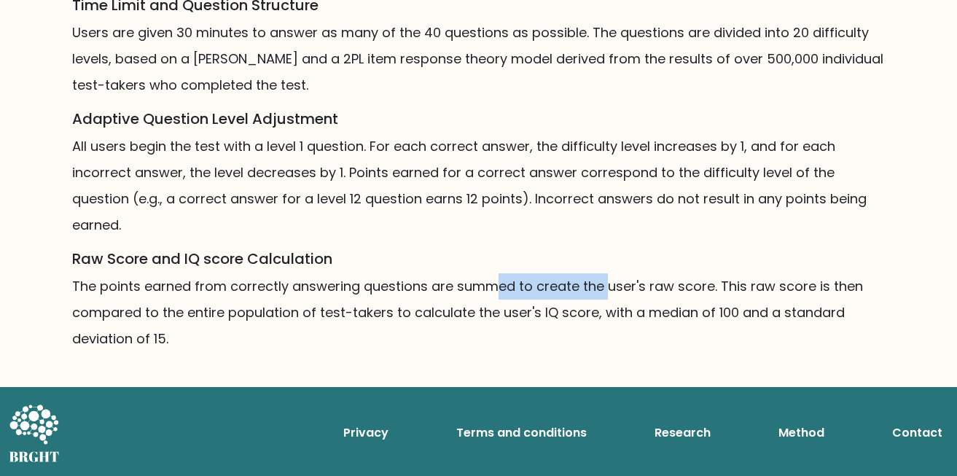
drag, startPoint x: 530, startPoint y: 286, endPoint x: 618, endPoint y: 285, distance: 88.2
click at [612, 286] on p "The points earned from correctly answering questions are summed to create the u…" at bounding box center [478, 312] width 813 height 79
click at [624, 284] on p "The points earned from correctly answering questions are summed to create the u…" at bounding box center [478, 312] width 813 height 79
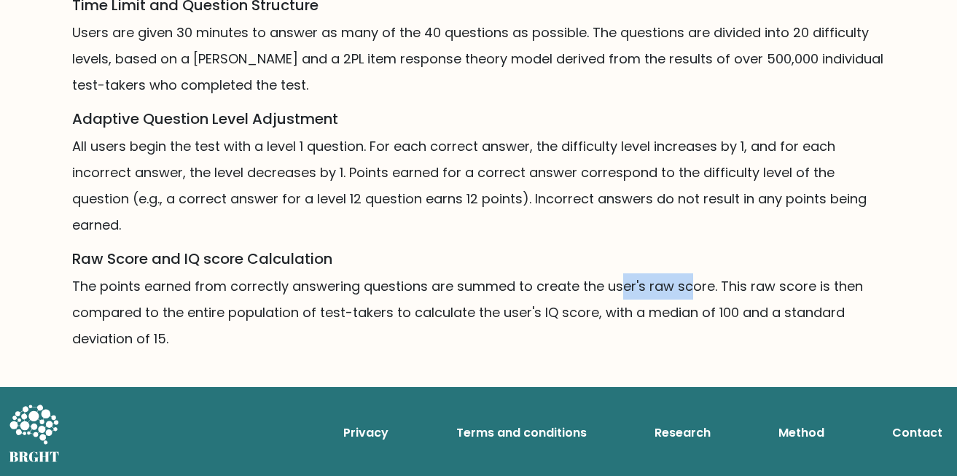
drag, startPoint x: 617, startPoint y: 283, endPoint x: 727, endPoint y: 285, distance: 110.1
click at [712, 286] on p "The points earned from correctly answering questions are summed to create the u…" at bounding box center [478, 312] width 813 height 79
click at [727, 285] on p "The points earned from correctly answering questions are summed to create the u…" at bounding box center [478, 312] width 813 height 79
drag, startPoint x: 720, startPoint y: 281, endPoint x: 798, endPoint y: 285, distance: 78.1
click at [798, 285] on p "The points earned from correctly answering questions are summed to create the u…" at bounding box center [478, 312] width 813 height 79
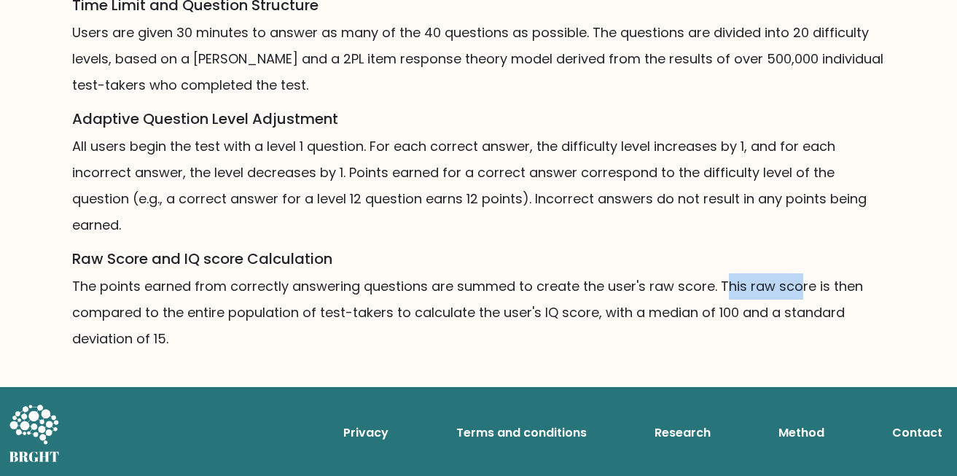
click at [798, 285] on p "The points earned from correctly answering questions are summed to create the u…" at bounding box center [478, 312] width 813 height 79
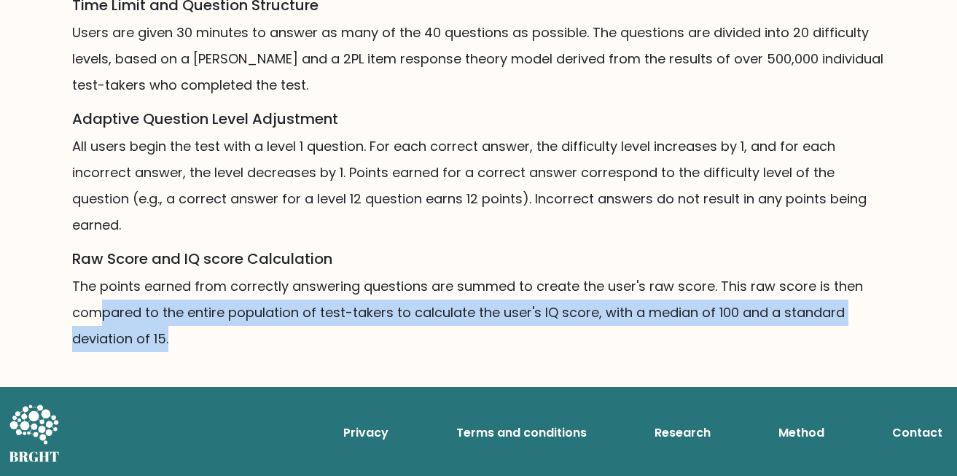
drag, startPoint x: 105, startPoint y: 322, endPoint x: 245, endPoint y: 334, distance: 140.4
click at [245, 334] on p "The points earned from correctly answering questions are summed to create the u…" at bounding box center [478, 312] width 813 height 79
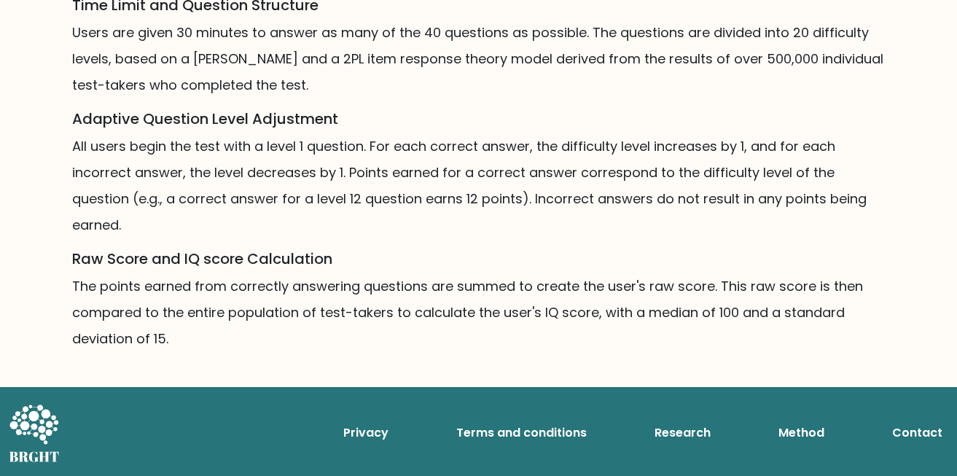
click at [245, 334] on p "The points earned from correctly answering questions are summed to create the u…" at bounding box center [478, 312] width 813 height 79
drag, startPoint x: 346, startPoint y: 308, endPoint x: 401, endPoint y: 306, distance: 54.7
click at [370, 308] on p "The points earned from correctly answering questions are summed to create the u…" at bounding box center [478, 312] width 813 height 79
click at [402, 306] on p "The points earned from correctly answering questions are summed to create the u…" at bounding box center [478, 312] width 813 height 79
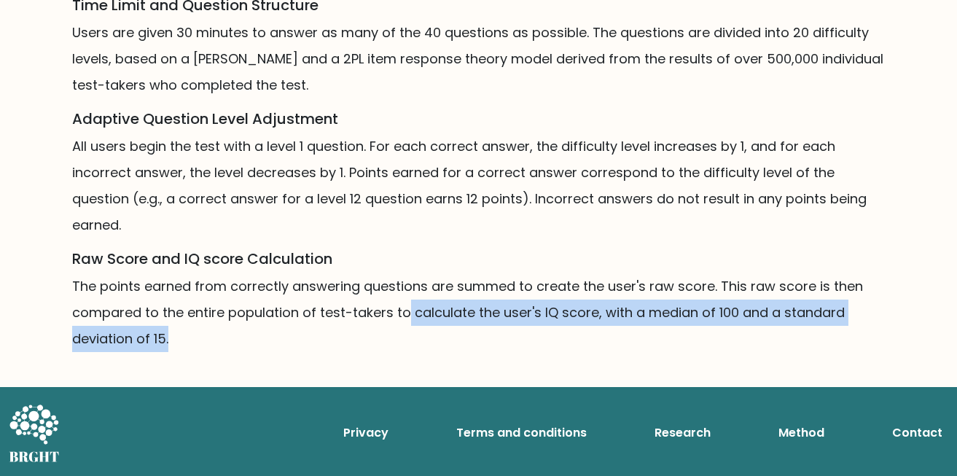
drag, startPoint x: 403, startPoint y: 306, endPoint x: 591, endPoint y: 329, distance: 189.5
click at [591, 329] on p "The points earned from correctly answering questions are summed to create the u…" at bounding box center [478, 312] width 813 height 79
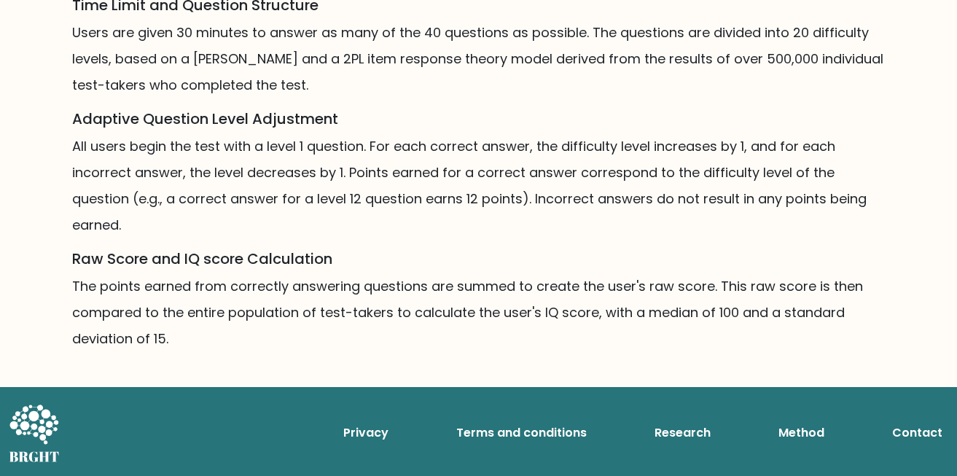
click at [600, 327] on p "The points earned from correctly answering questions are summed to create the u…" at bounding box center [478, 312] width 813 height 79
drag, startPoint x: 690, startPoint y: 307, endPoint x: 734, endPoint y: 306, distance: 43.7
click at [698, 306] on p "The points earned from correctly answering questions are summed to create the u…" at bounding box center [478, 312] width 813 height 79
click at [739, 306] on p "The points earned from correctly answering questions are summed to create the u…" at bounding box center [478, 312] width 813 height 79
drag, startPoint x: 721, startPoint y: 313, endPoint x: 791, endPoint y: 319, distance: 70.2
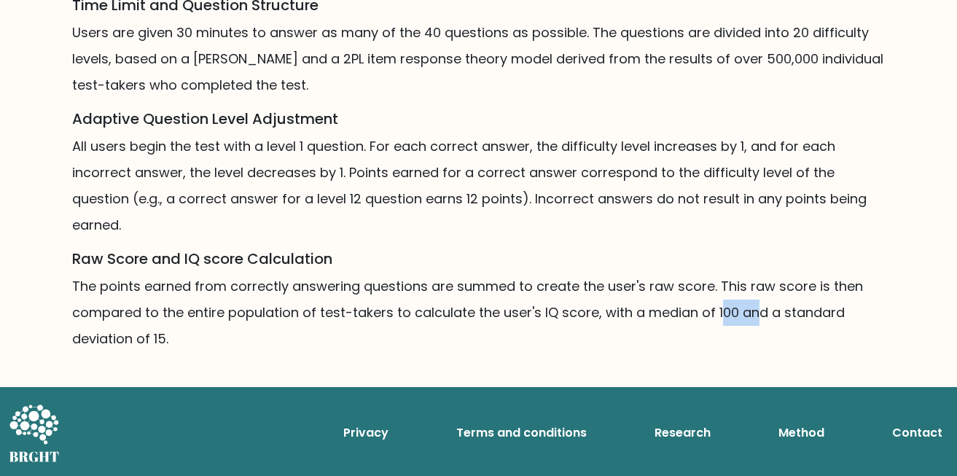
click at [791, 319] on p "The points earned from correctly answering questions are summed to create the u…" at bounding box center [478, 312] width 813 height 79
click at [803, 318] on p "The points earned from correctly answering questions are summed to create the u…" at bounding box center [478, 312] width 813 height 79
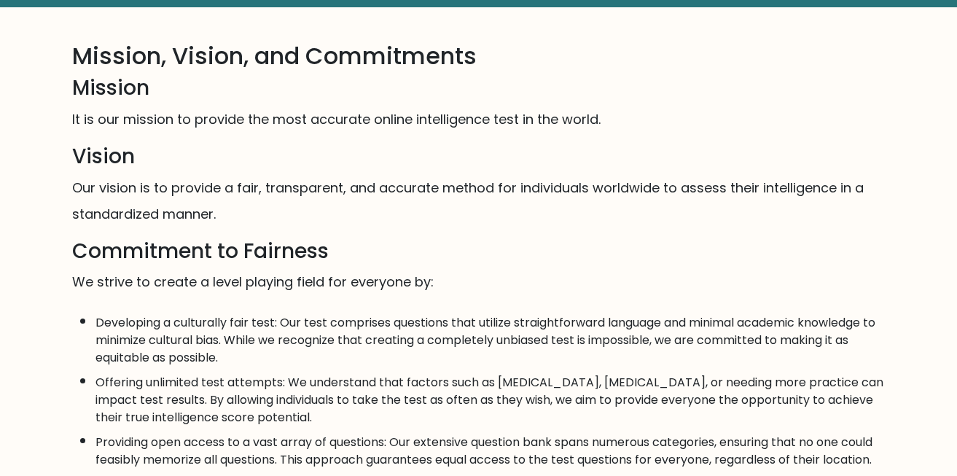
scroll to position [0, 0]
